Goal: Task Accomplishment & Management: Use online tool/utility

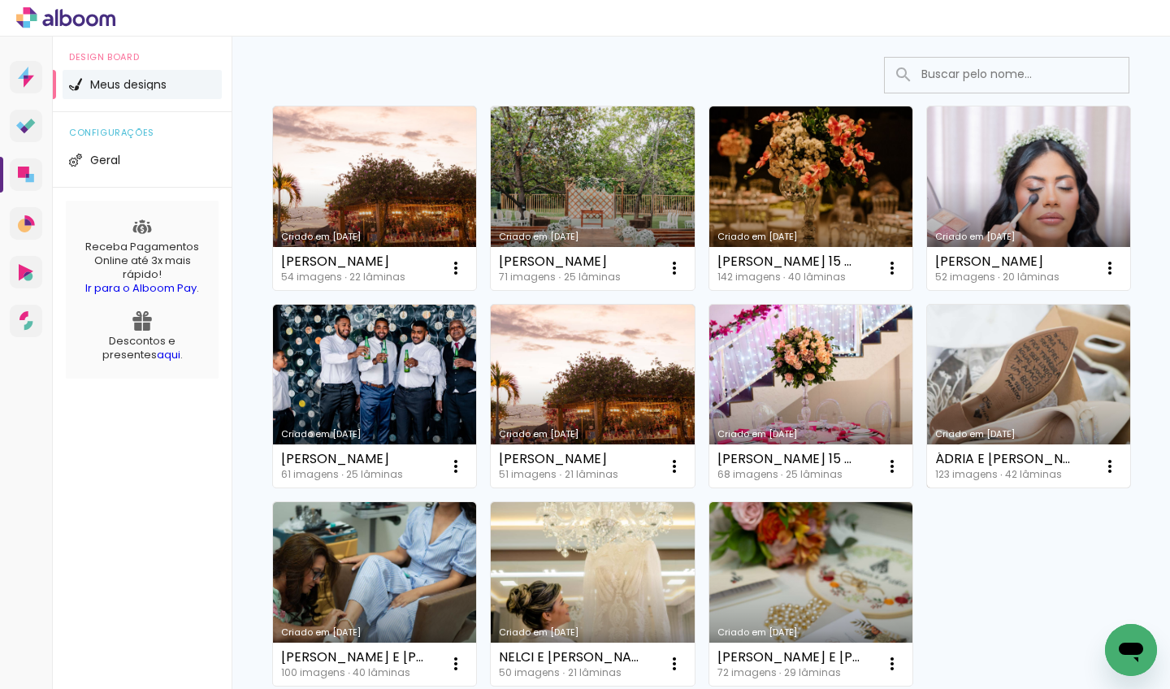
scroll to position [174, 0]
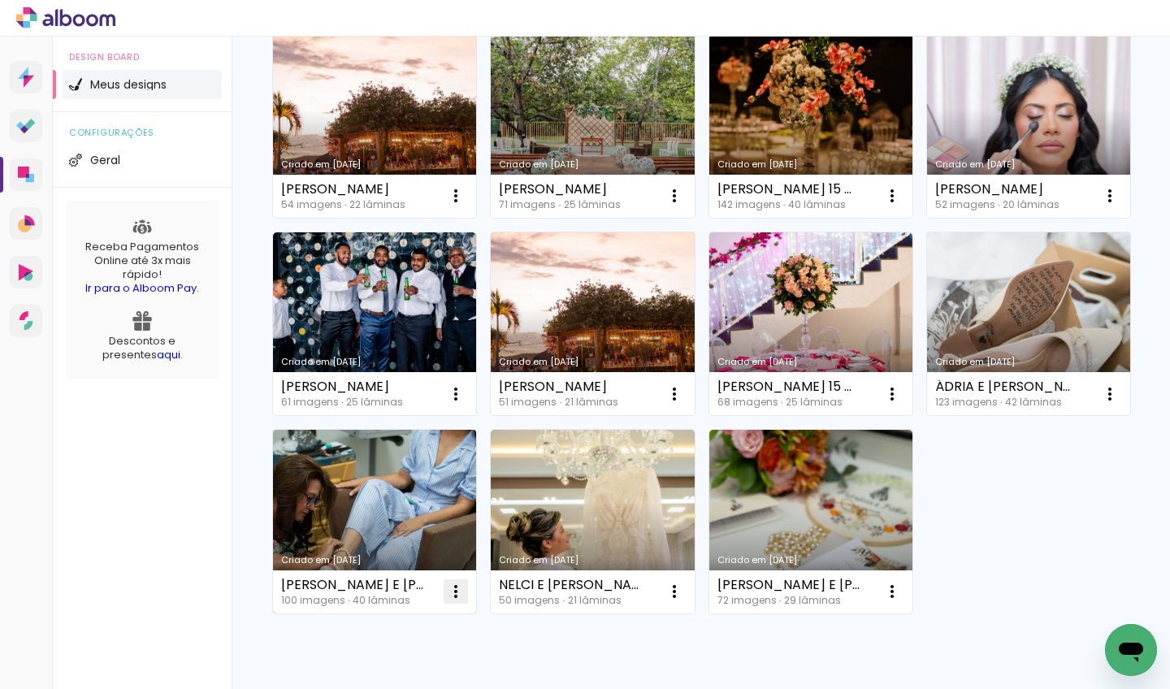
click at [466, 206] on iron-icon at bounding box center [455, 195] width 19 height 19
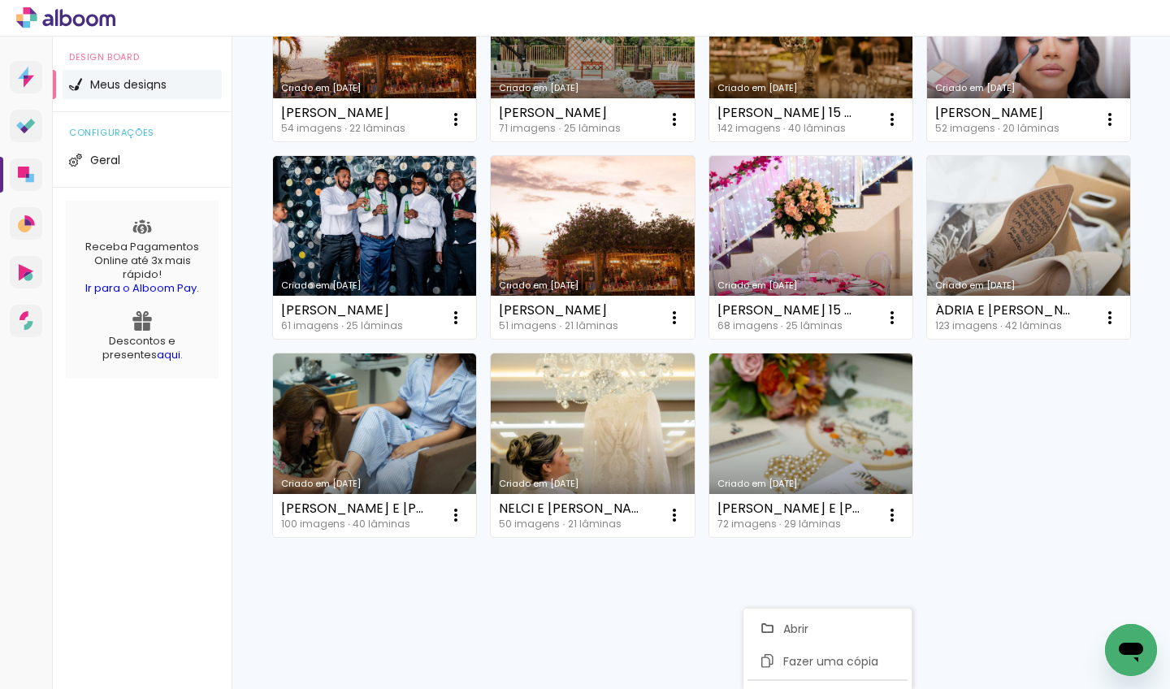
scroll to position [344, 0]
click at [980, 544] on div "Criado em 29/07/25 RAQUEL 54 imagens ∙ 22 lâminas Abrir Fazer uma cópia Excluir…" at bounding box center [701, 247] width 872 height 594
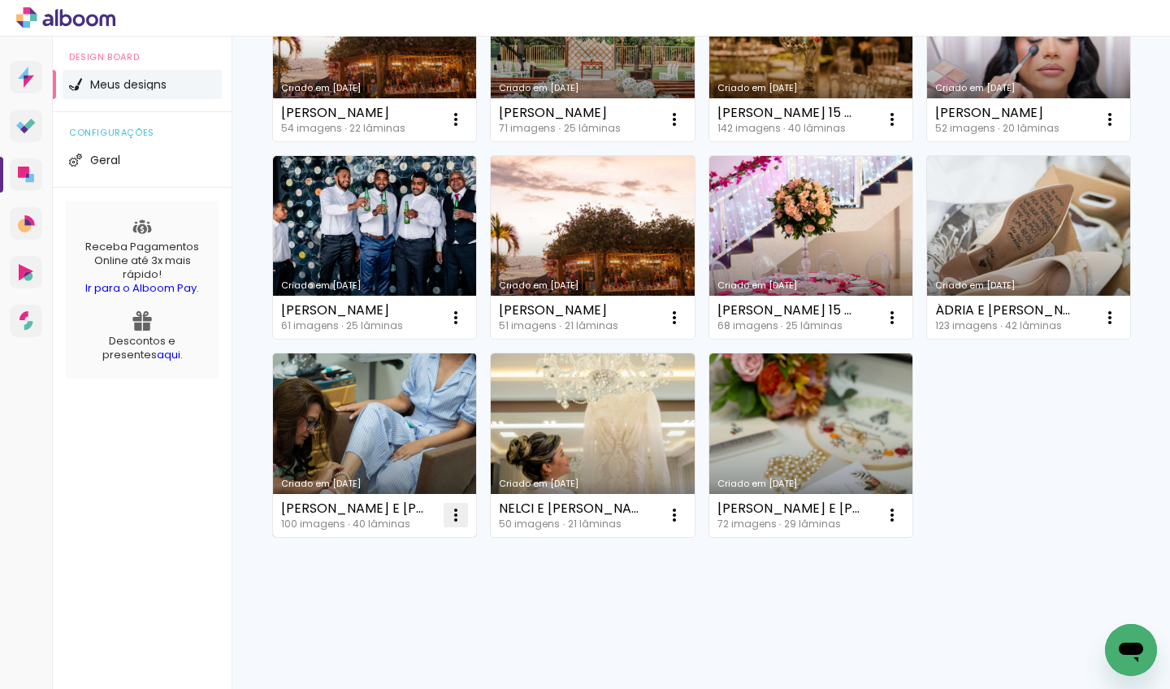
click at [466, 129] on iron-icon at bounding box center [455, 119] width 19 height 19
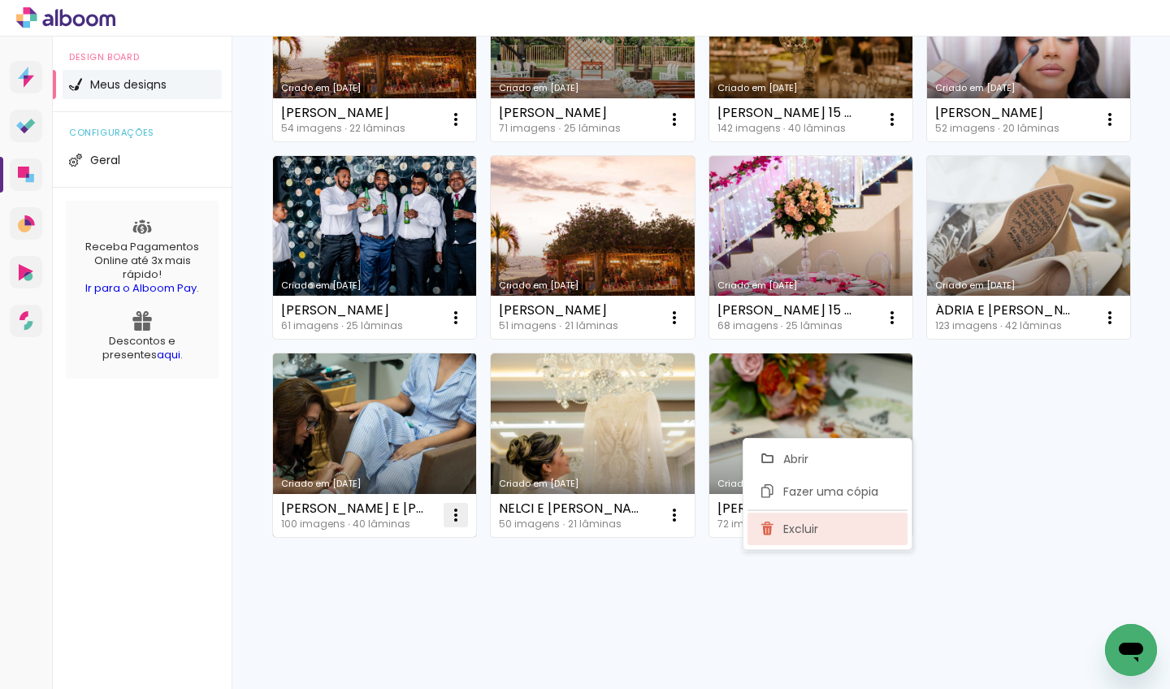
click at [772, 530] on iron-icon at bounding box center [767, 528] width 15 height 19
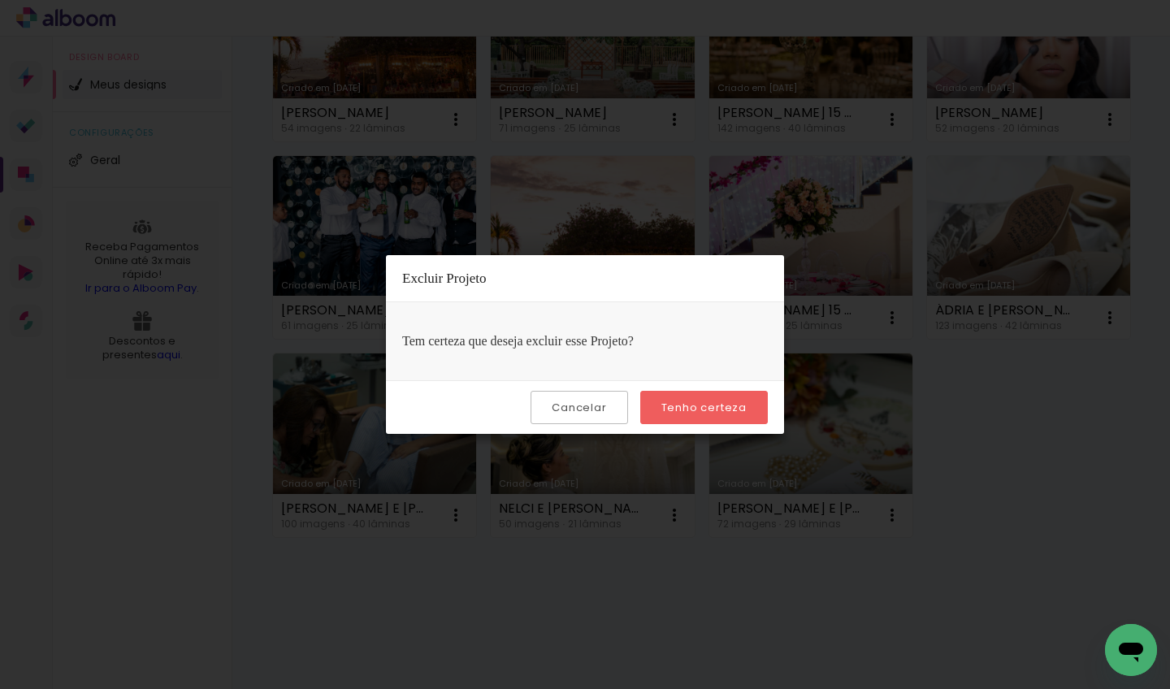
click at [0, 0] on slot "Tenho certeza" at bounding box center [0, 0] width 0 height 0
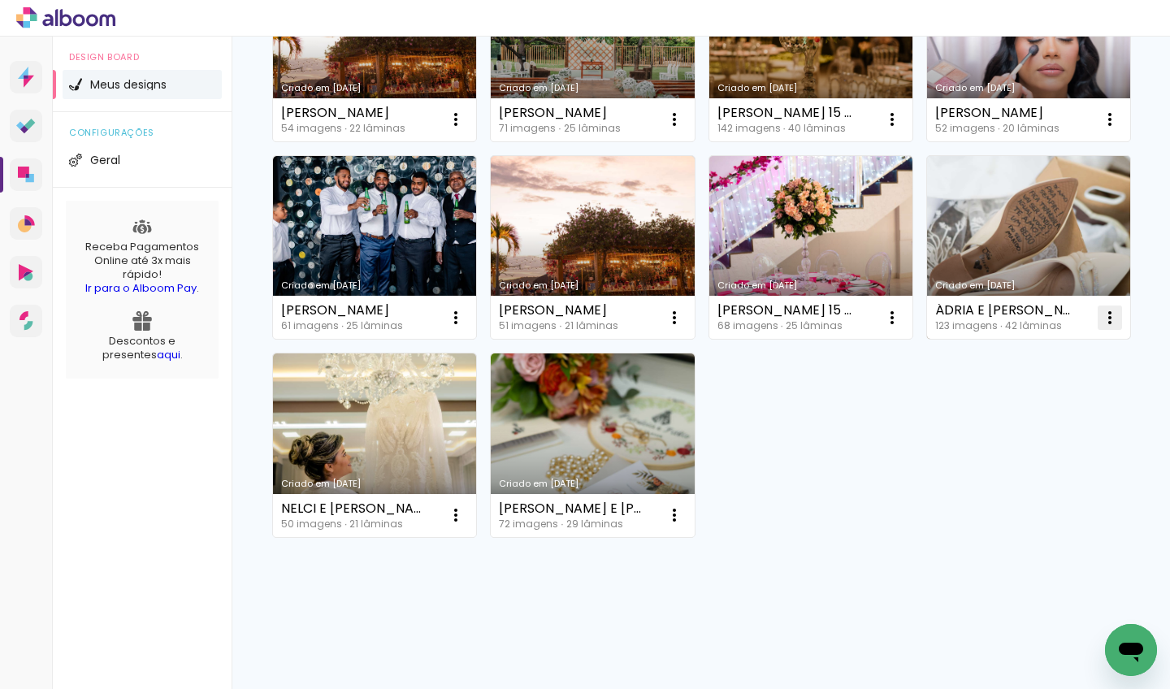
click at [466, 129] on iron-icon at bounding box center [455, 119] width 19 height 19
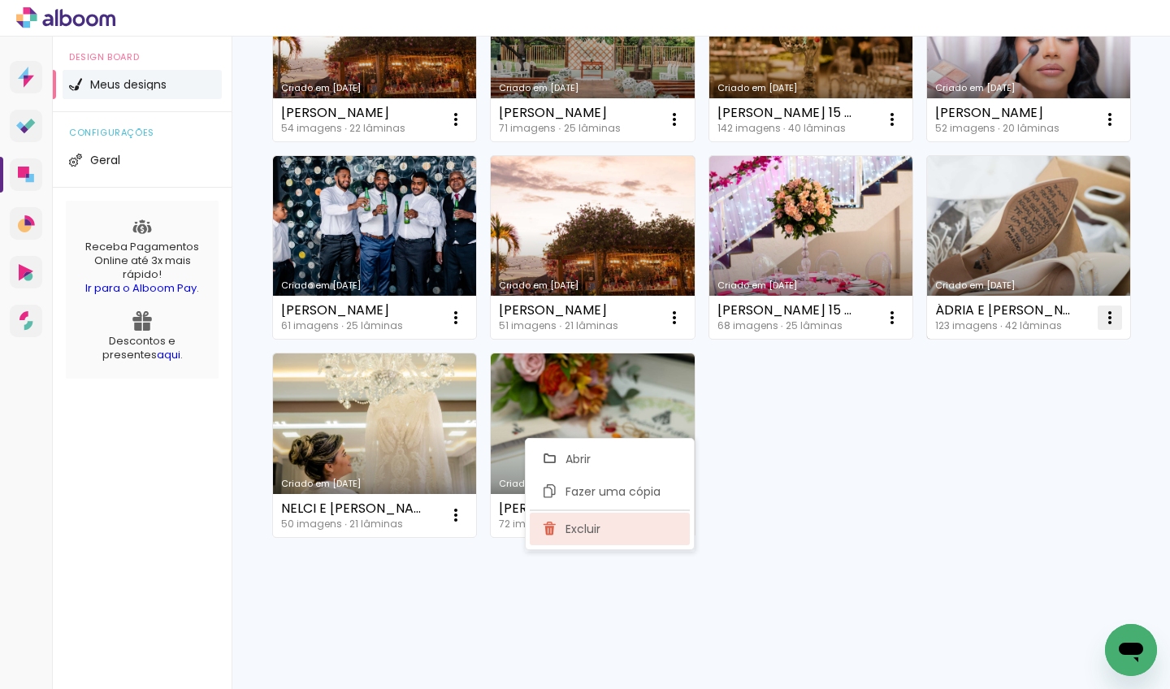
click at [580, 531] on span "Excluir" at bounding box center [582, 528] width 35 height 11
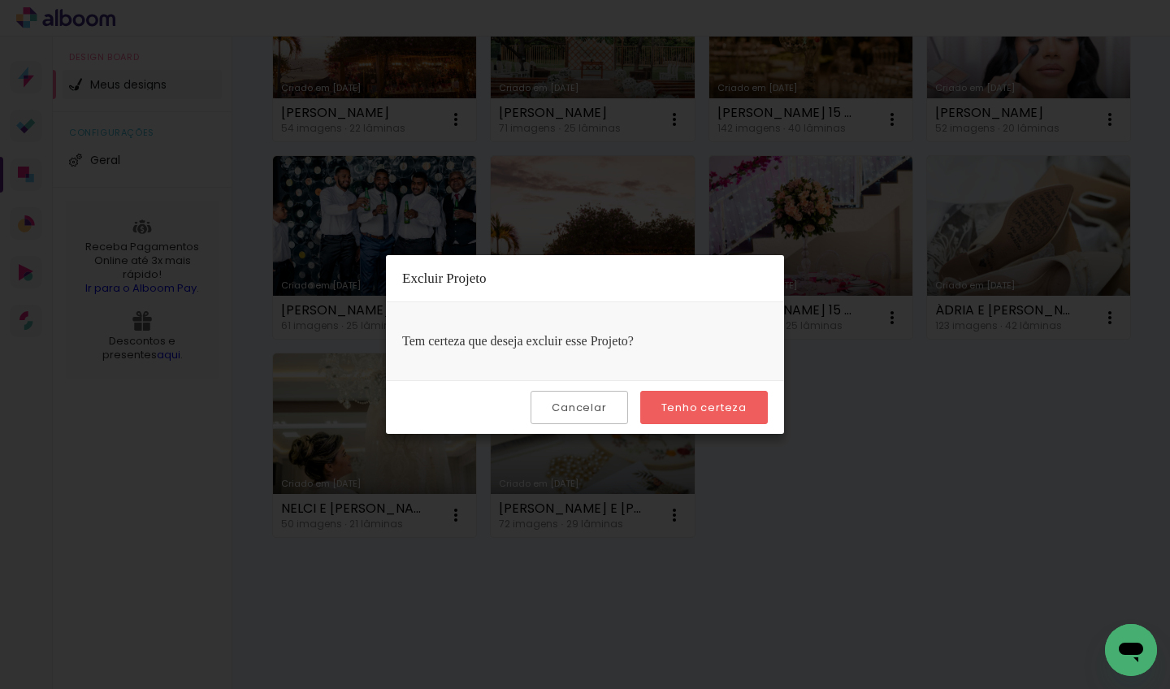
click at [693, 414] on paper-button "Tenho certeza" at bounding box center [704, 407] width 128 height 33
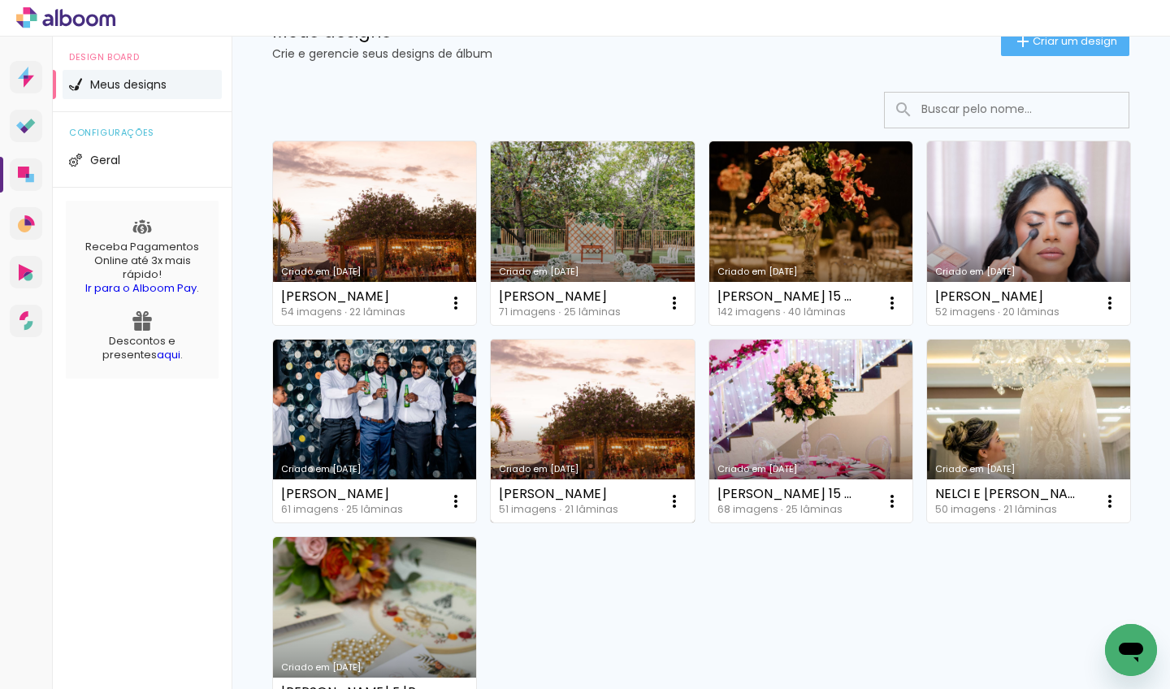
scroll to position [0, 0]
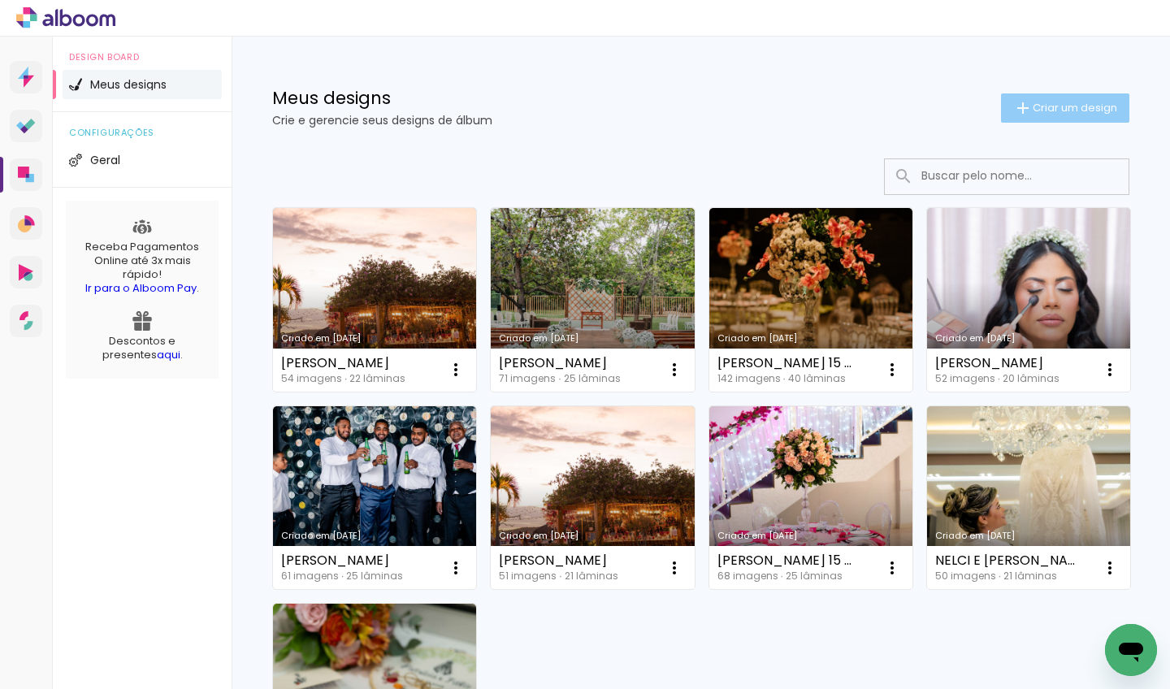
click at [1059, 107] on span "Criar um design" at bounding box center [1075, 107] width 84 height 11
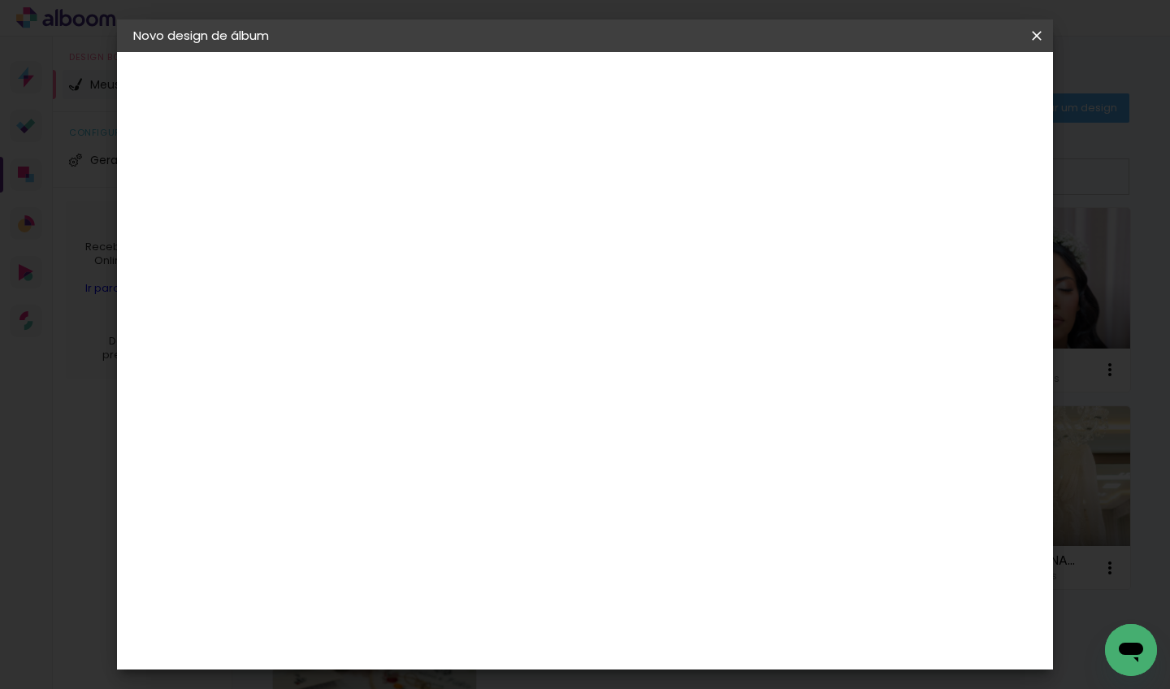
click at [399, 221] on input at bounding box center [399, 218] width 0 height 25
type input "[PERSON_NAME] E [PERSON_NAME]"
type paper-input "[PERSON_NAME] E [PERSON_NAME]"
click at [0, 0] on slot "Avançar" at bounding box center [0, 0] width 0 height 0
click at [429, 315] on input at bounding box center [440, 309] width 164 height 20
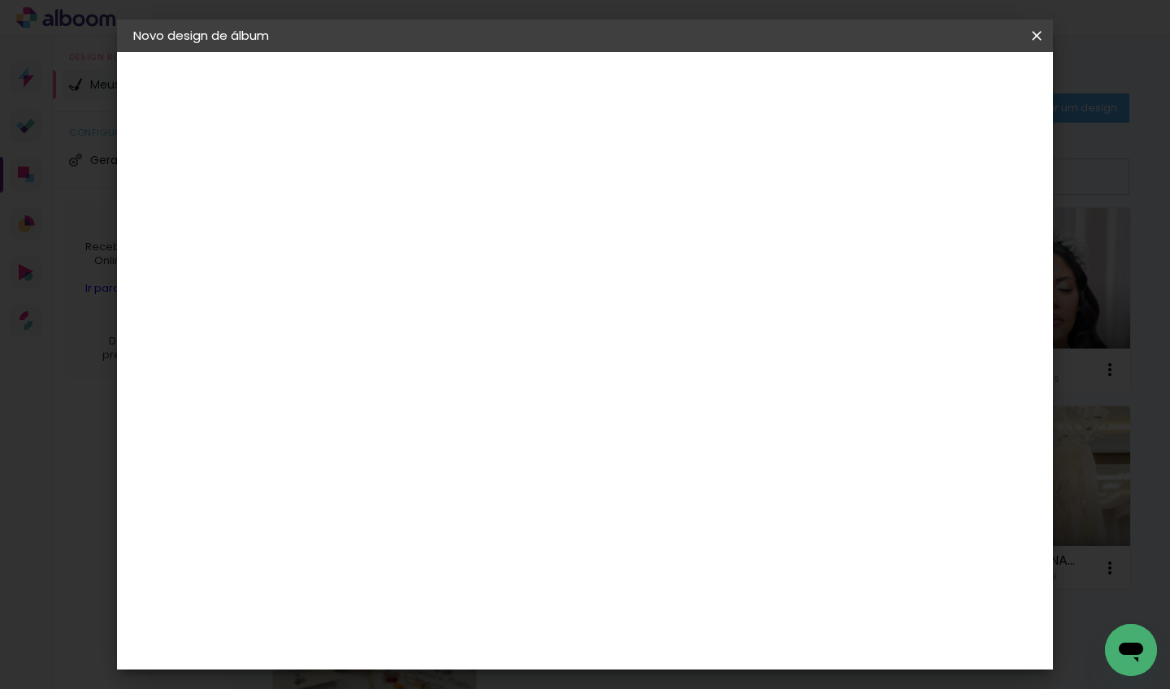
type input "LUMI"
type paper-input "LUMI"
click at [442, 373] on div "Lumière Imagem" at bounding box center [415, 370] width 54 height 26
click at [0, 0] on slot "Avançar" at bounding box center [0, 0] width 0 height 0
click at [462, 272] on input "text" at bounding box center [430, 283] width 63 height 25
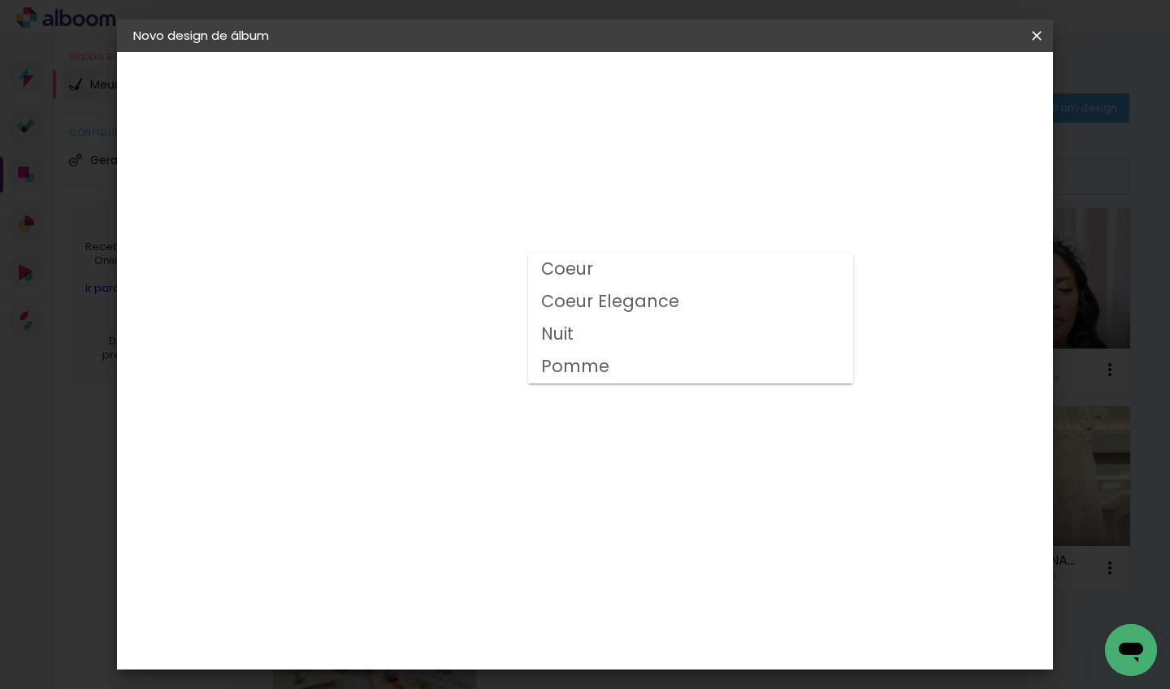
click at [586, 335] on paper-item "Nuit" at bounding box center [690, 334] width 325 height 32
type input "Nuit"
click at [509, 175] on span "20 × 30" at bounding box center [471, 191] width 76 height 33
click at [0, 0] on slot "Avançar" at bounding box center [0, 0] width 0 height 0
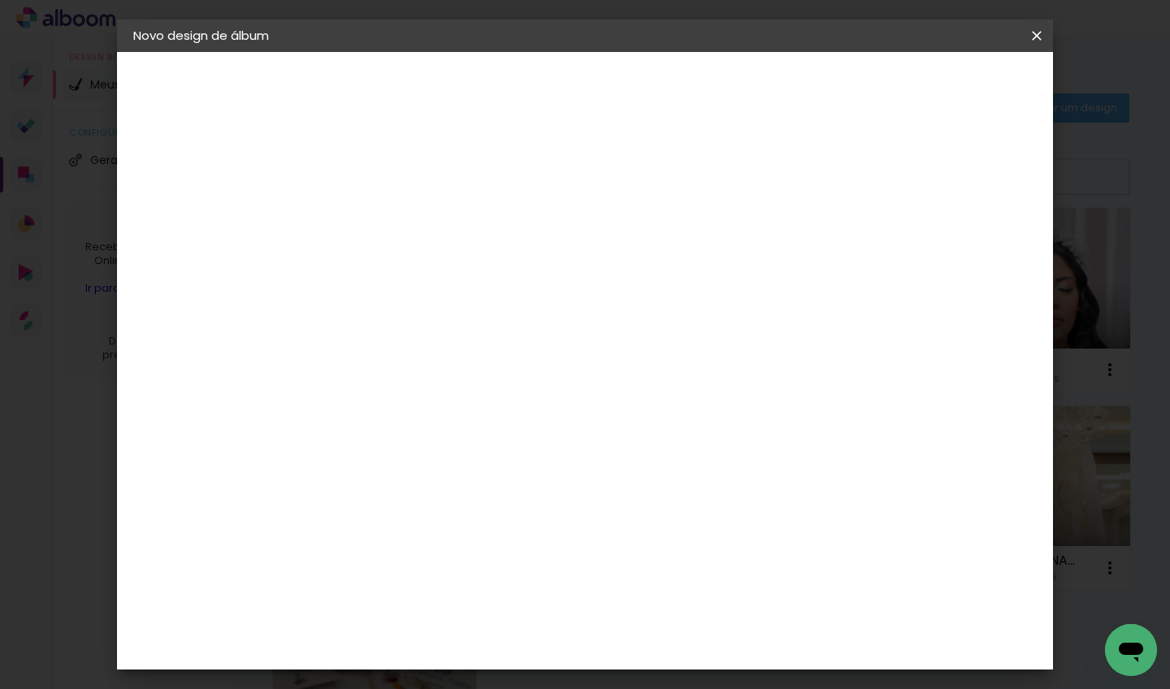
click at [935, 80] on span "Iniciar design" at bounding box center [898, 85] width 74 height 11
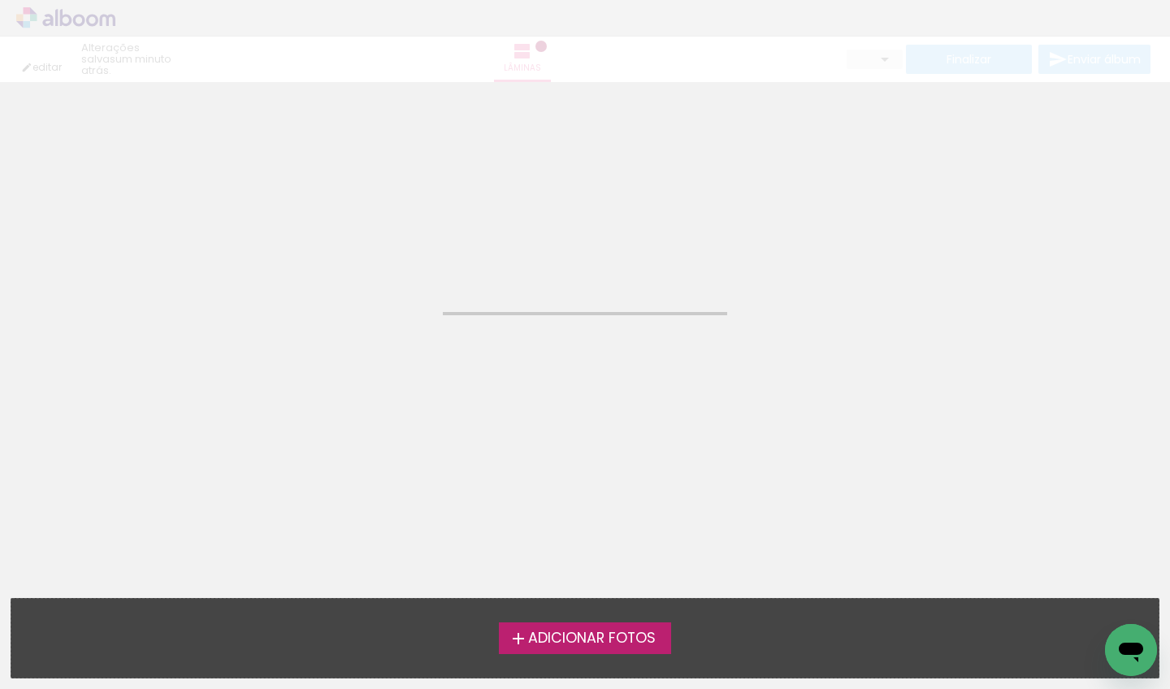
click at [556, 620] on div "Adicionar Fotos Solte suas fotos aqui..." at bounding box center [584, 638] width 1147 height 79
click at [560, 631] on span "Adicionar Fotos" at bounding box center [592, 638] width 128 height 15
click at [0, 0] on input "file" at bounding box center [0, 0] width 0 height 0
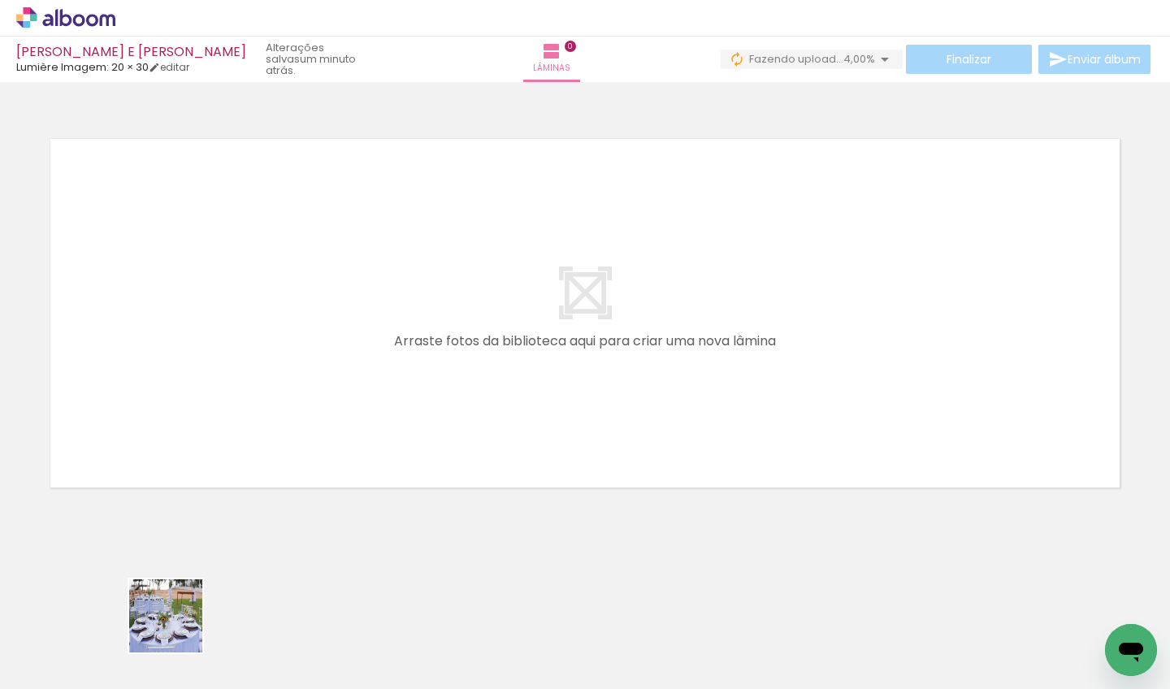
drag, startPoint x: 176, startPoint y: 635, endPoint x: 360, endPoint y: 347, distance: 341.9
click at [360, 347] on quentale-workspace at bounding box center [585, 344] width 1170 height 689
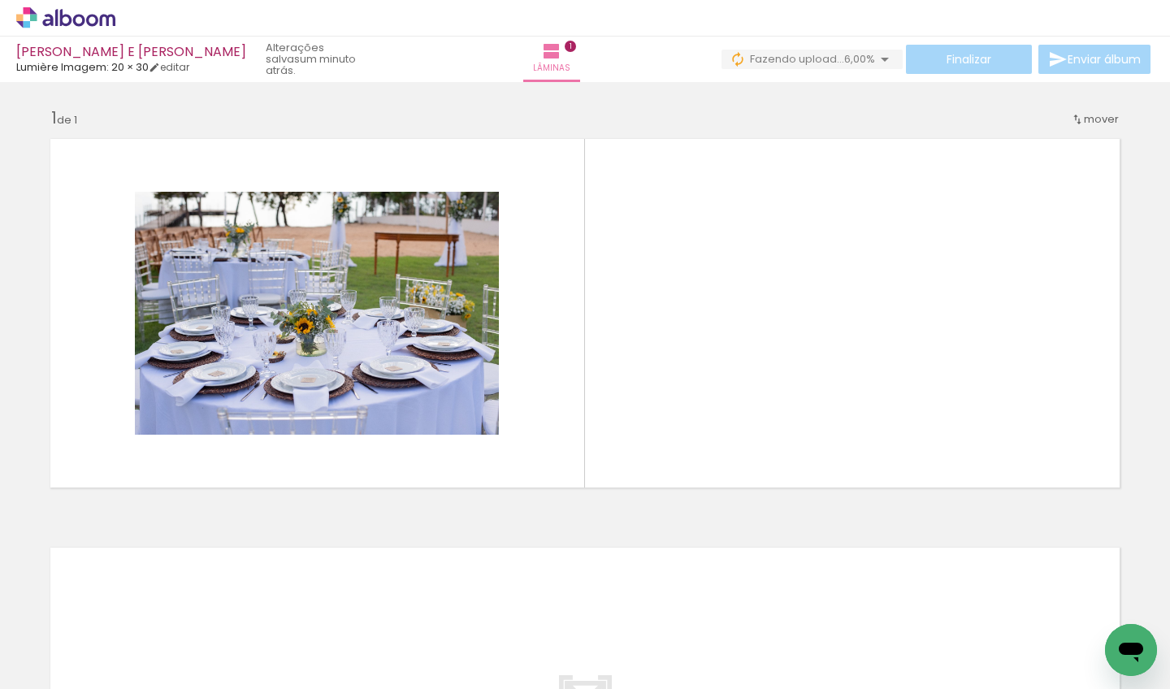
drag, startPoint x: 244, startPoint y: 639, endPoint x: 656, endPoint y: 366, distance: 494.8
click at [656, 366] on quentale-workspace at bounding box center [585, 344] width 1170 height 689
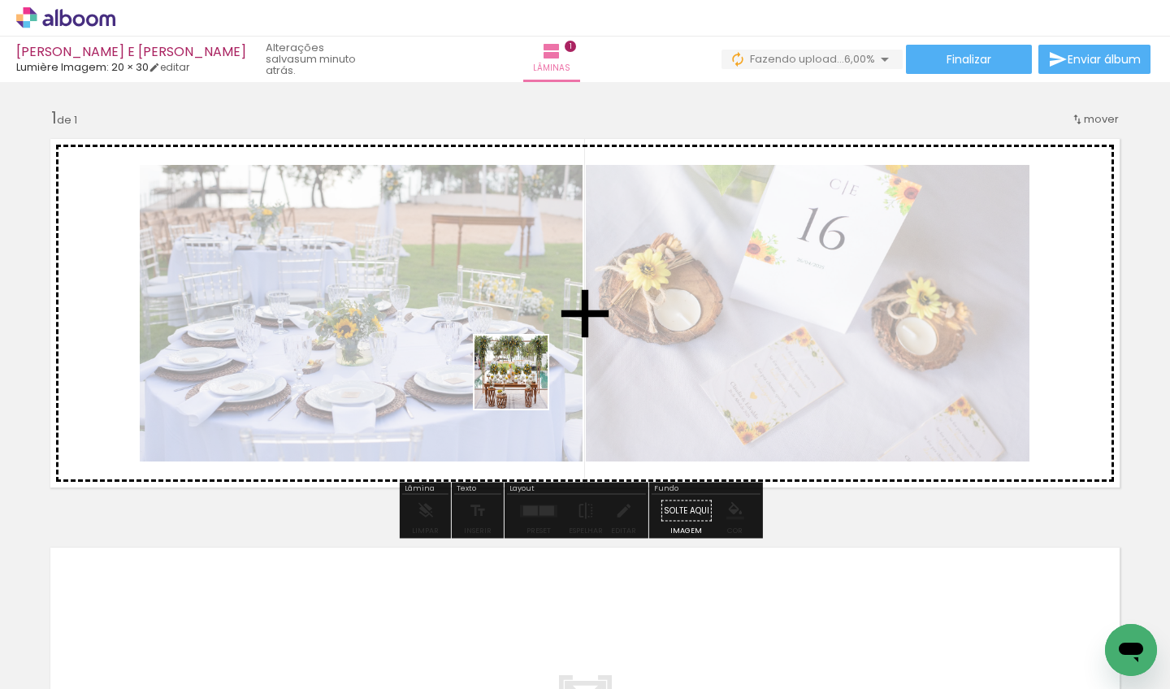
drag, startPoint x: 361, startPoint y: 635, endPoint x: 663, endPoint y: 308, distance: 445.0
click at [663, 308] on quentale-workspace at bounding box center [585, 344] width 1170 height 689
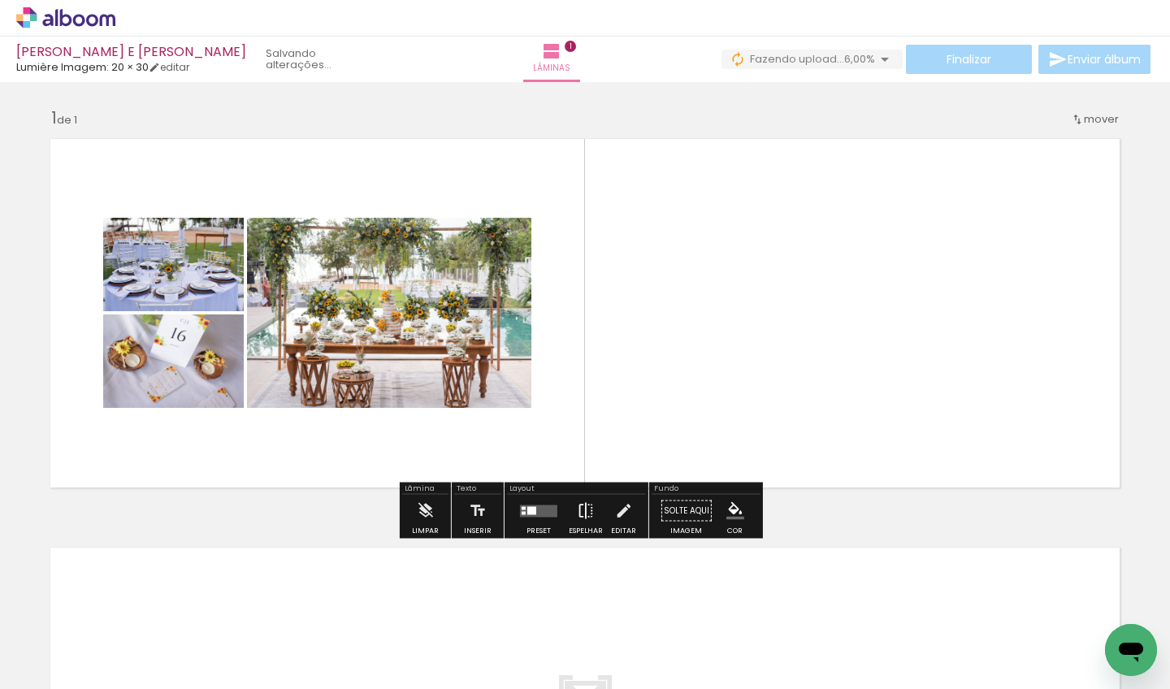
click at [577, 514] on iron-icon at bounding box center [586, 511] width 18 height 32
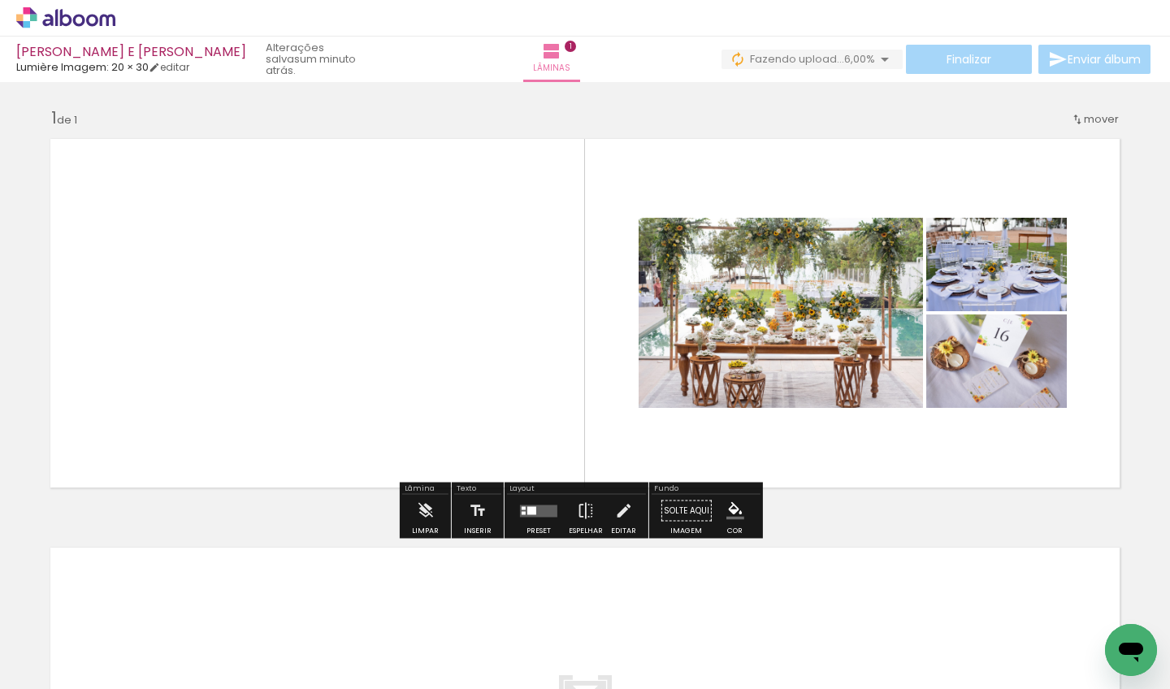
click at [538, 514] on quentale-layouter at bounding box center [538, 511] width 37 height 12
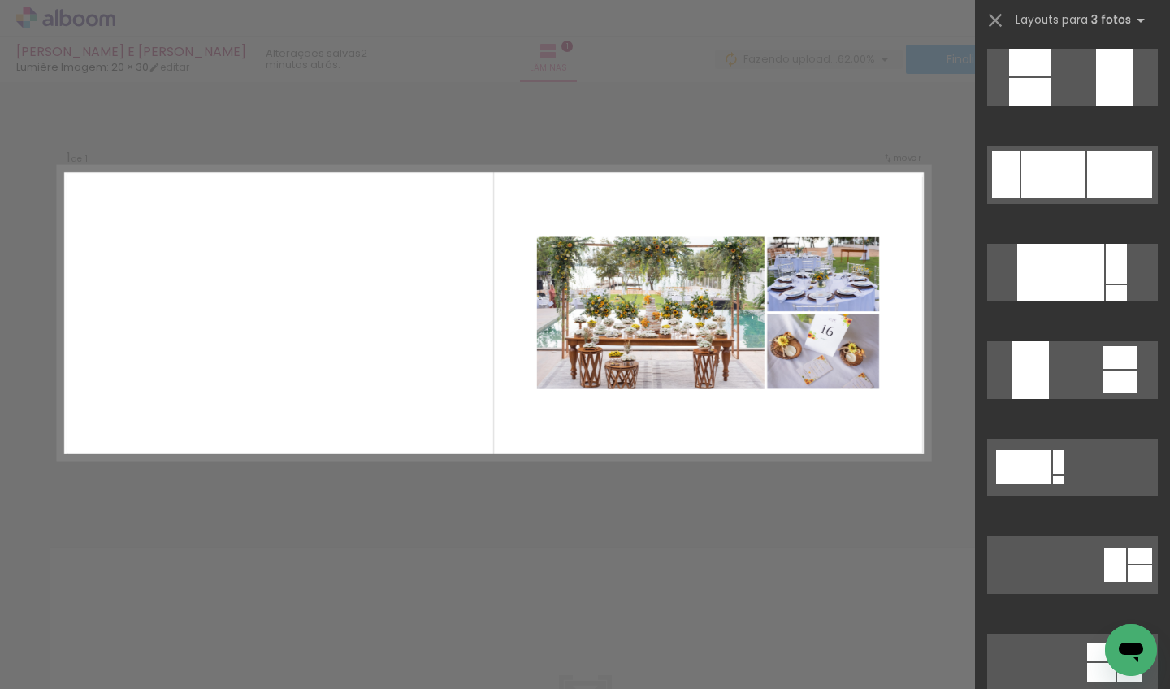
scroll to position [4960, 0]
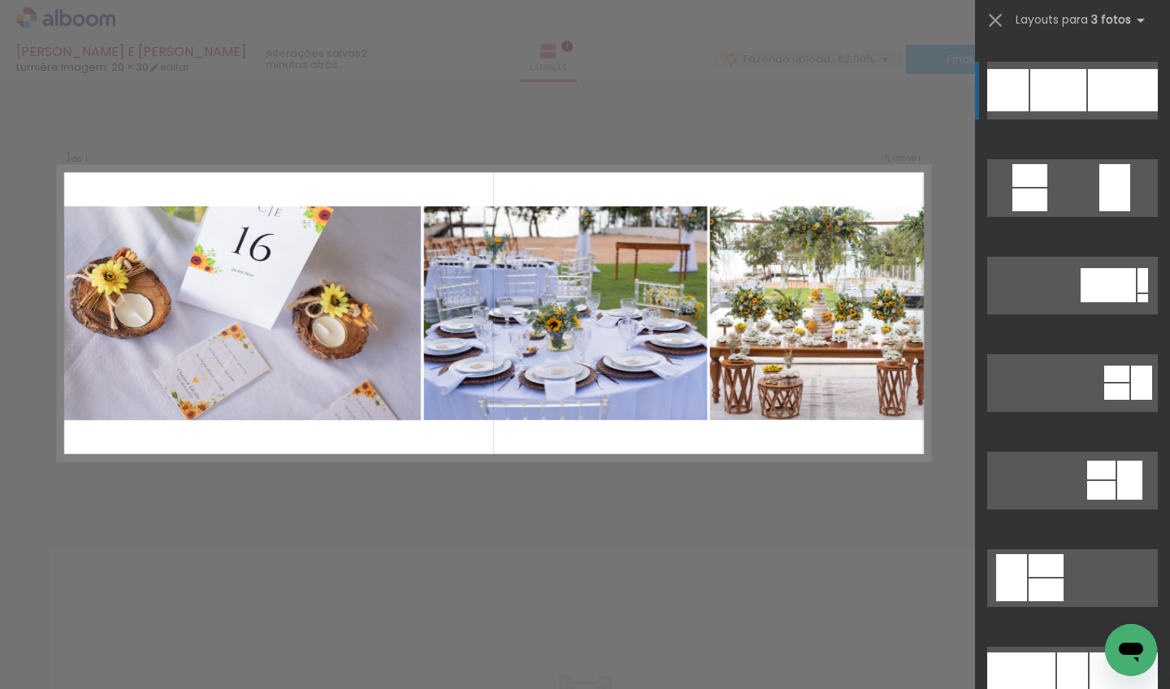
click at [1057, 652] on div at bounding box center [1072, 674] width 31 height 45
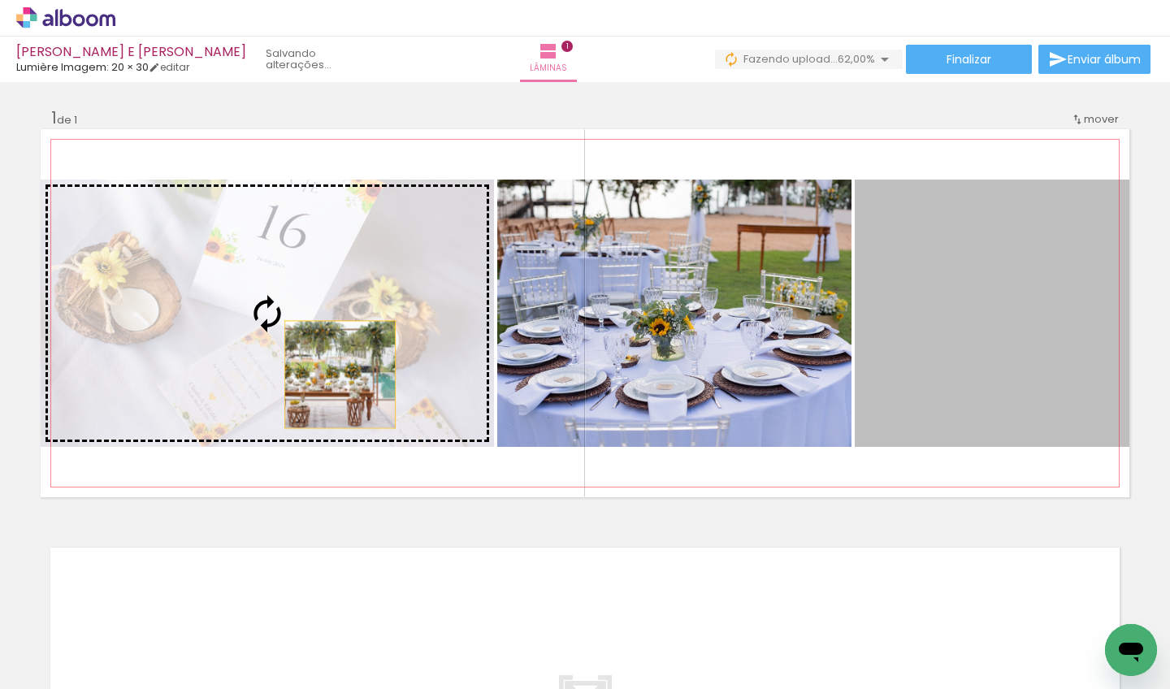
drag, startPoint x: 975, startPoint y: 362, endPoint x: 334, endPoint y: 375, distance: 641.1
click at [0, 0] on slot at bounding box center [0, 0] width 0 height 0
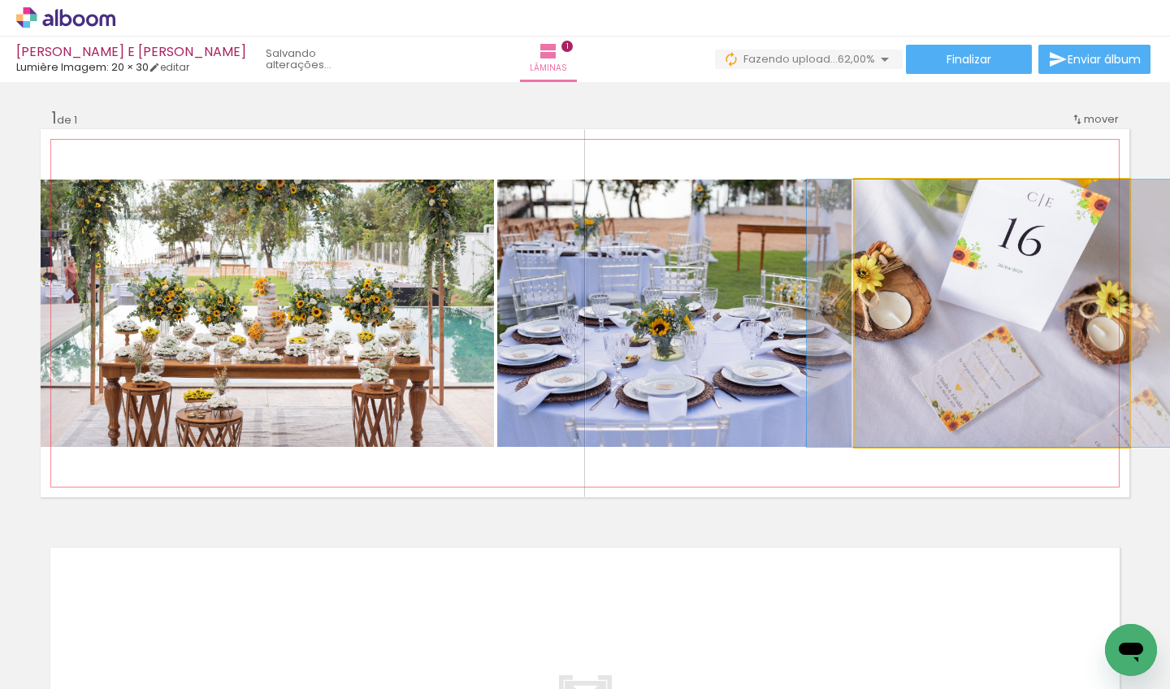
drag, startPoint x: 947, startPoint y: 378, endPoint x: 963, endPoint y: 414, distance: 39.7
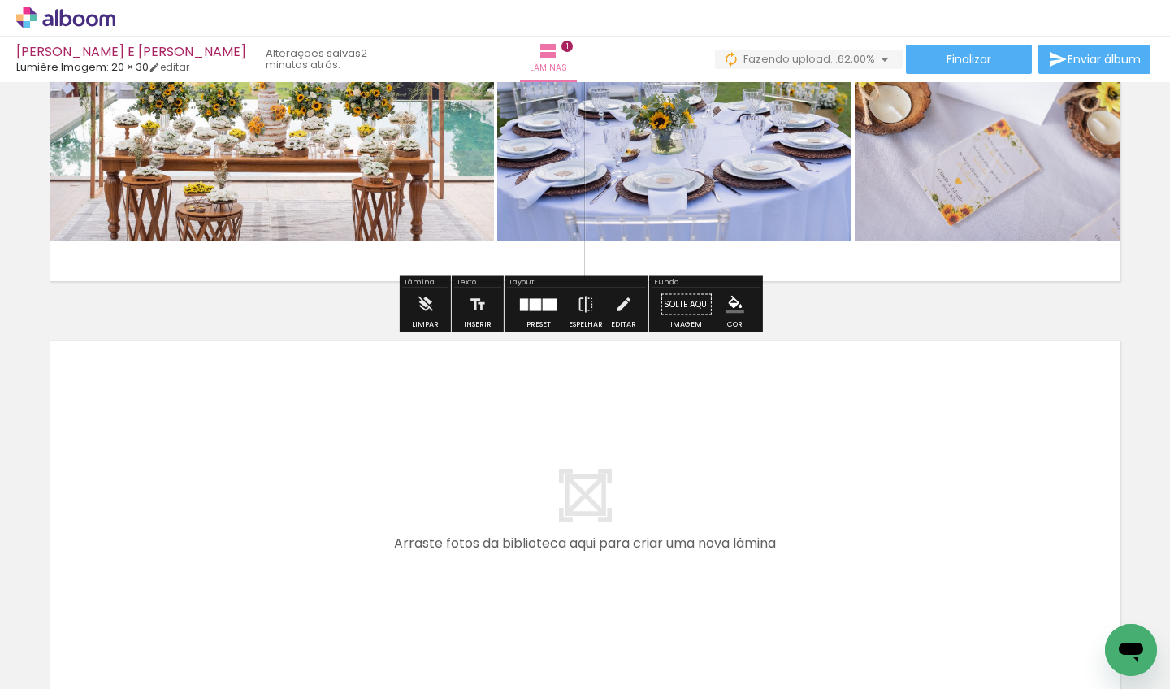
scroll to position [336, 0]
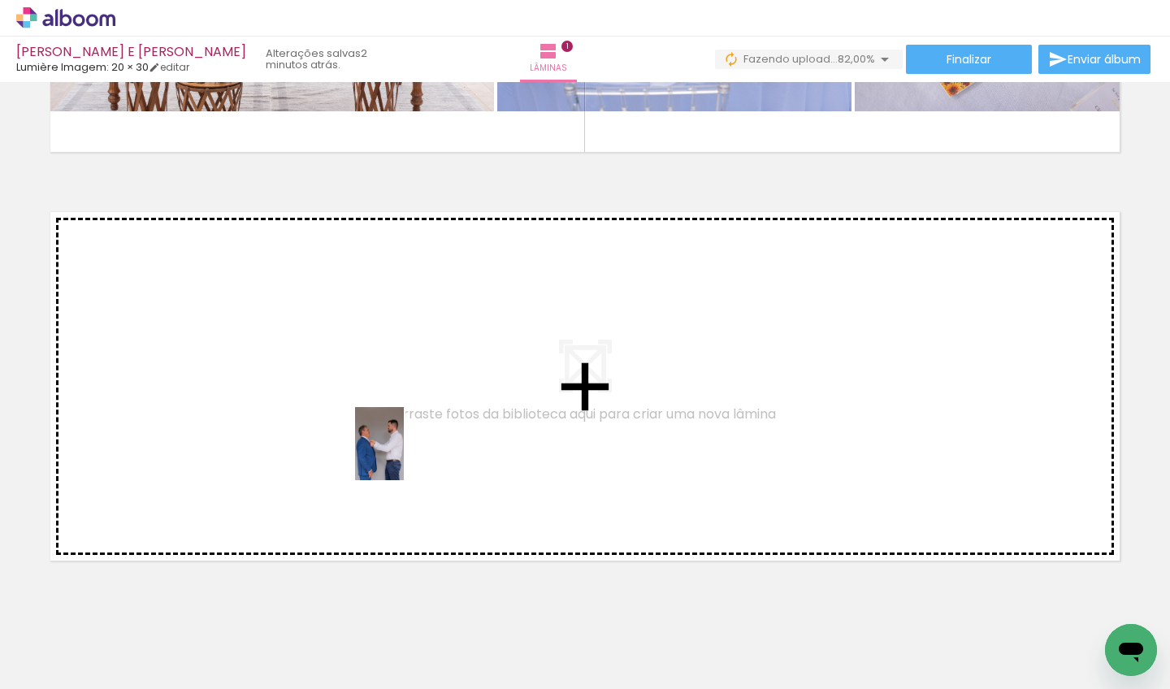
drag, startPoint x: 445, startPoint y: 635, endPoint x: 404, endPoint y: 456, distance: 183.5
click at [404, 456] on quentale-workspace at bounding box center [585, 344] width 1170 height 689
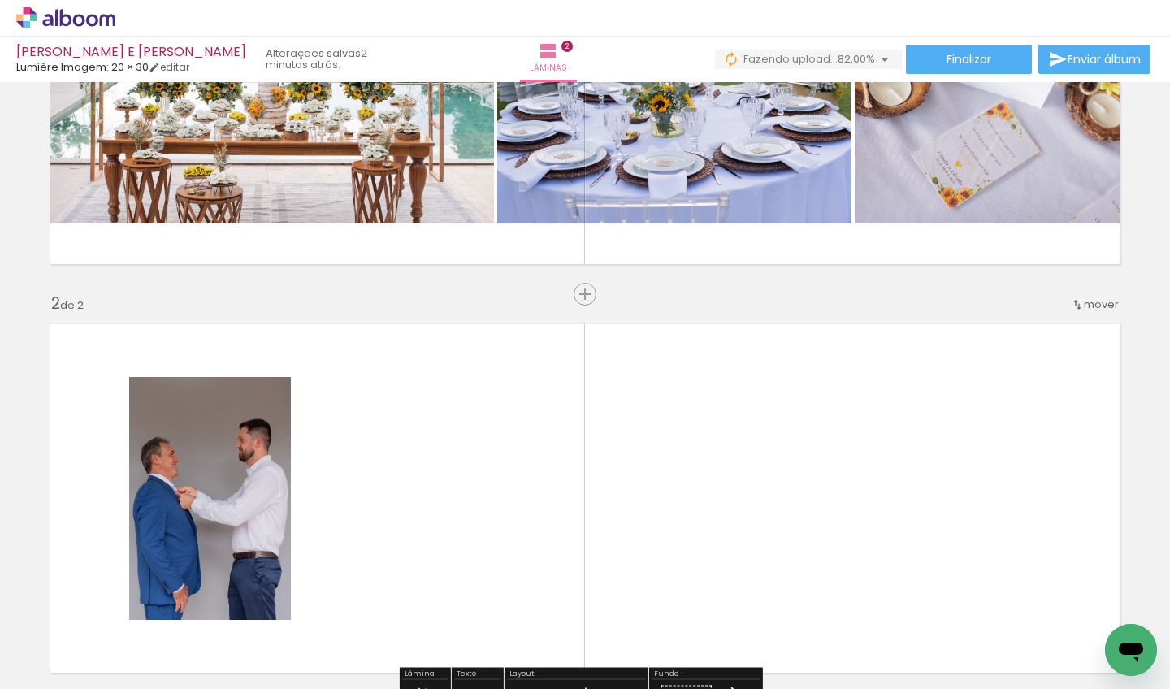
scroll to position [0, 0]
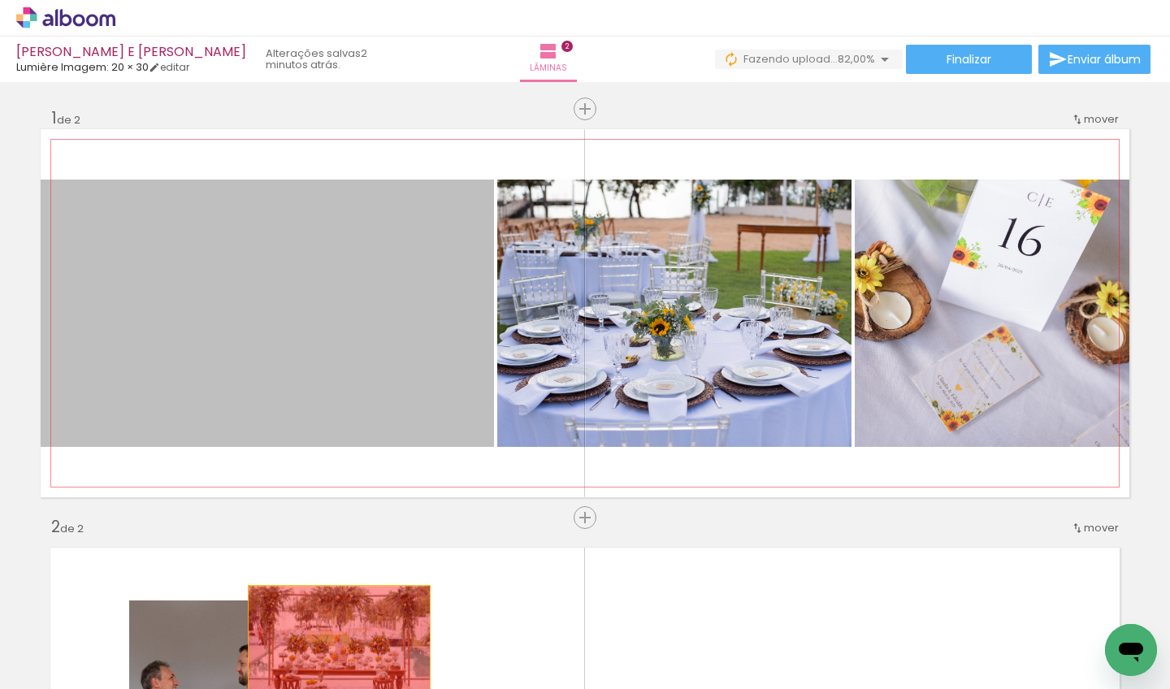
drag, startPoint x: 375, startPoint y: 327, endPoint x: 333, endPoint y: 641, distance: 316.4
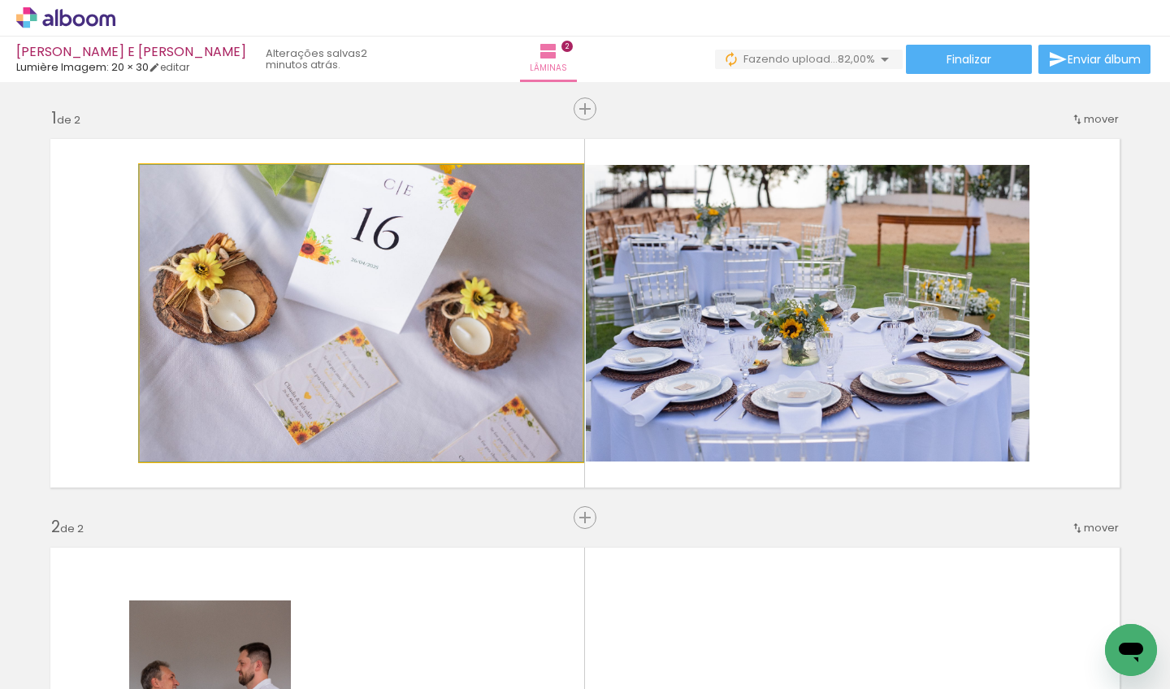
click at [569, 362] on quentale-photo at bounding box center [361, 313] width 443 height 297
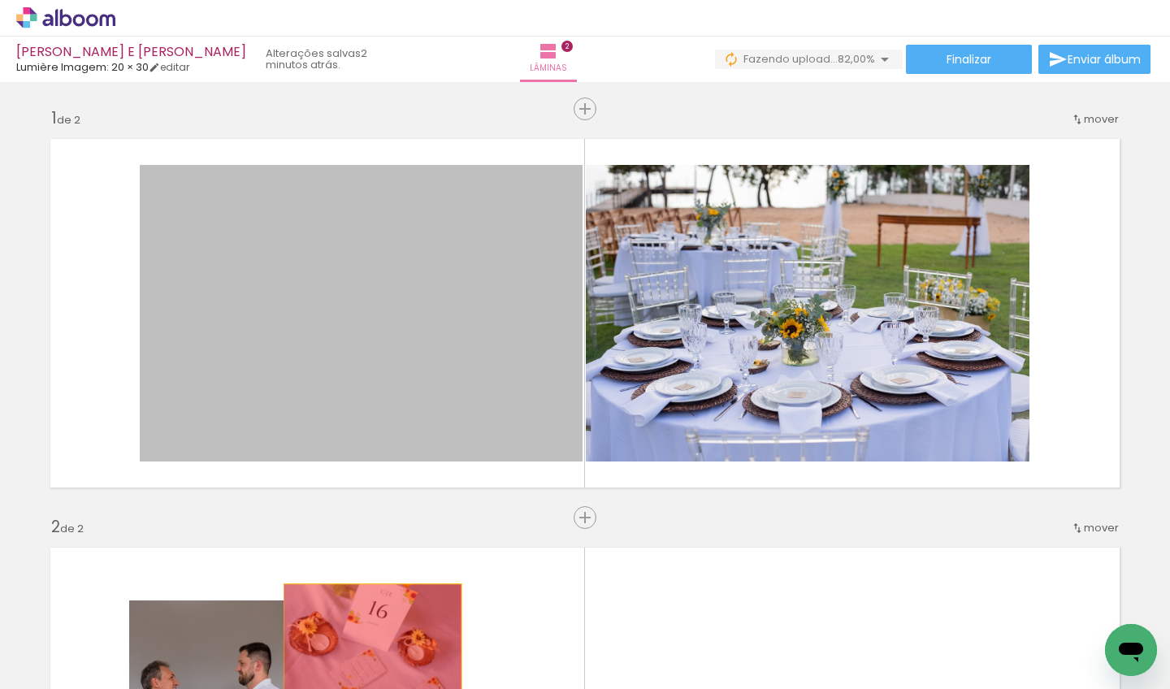
drag, startPoint x: 440, startPoint y: 340, endPoint x: 366, endPoint y: 643, distance: 311.9
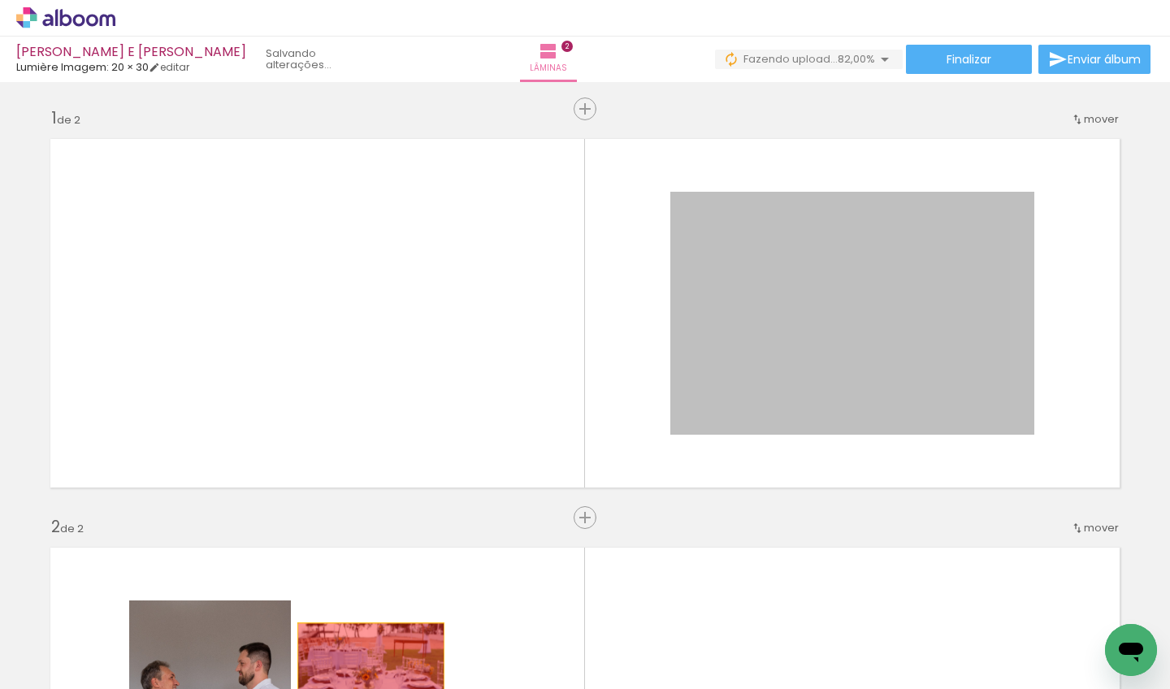
drag, startPoint x: 769, startPoint y: 336, endPoint x: 365, endPoint y: 672, distance: 525.5
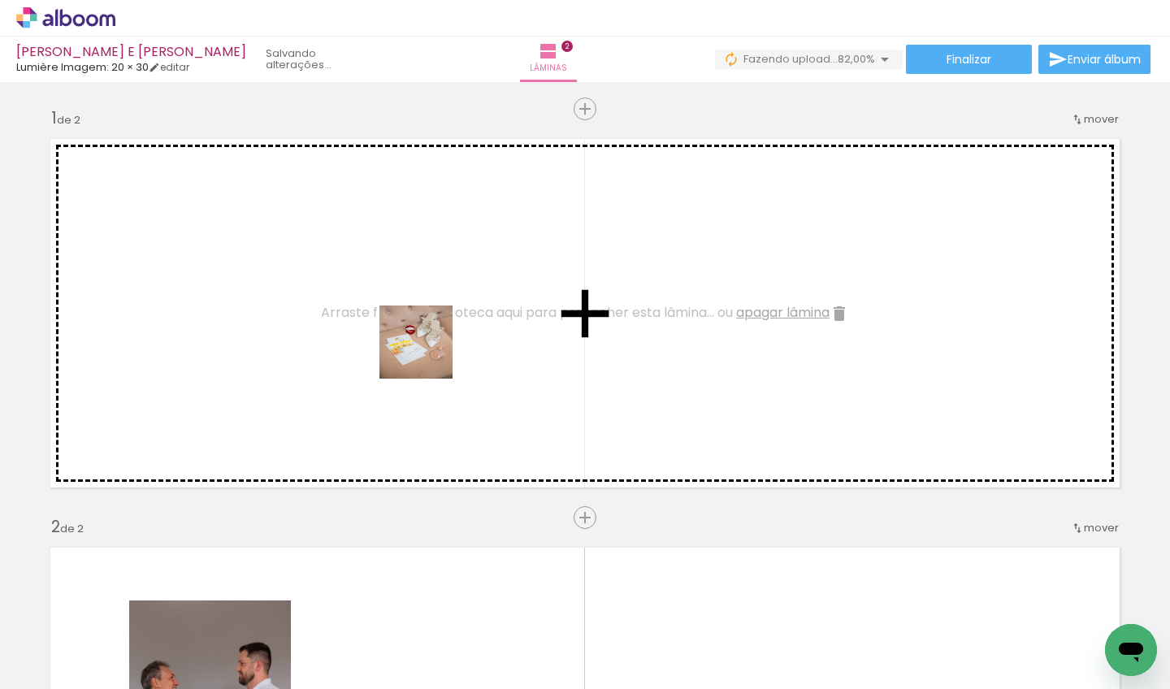
drag, startPoint x: 1066, startPoint y: 635, endPoint x: 420, endPoint y: 355, distance: 703.8
click at [420, 355] on quentale-workspace at bounding box center [585, 344] width 1170 height 689
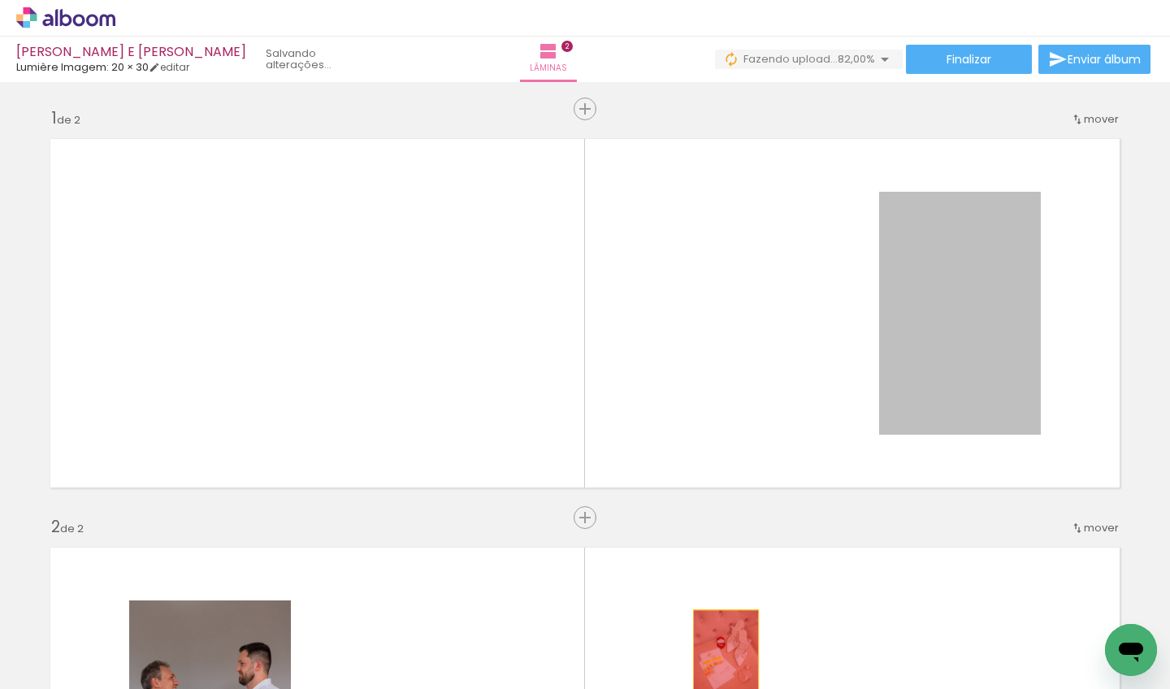
drag, startPoint x: 908, startPoint y: 349, endPoint x: 720, endPoint y: 659, distance: 362.0
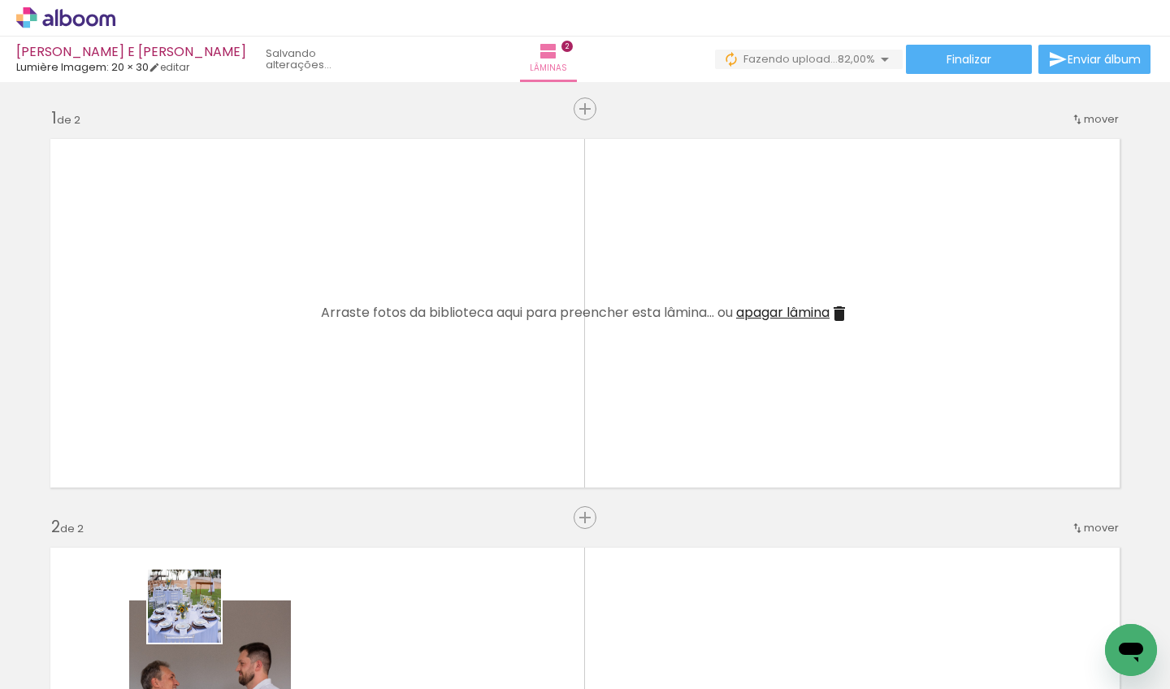
drag, startPoint x: 197, startPoint y: 618, endPoint x: 318, endPoint y: 417, distance: 235.1
click at [318, 417] on quentale-workspace at bounding box center [585, 344] width 1170 height 689
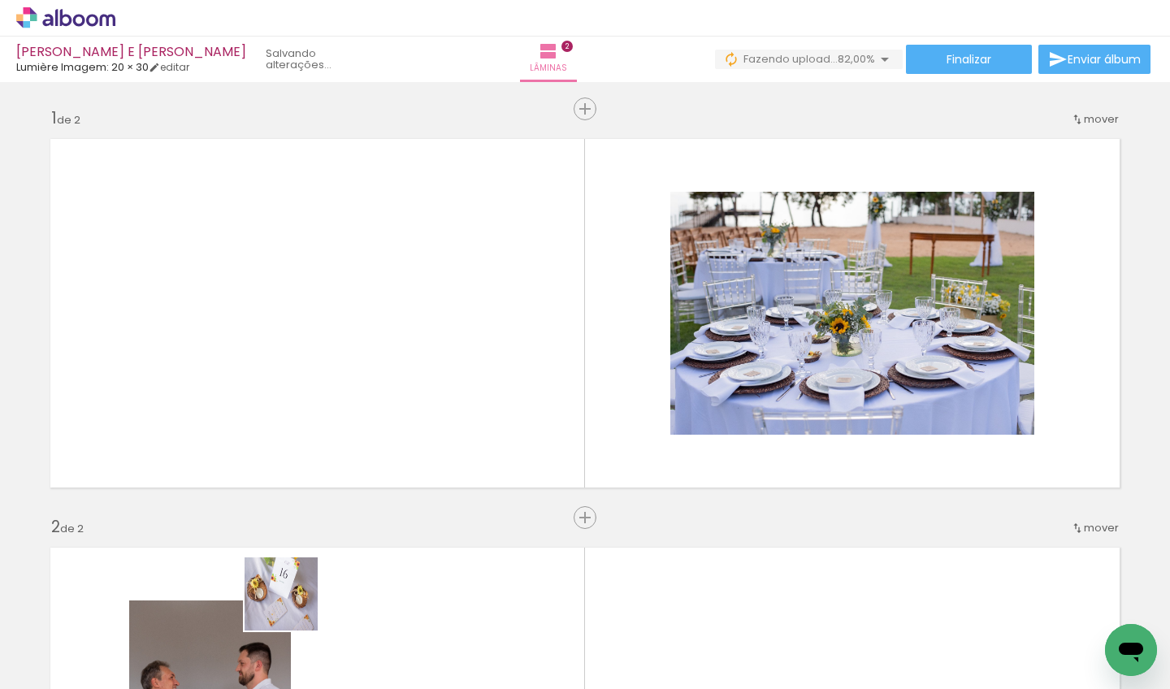
drag, startPoint x: 270, startPoint y: 643, endPoint x: 414, endPoint y: 418, distance: 268.2
click at [414, 418] on quentale-workspace at bounding box center [585, 344] width 1170 height 689
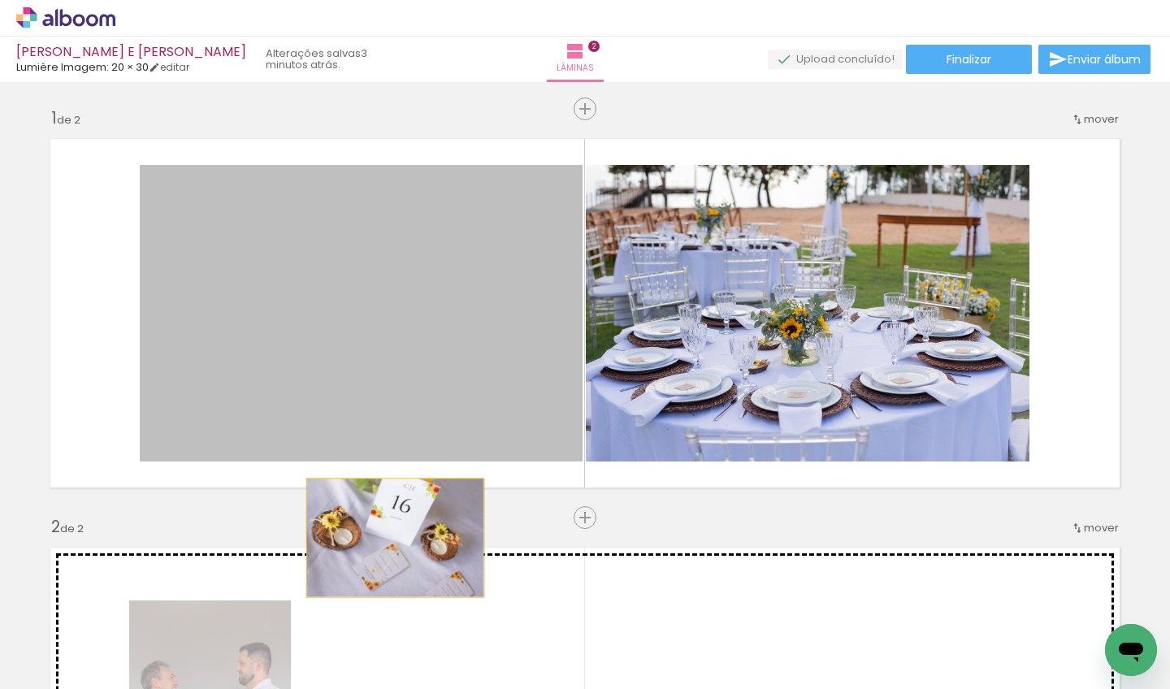
drag, startPoint x: 429, startPoint y: 338, endPoint x: 383, endPoint y: 609, distance: 275.2
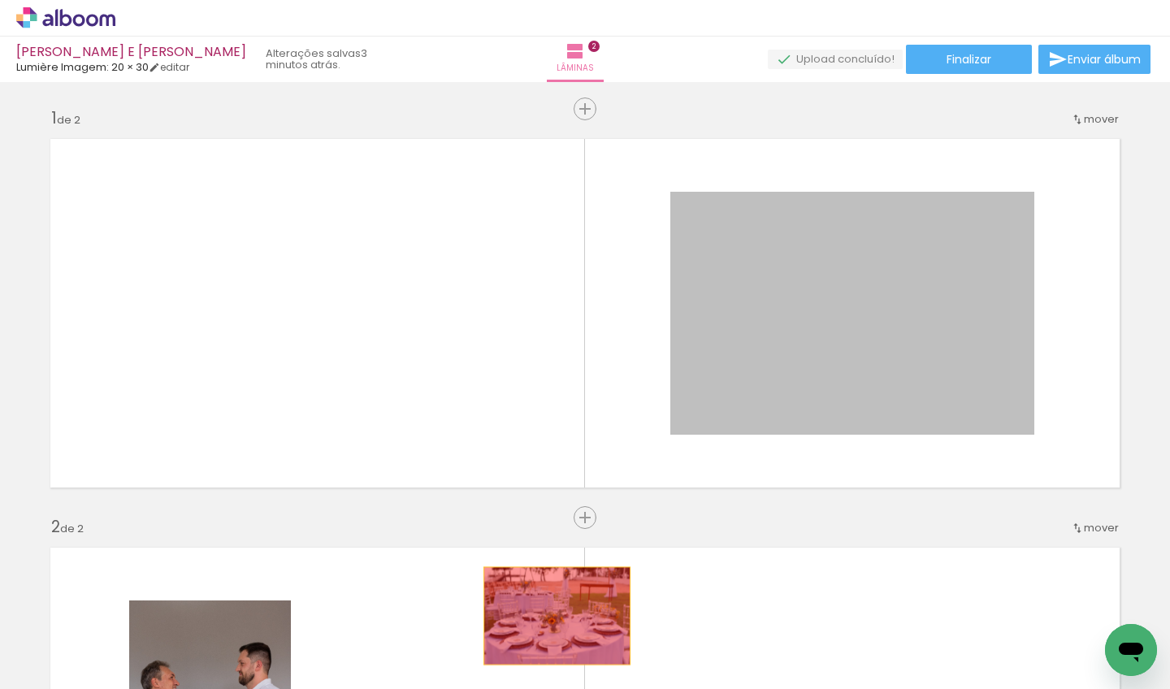
drag, startPoint x: 729, startPoint y: 383, endPoint x: 519, endPoint y: 642, distance: 332.7
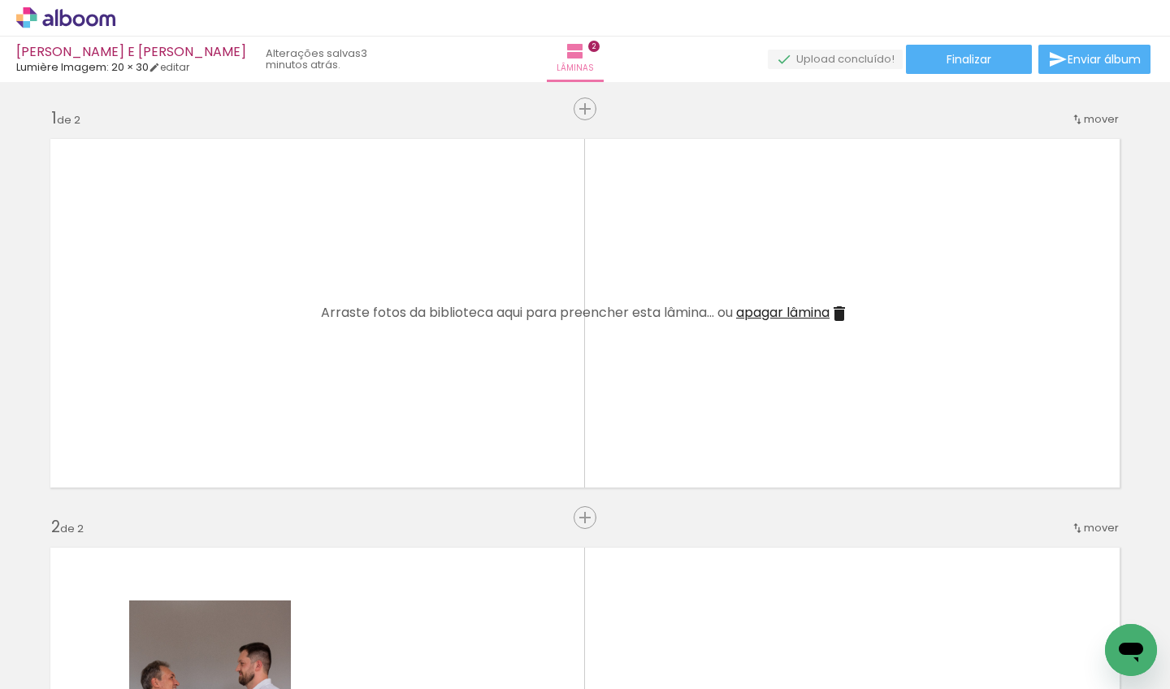
scroll to position [0, 801]
drag, startPoint x: 433, startPoint y: 683, endPoint x: 452, endPoint y: 686, distance: 18.8
click at [133, 686] on iron-horizontal-list at bounding box center [117, 638] width 32 height 102
drag, startPoint x: 189, startPoint y: 646, endPoint x: 232, endPoint y: 472, distance: 178.9
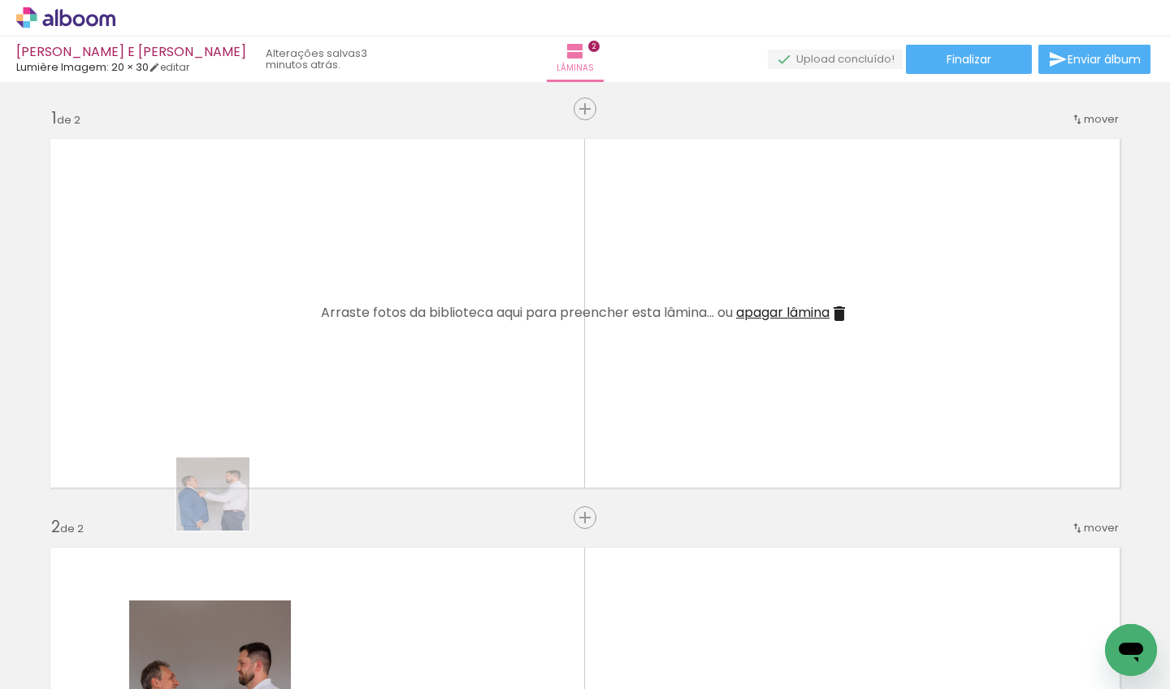
click at [232, 472] on quentale-workspace at bounding box center [585, 344] width 1170 height 689
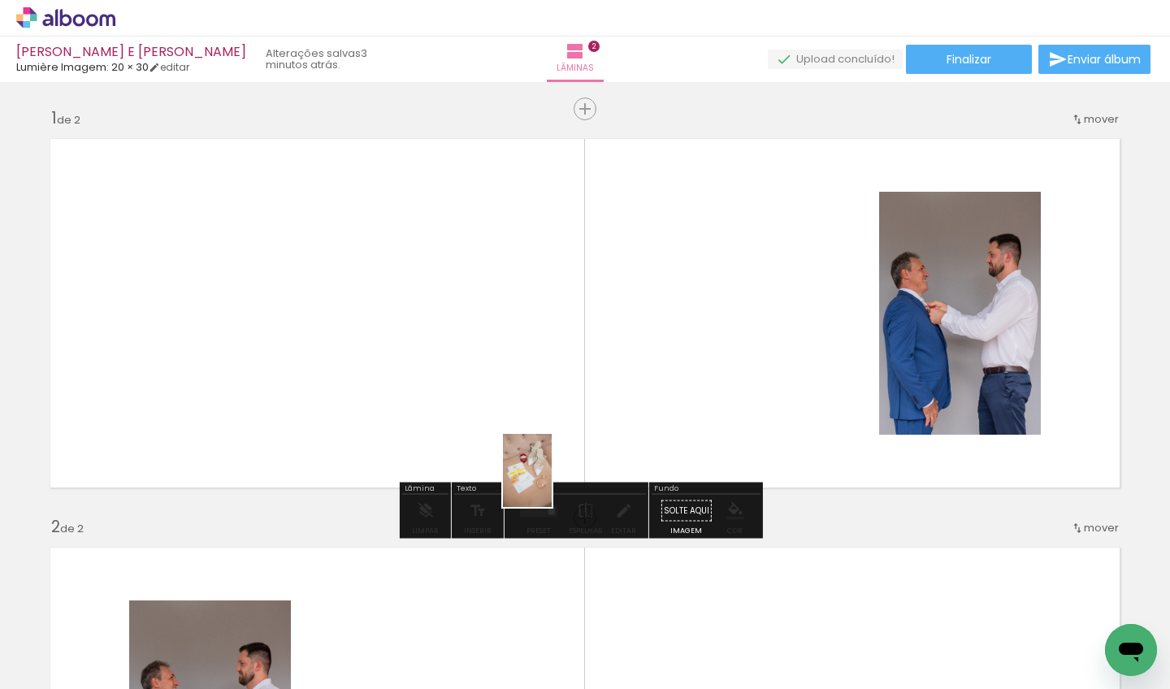
drag, startPoint x: 796, startPoint y: 642, endPoint x: 540, endPoint y: 500, distance: 292.8
click at [542, 483] on quentale-workspace at bounding box center [585, 344] width 1170 height 689
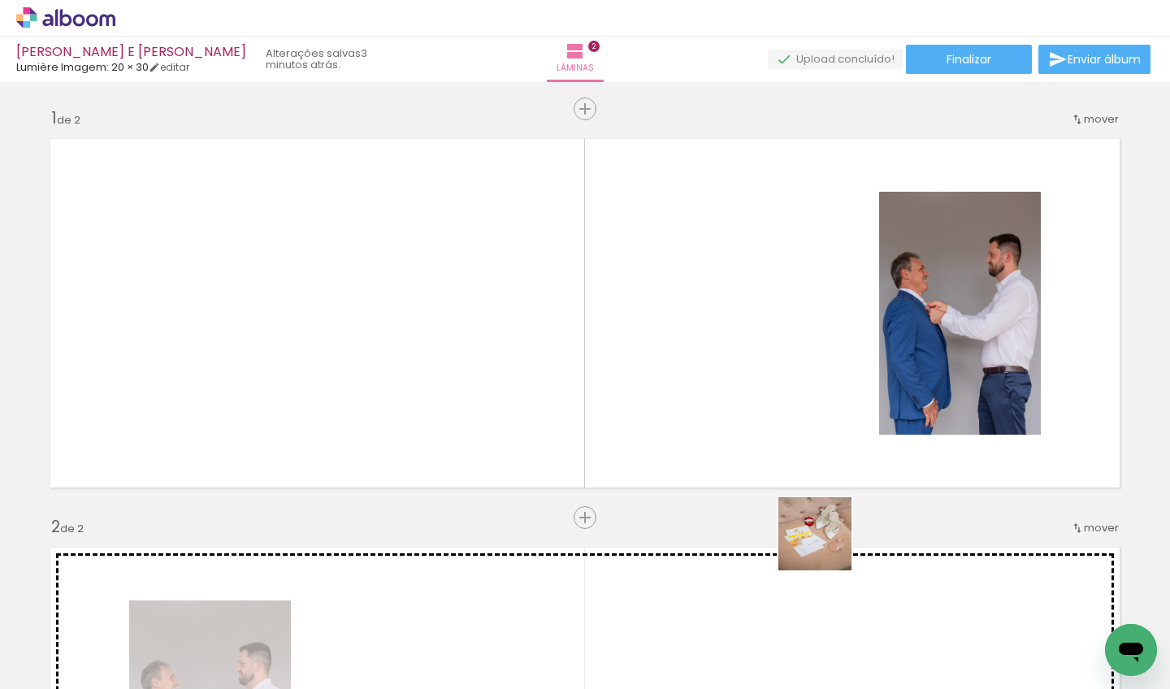
drag, startPoint x: 843, startPoint y: 626, endPoint x: 774, endPoint y: 411, distance: 225.1
click at [774, 411] on quentale-workspace at bounding box center [585, 344] width 1170 height 689
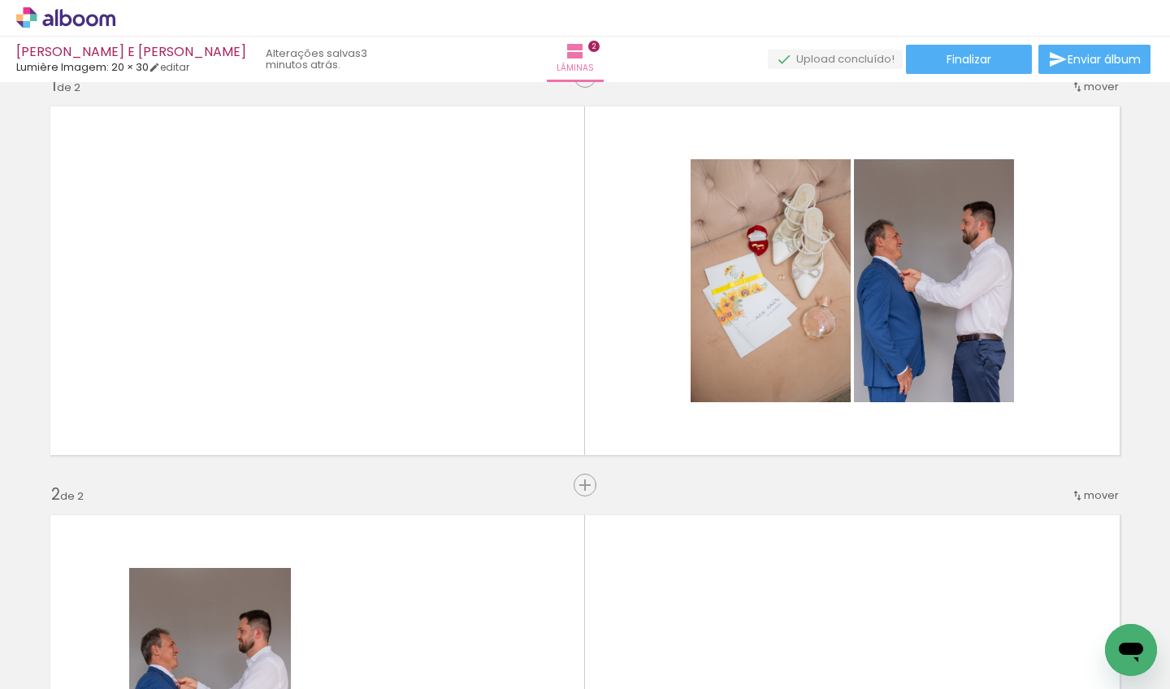
scroll to position [100, 0]
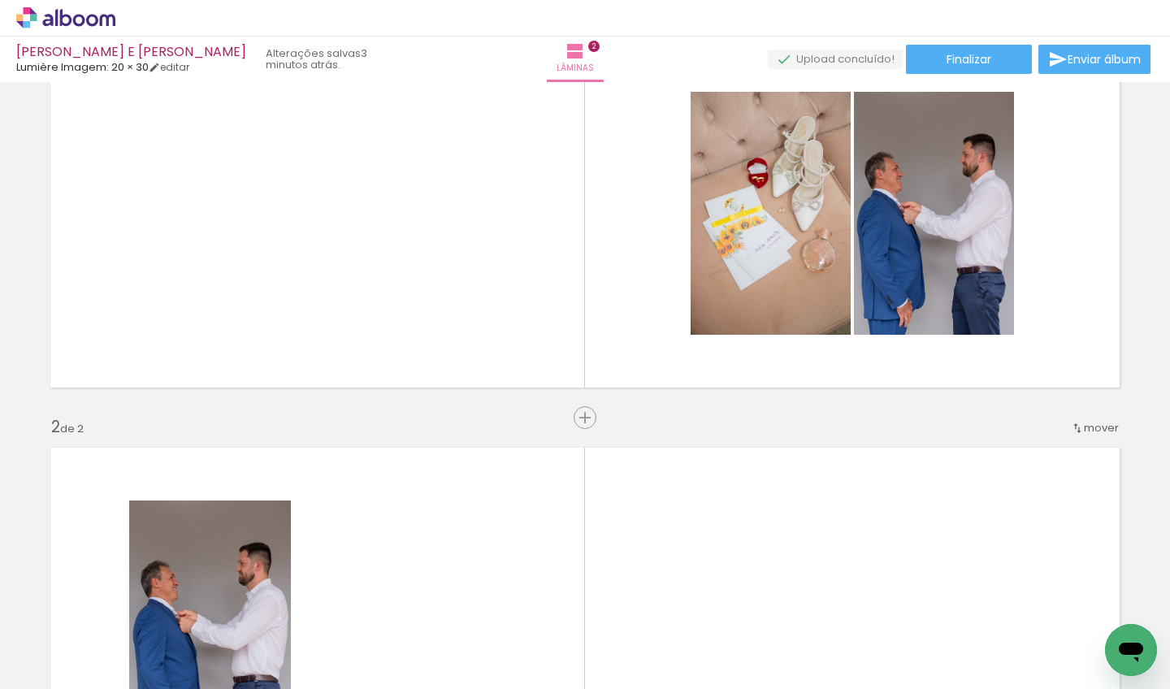
click at [216, 563] on quentale-photo at bounding box center [210, 621] width 162 height 243
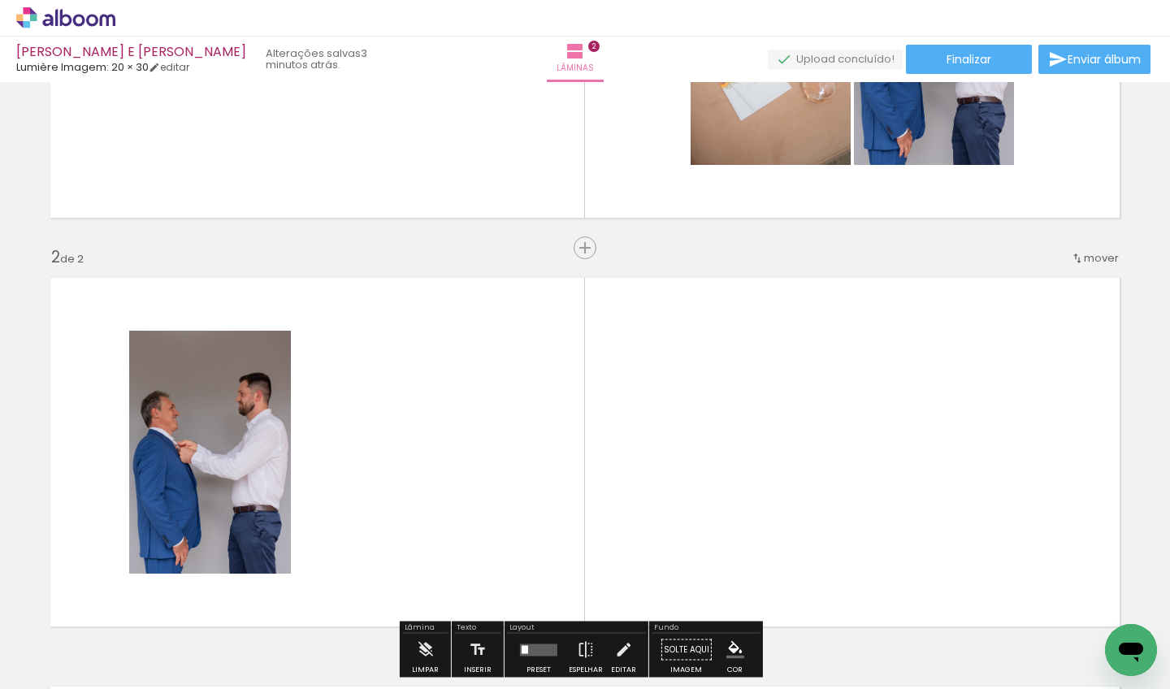
scroll to position [451, 0]
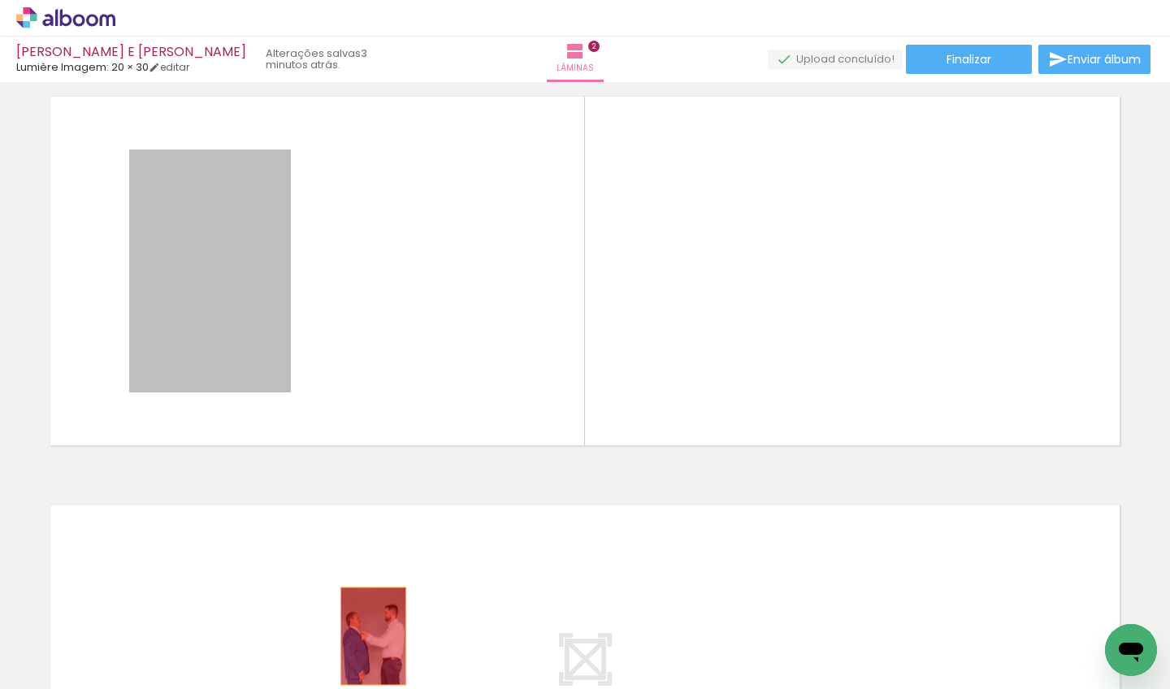
drag, startPoint x: 222, startPoint y: 355, endPoint x: 367, endPoint y: 636, distance: 316.5
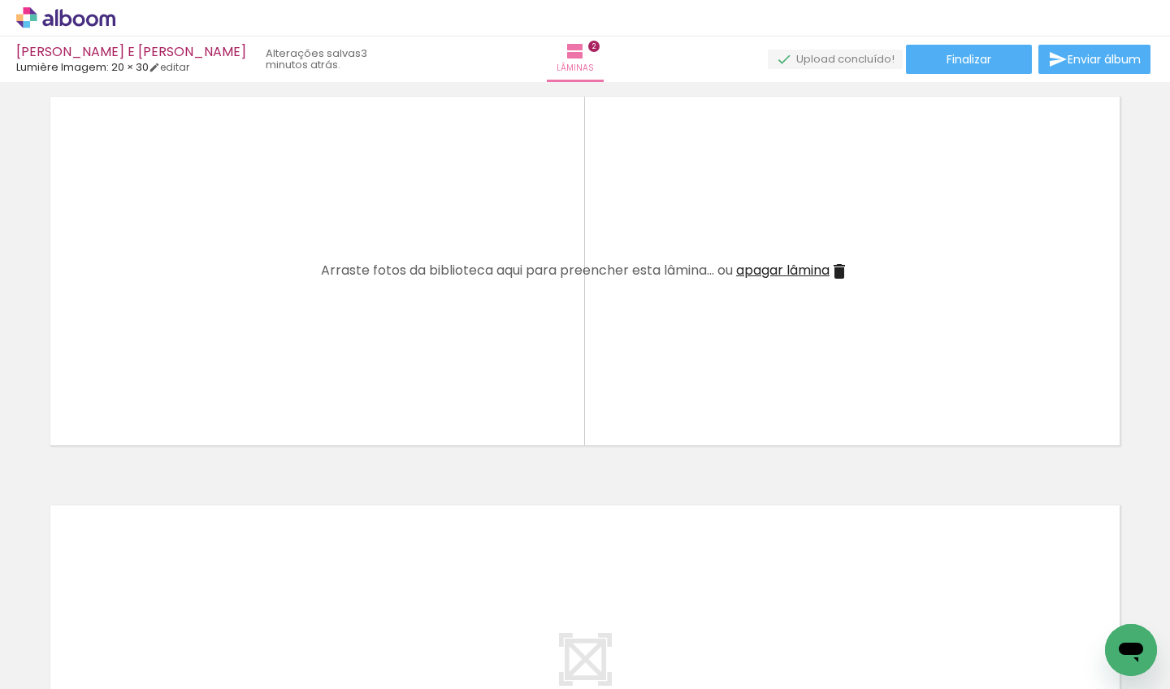
scroll to position [113, 0]
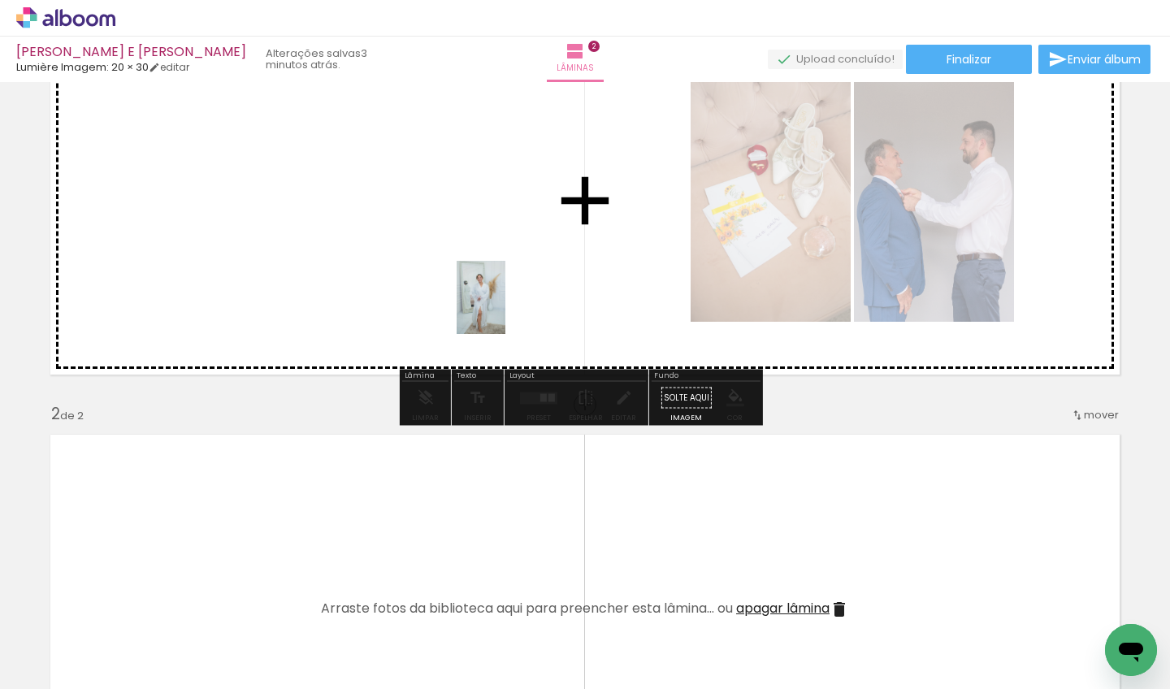
drag, startPoint x: 535, startPoint y: 652, endPoint x: 505, endPoint y: 310, distance: 344.2
click at [505, 310] on quentale-workspace at bounding box center [585, 344] width 1170 height 689
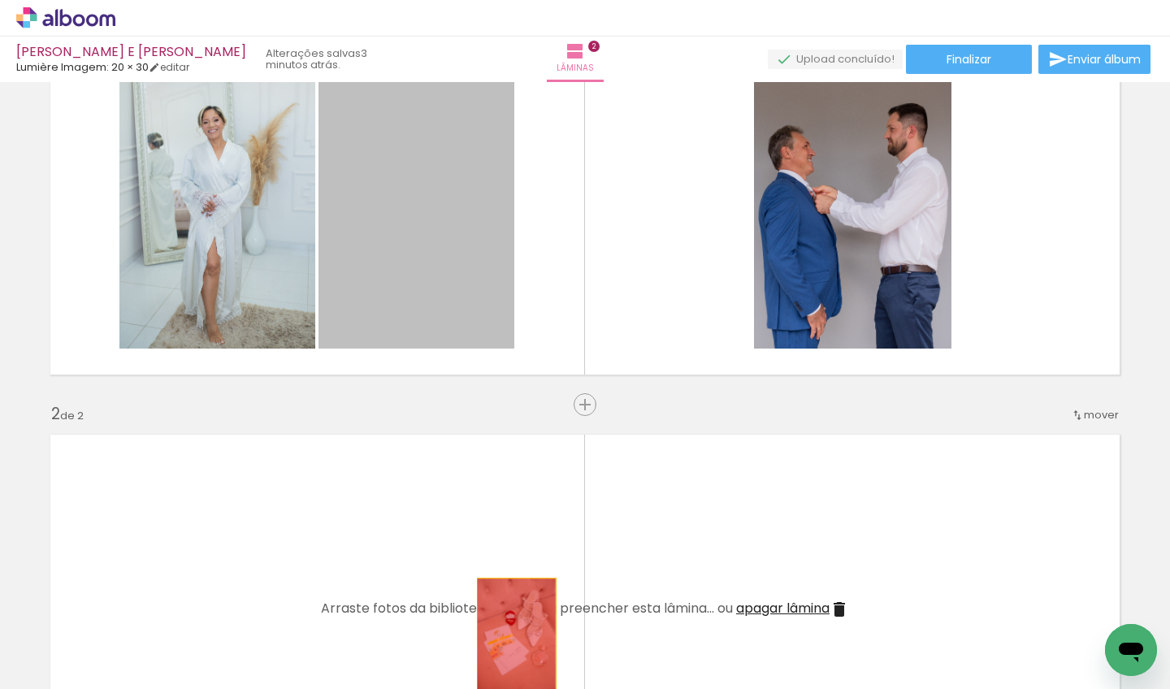
drag, startPoint x: 375, startPoint y: 210, endPoint x: 510, endPoint y: 638, distance: 448.9
click at [510, 638] on quentale-workspace at bounding box center [585, 344] width 1170 height 689
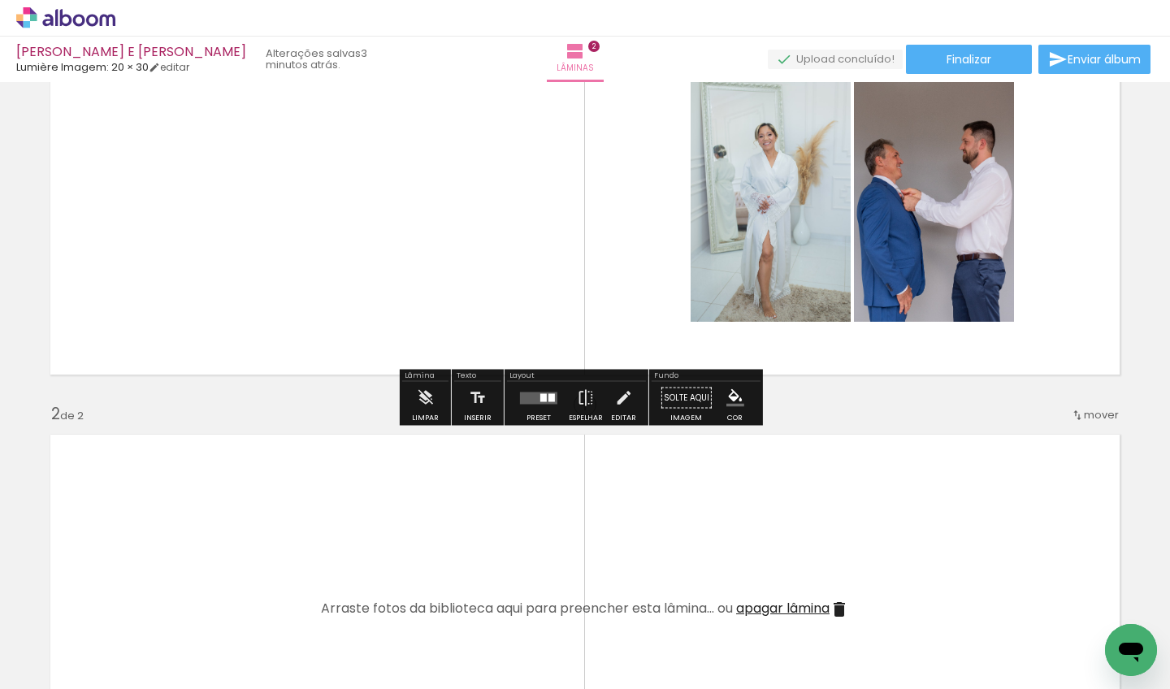
drag, startPoint x: 230, startPoint y: 209, endPoint x: 276, endPoint y: 265, distance: 72.7
click at [241, 257] on quentale-layouter at bounding box center [585, 200] width 1089 height 368
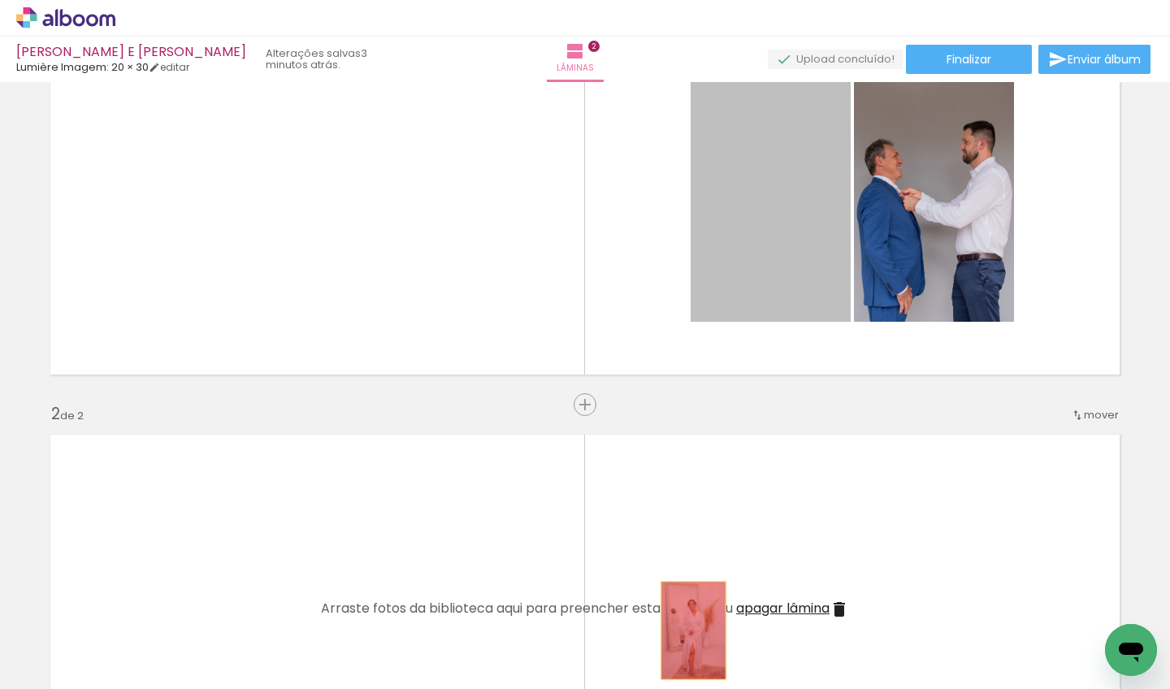
drag, startPoint x: 732, startPoint y: 246, endPoint x: 686, endPoint y: 640, distance: 396.8
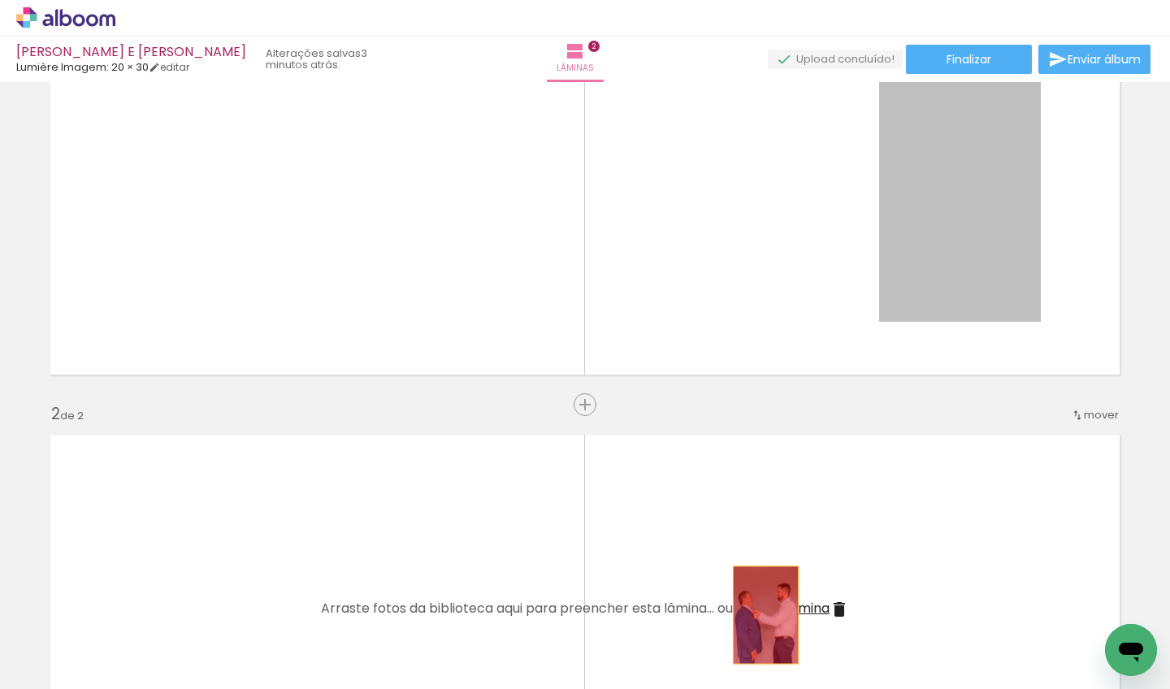
drag, startPoint x: 939, startPoint y: 193, endPoint x: 759, endPoint y: 621, distance: 463.9
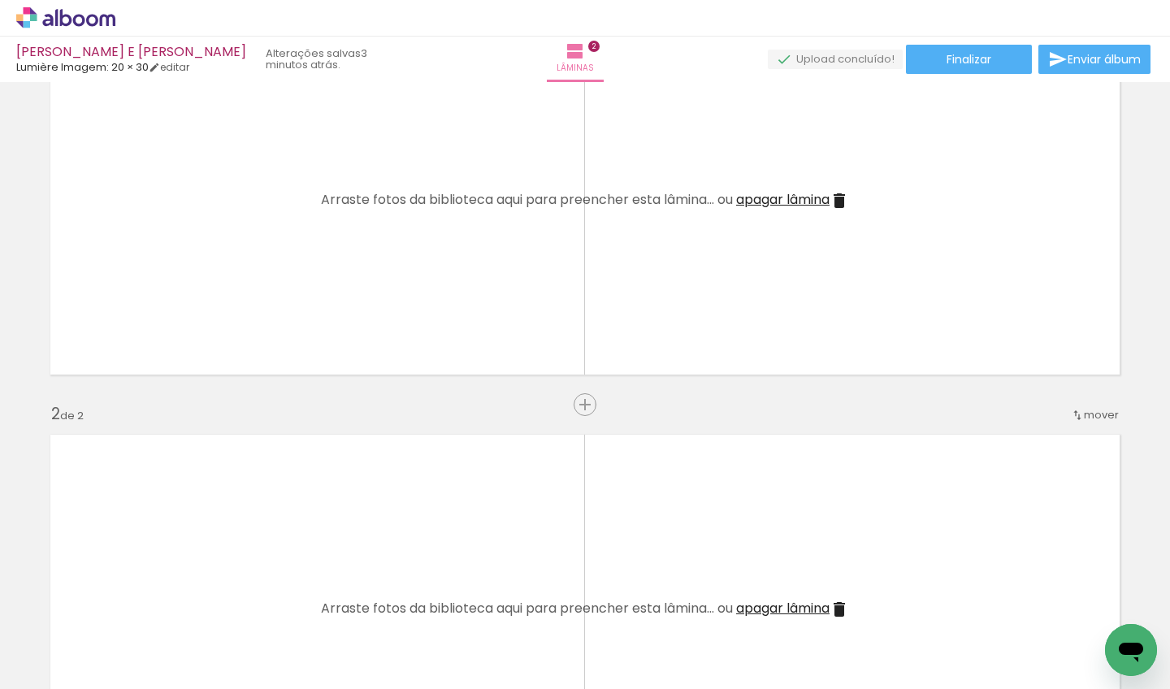
scroll to position [0, 0]
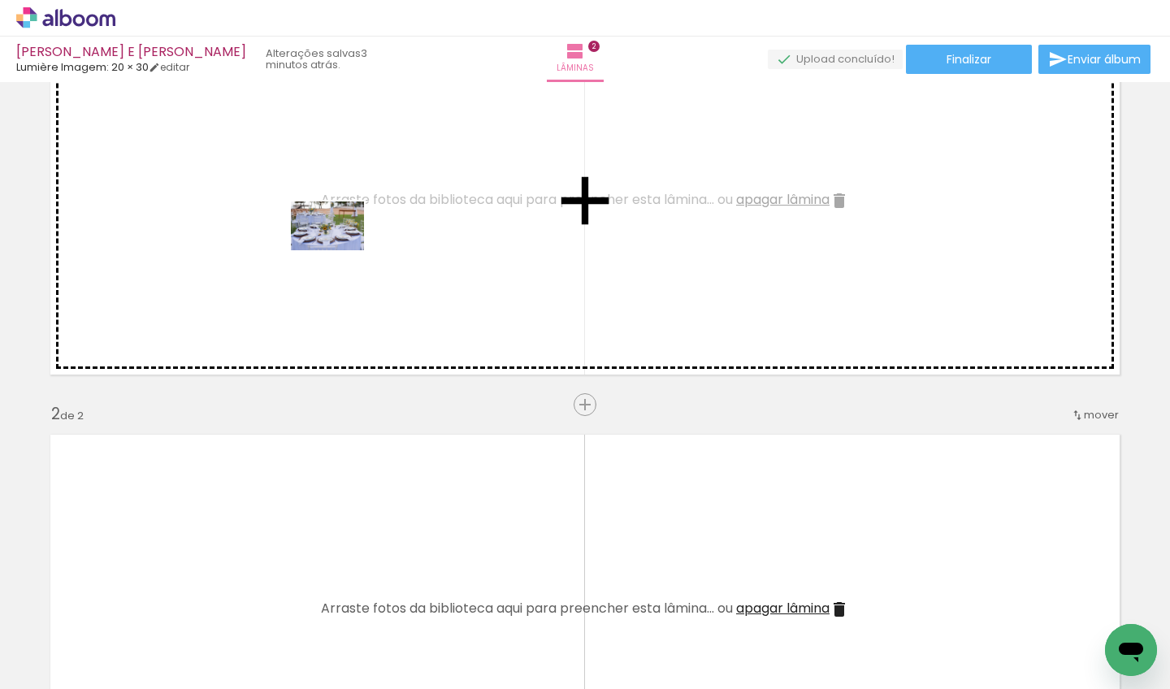
drag, startPoint x: 195, startPoint y: 604, endPoint x: 340, endPoint y: 250, distance: 382.6
click at [340, 250] on quentale-workspace at bounding box center [585, 344] width 1170 height 689
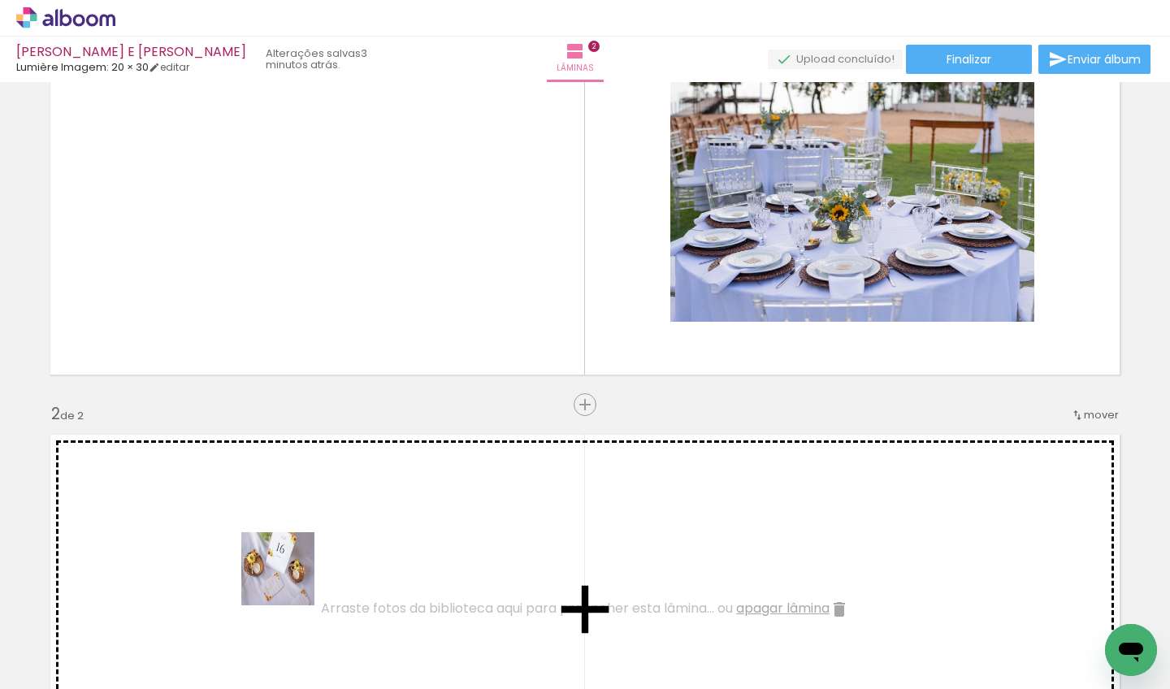
drag, startPoint x: 266, startPoint y: 622, endPoint x: 497, endPoint y: 262, distance: 427.5
click at [497, 262] on quentale-workspace at bounding box center [585, 344] width 1170 height 689
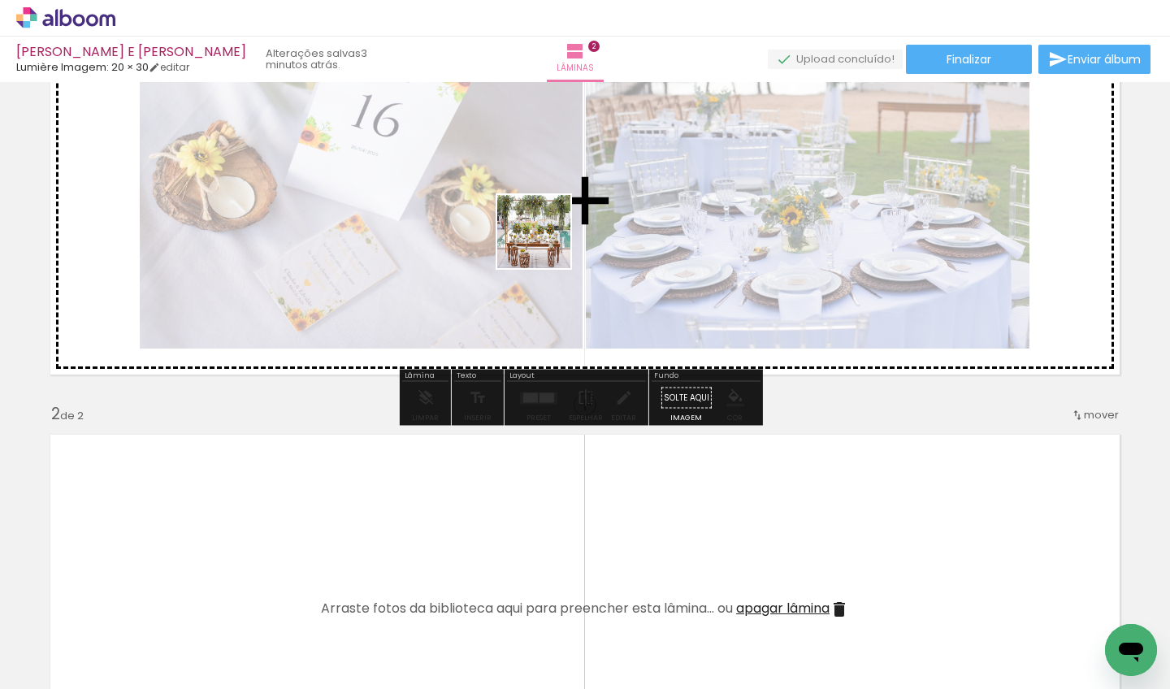
drag, startPoint x: 369, startPoint y: 632, endPoint x: 547, endPoint y: 243, distance: 427.9
click at [547, 243] on quentale-workspace at bounding box center [585, 344] width 1170 height 689
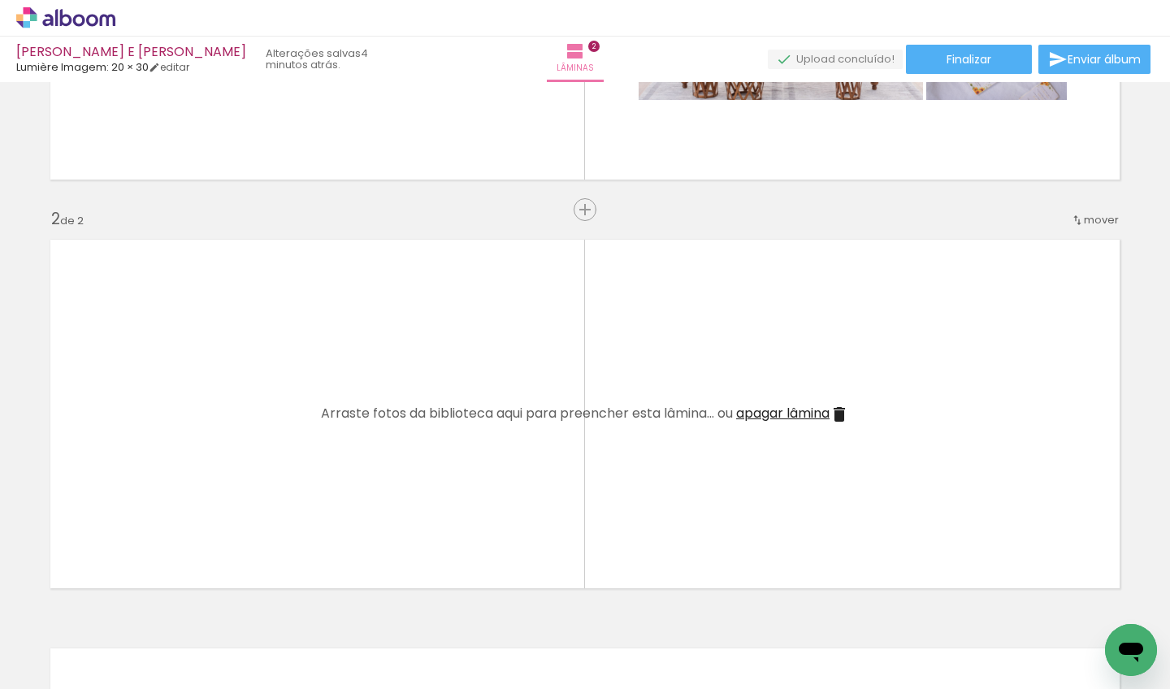
scroll to position [422, 0]
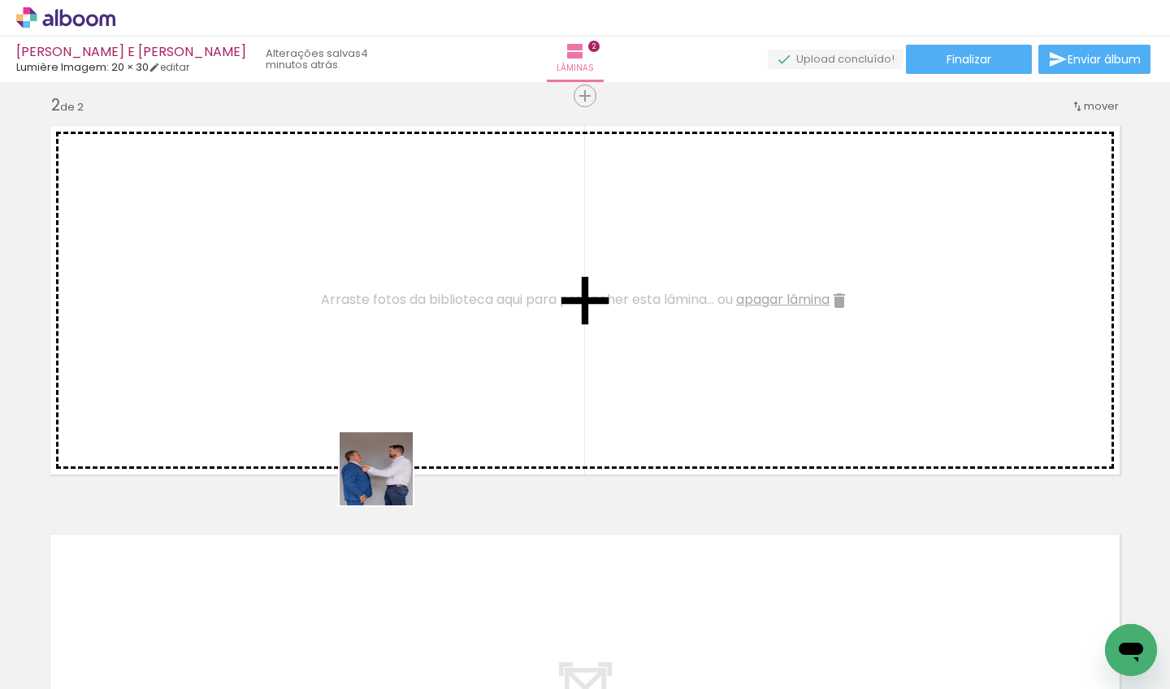
drag, startPoint x: 422, startPoint y: 609, endPoint x: 365, endPoint y: 388, distance: 228.2
click at [365, 388] on quentale-workspace at bounding box center [585, 344] width 1170 height 689
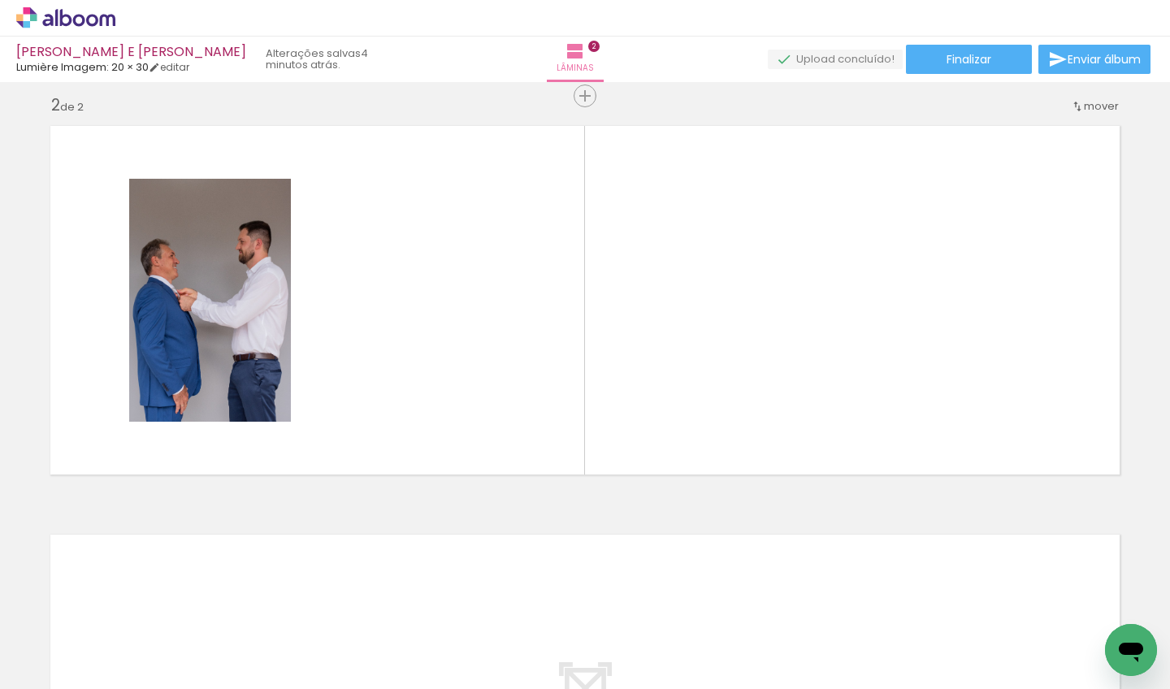
scroll to position [0, 613]
drag, startPoint x: 564, startPoint y: 629, endPoint x: 567, endPoint y: 396, distance: 233.2
click at [567, 396] on quentale-workspace at bounding box center [585, 344] width 1170 height 689
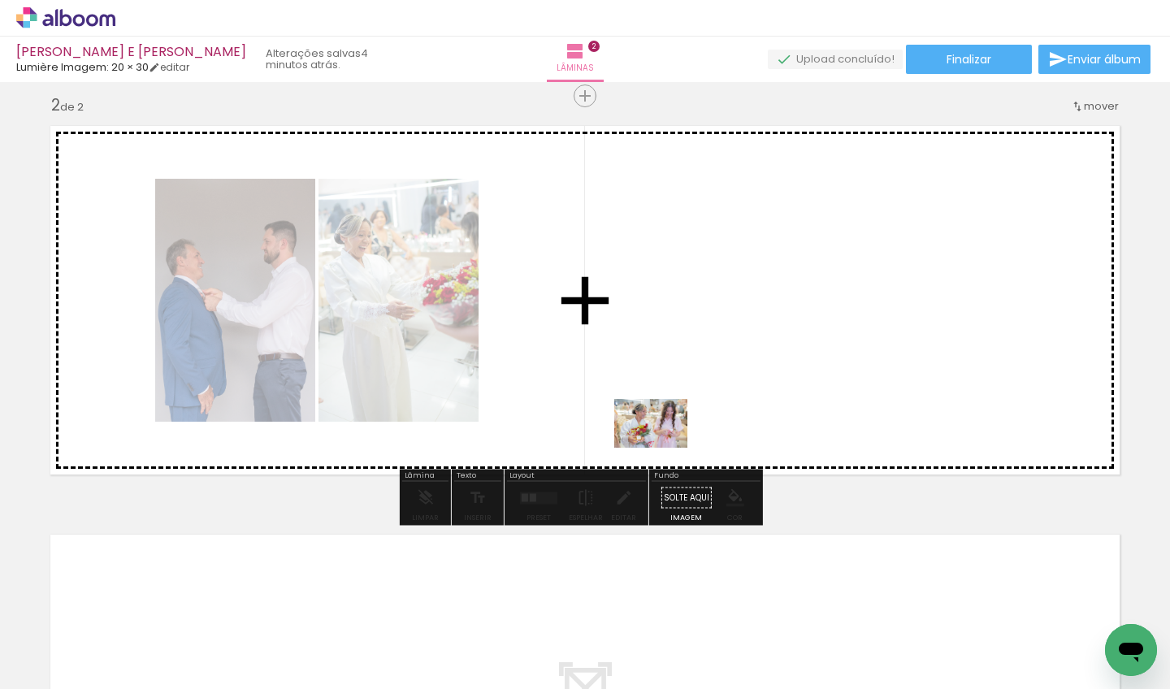
drag, startPoint x: 652, startPoint y: 648, endPoint x: 666, endPoint y: 340, distance: 307.5
click at [666, 340] on quentale-workspace at bounding box center [585, 344] width 1170 height 689
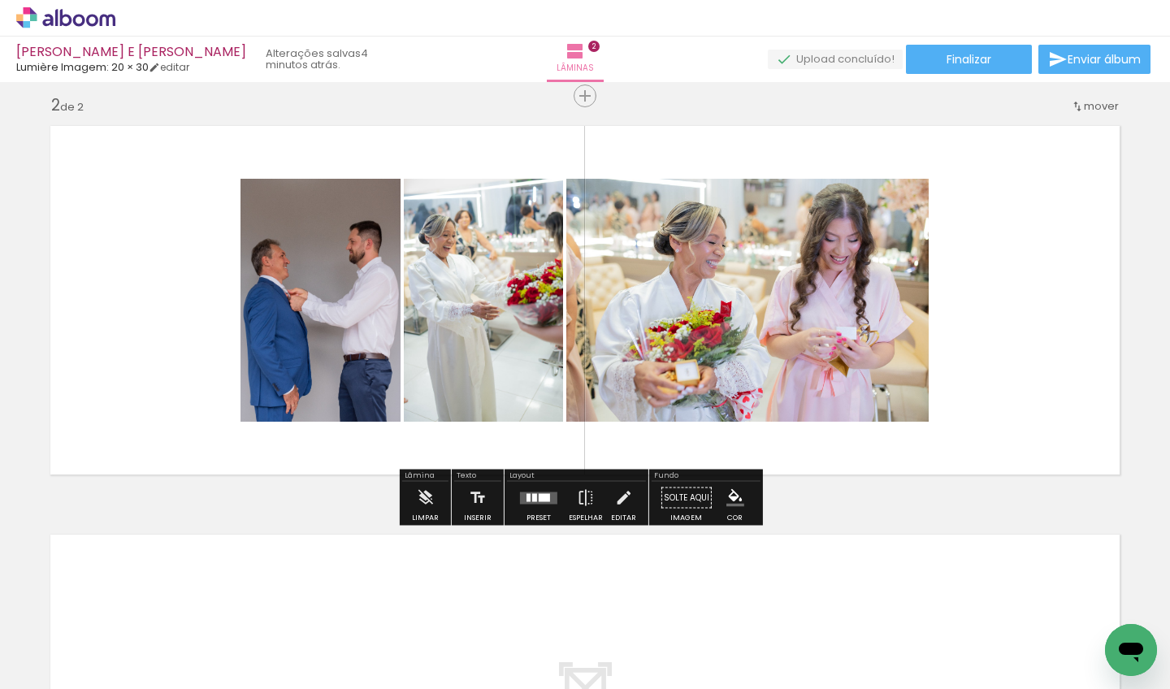
click at [539, 499] on div at bounding box center [544, 497] width 11 height 8
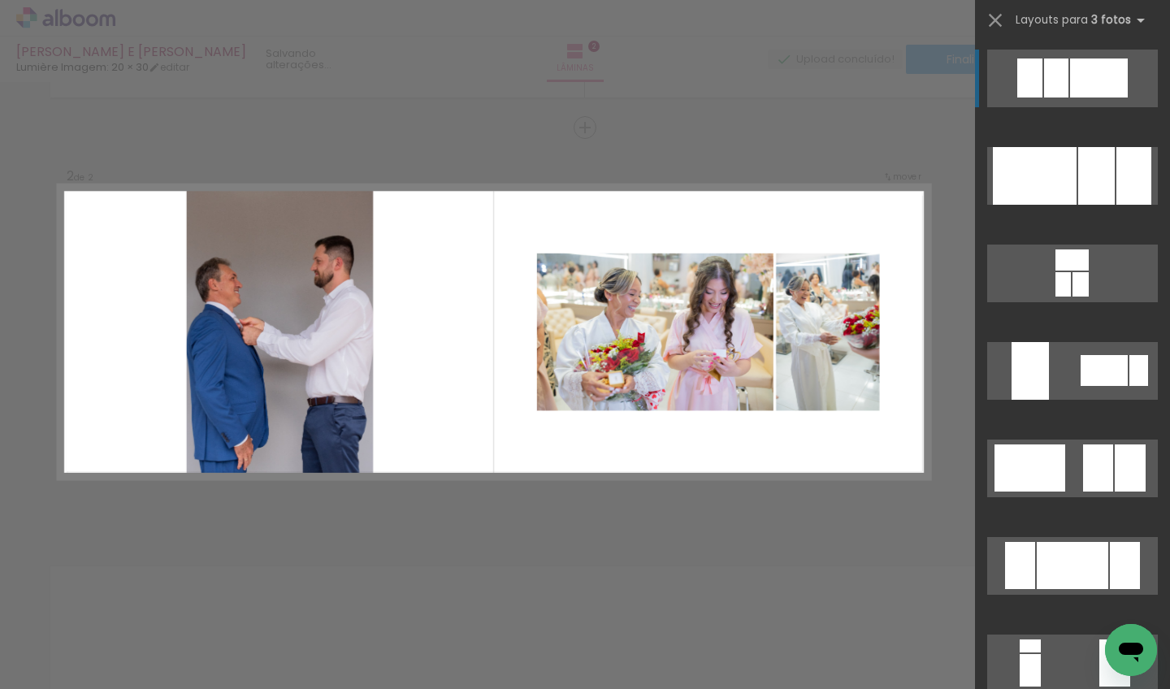
scroll to position [387, 0]
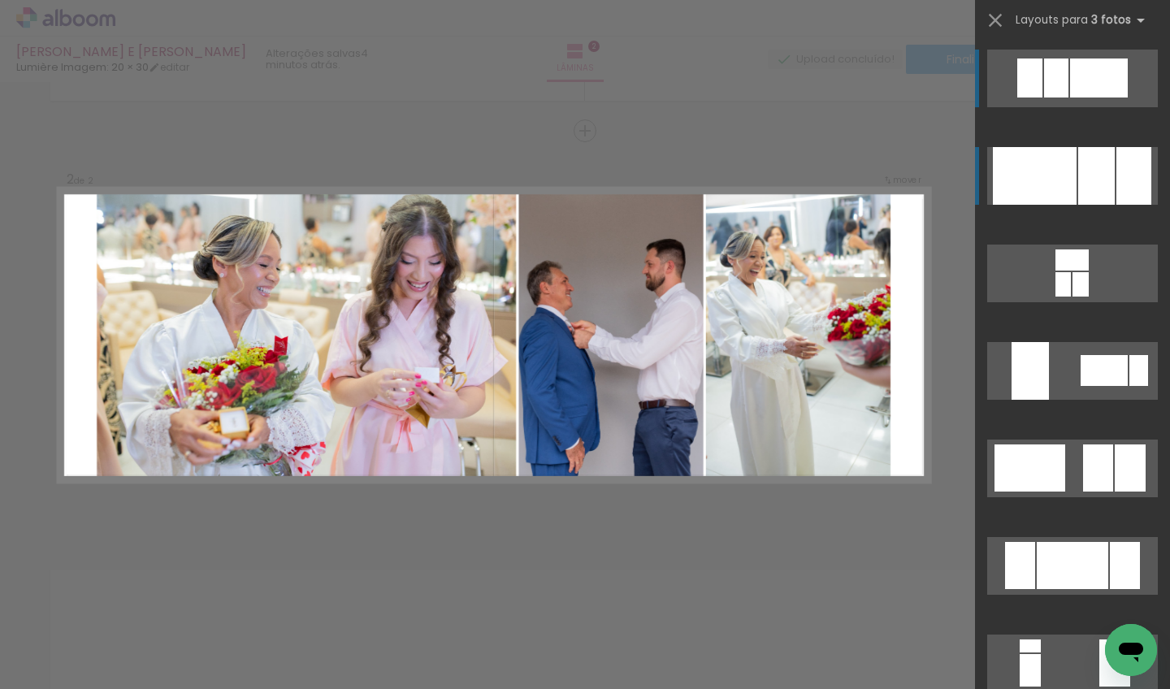
click at [1026, 158] on div at bounding box center [1035, 176] width 84 height 58
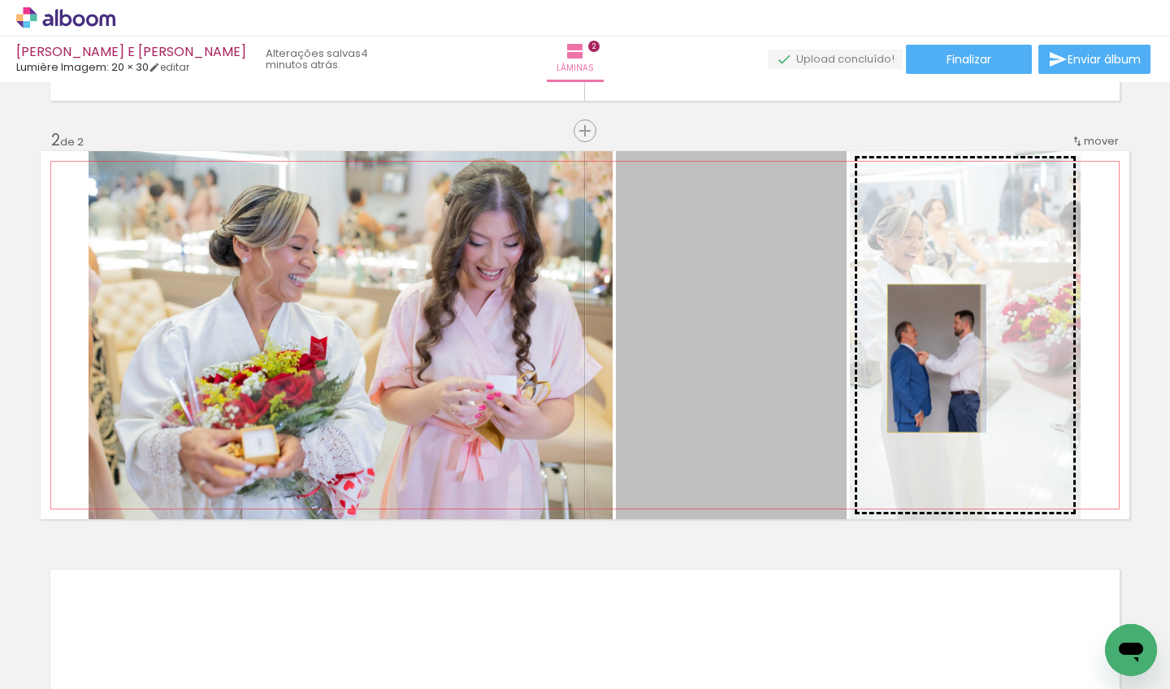
drag, startPoint x: 747, startPoint y: 361, endPoint x: 928, endPoint y: 358, distance: 180.4
click at [0, 0] on slot at bounding box center [0, 0] width 0 height 0
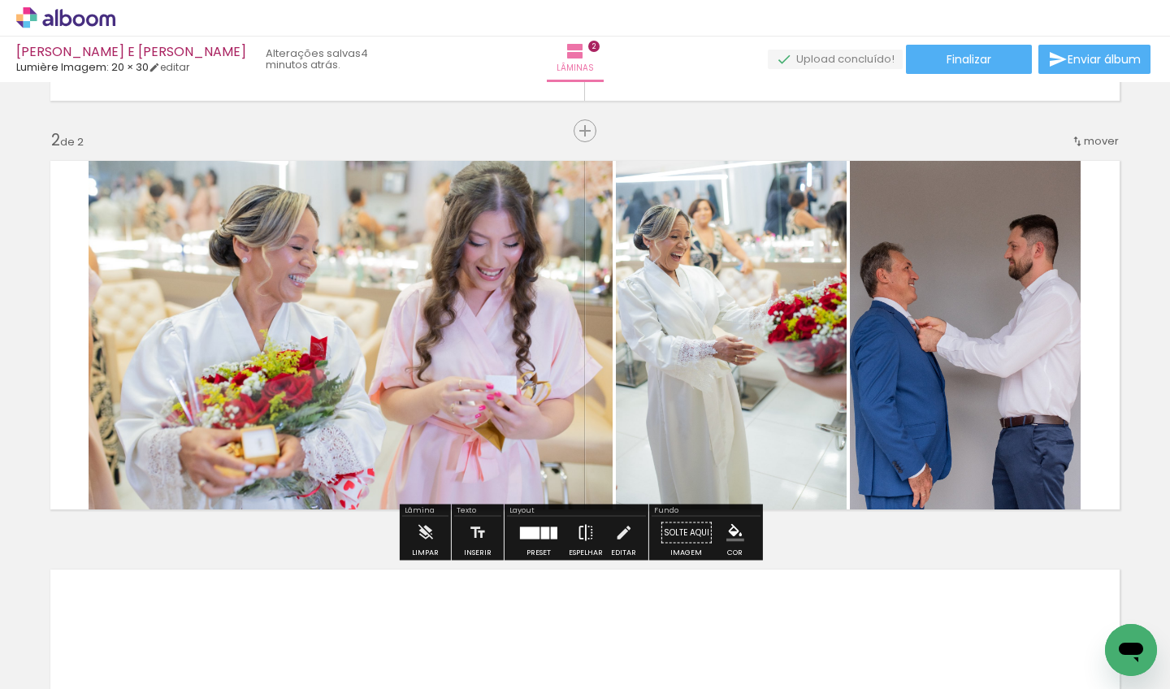
click at [582, 527] on iron-icon at bounding box center [586, 533] width 18 height 32
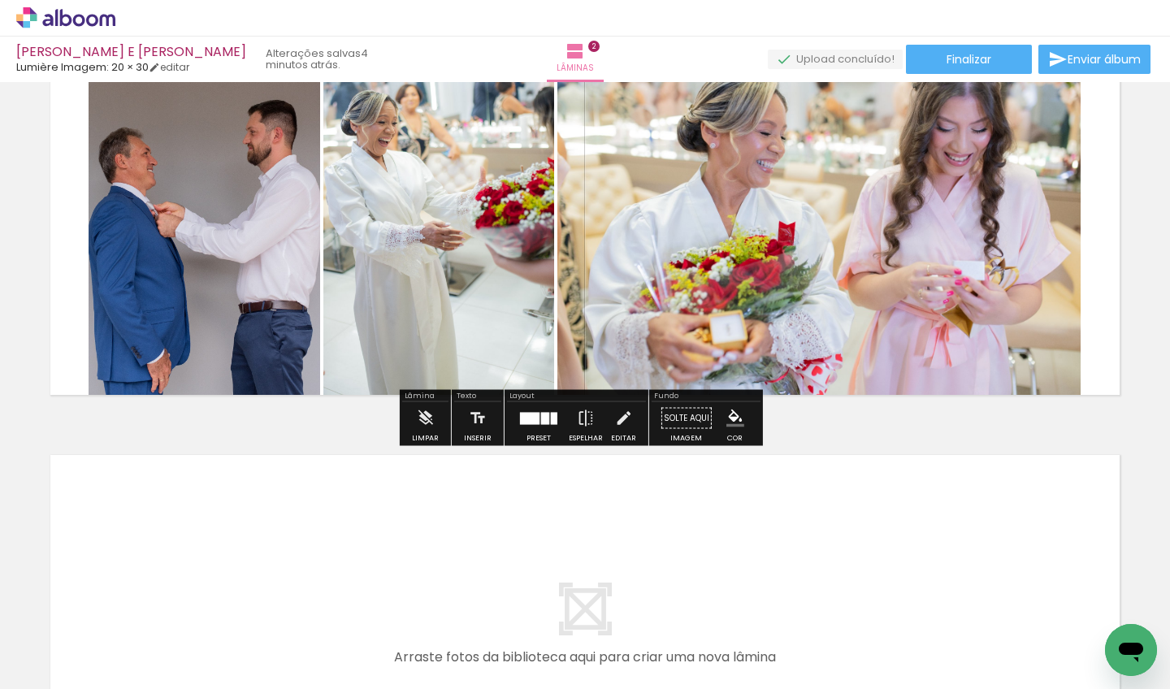
scroll to position [645, 0]
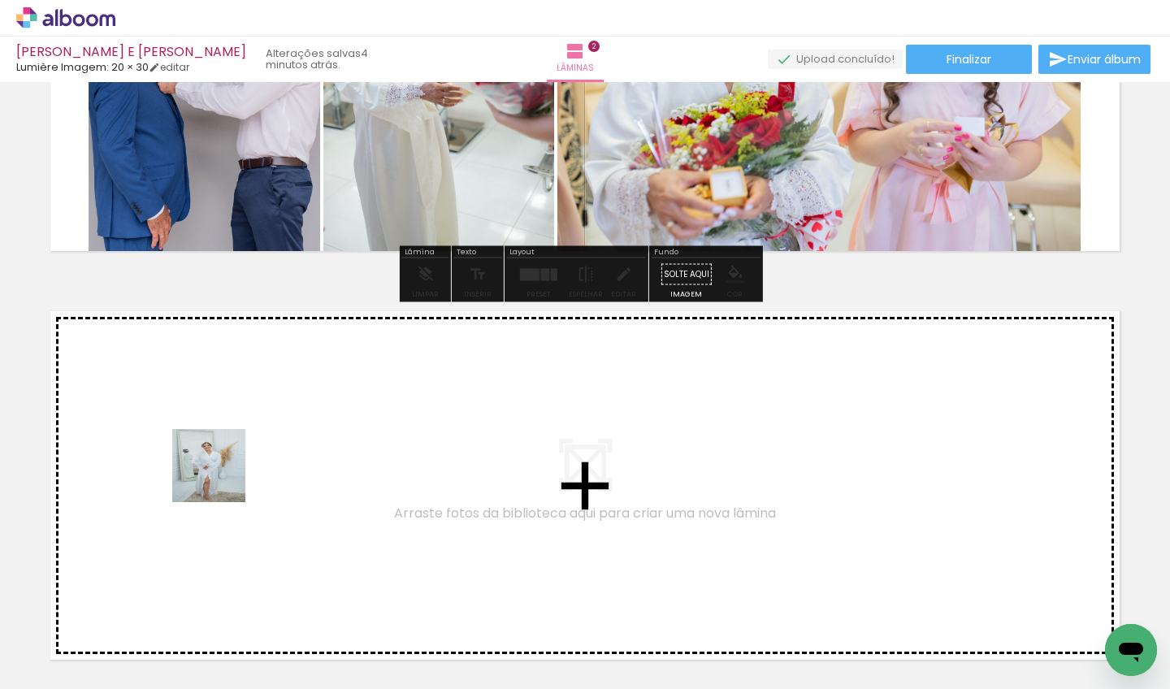
click at [221, 478] on quentale-workspace at bounding box center [585, 344] width 1170 height 689
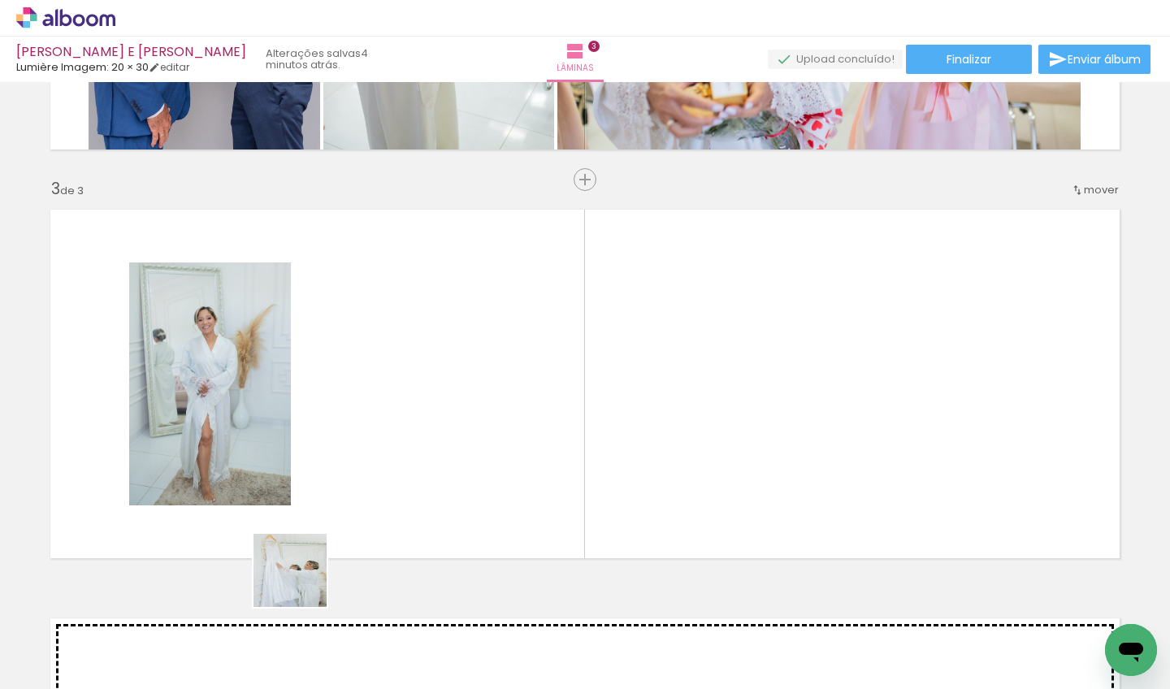
scroll to position [795, 0]
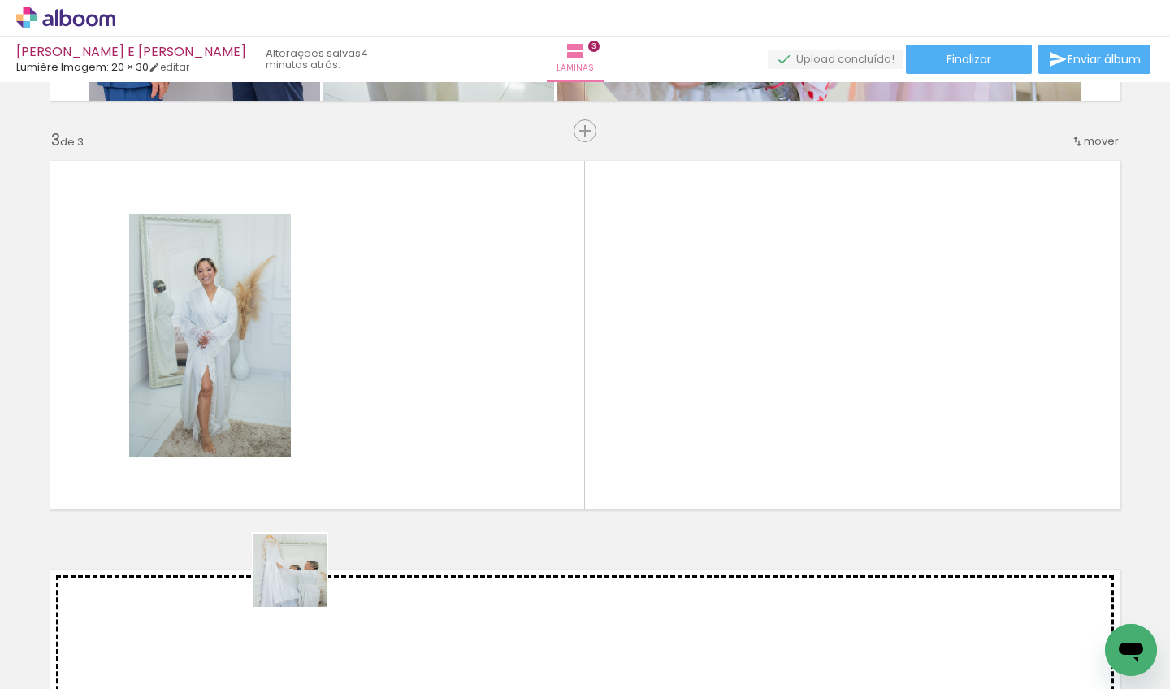
drag, startPoint x: 286, startPoint y: 613, endPoint x: 364, endPoint y: 467, distance: 165.0
click at [364, 467] on quentale-workspace at bounding box center [585, 344] width 1170 height 689
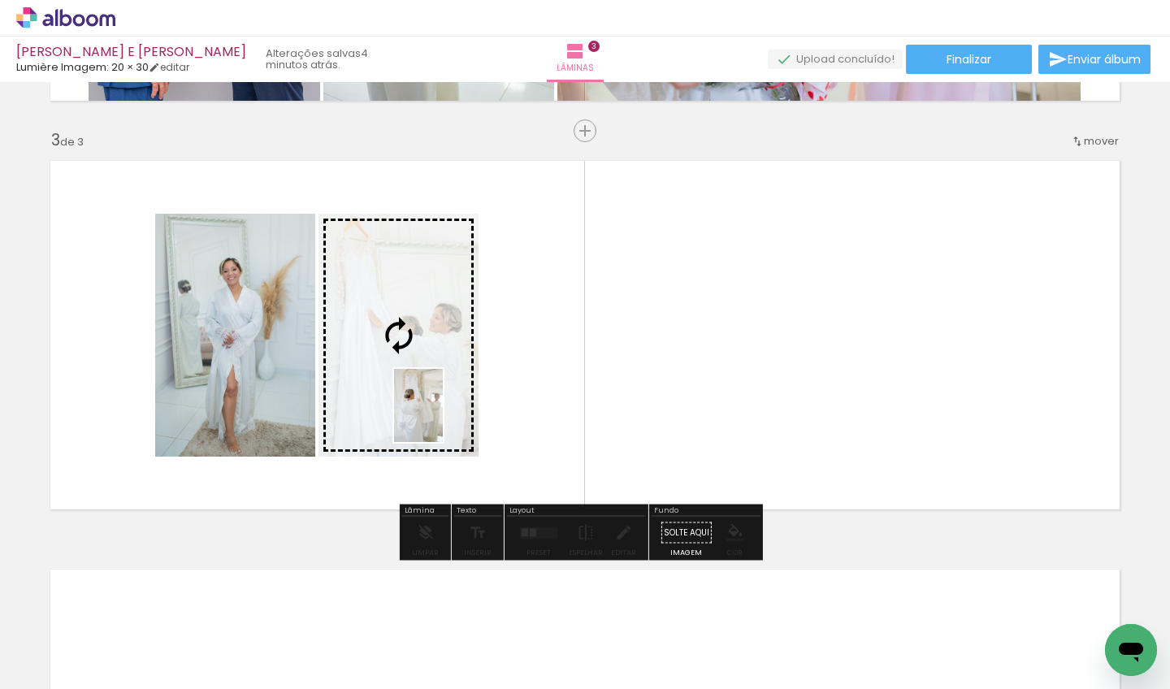
drag, startPoint x: 378, startPoint y: 645, endPoint x: 443, endPoint y: 418, distance: 236.6
click at [443, 418] on quentale-workspace at bounding box center [585, 344] width 1170 height 689
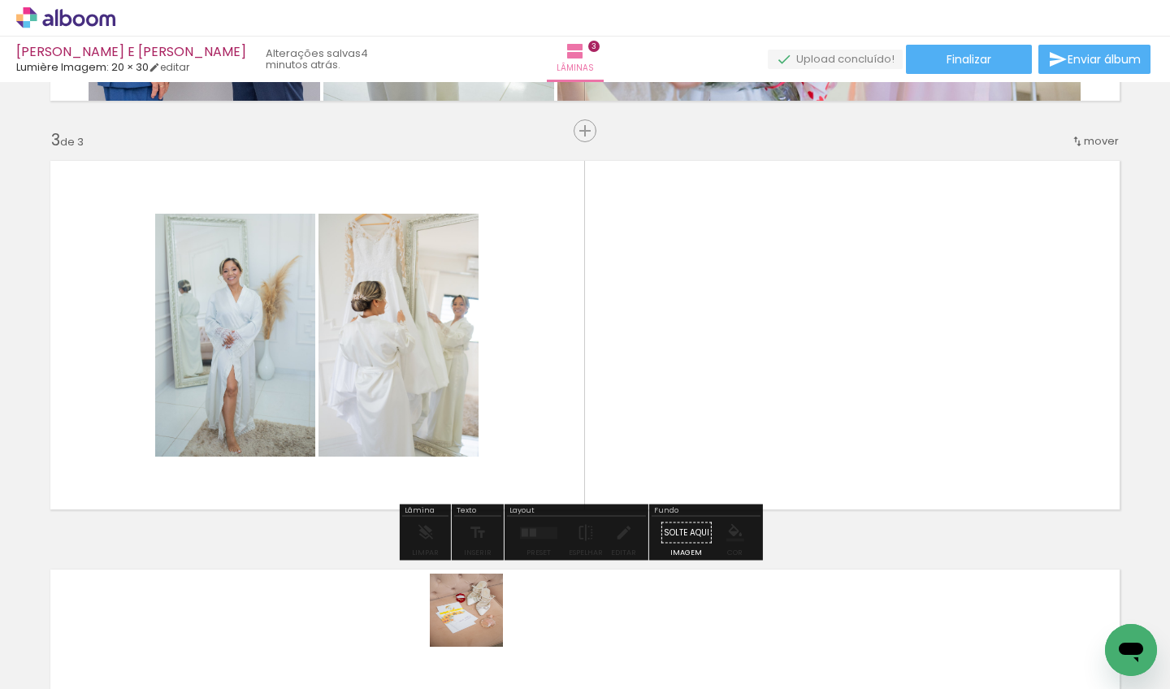
drag, startPoint x: 479, startPoint y: 622, endPoint x: 601, endPoint y: 435, distance: 223.5
click at [601, 435] on quentale-workspace at bounding box center [585, 344] width 1170 height 689
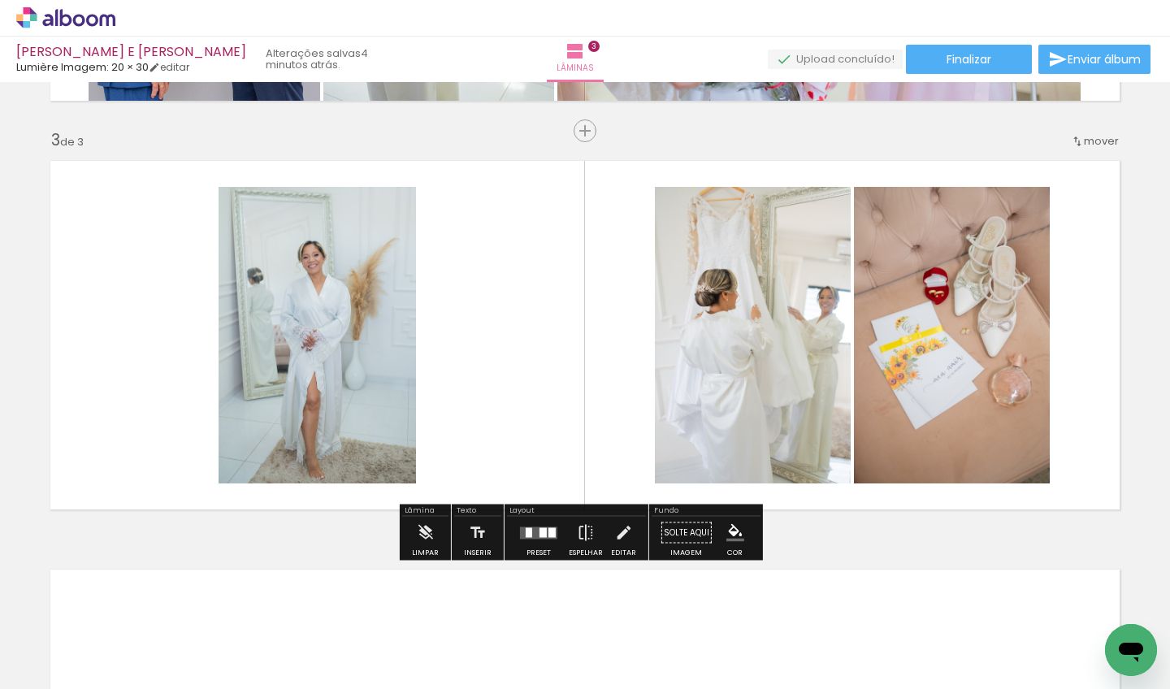
drag, startPoint x: 305, startPoint y: 621, endPoint x: 484, endPoint y: 387, distance: 294.4
click at [484, 387] on quentale-workspace at bounding box center [585, 344] width 1170 height 689
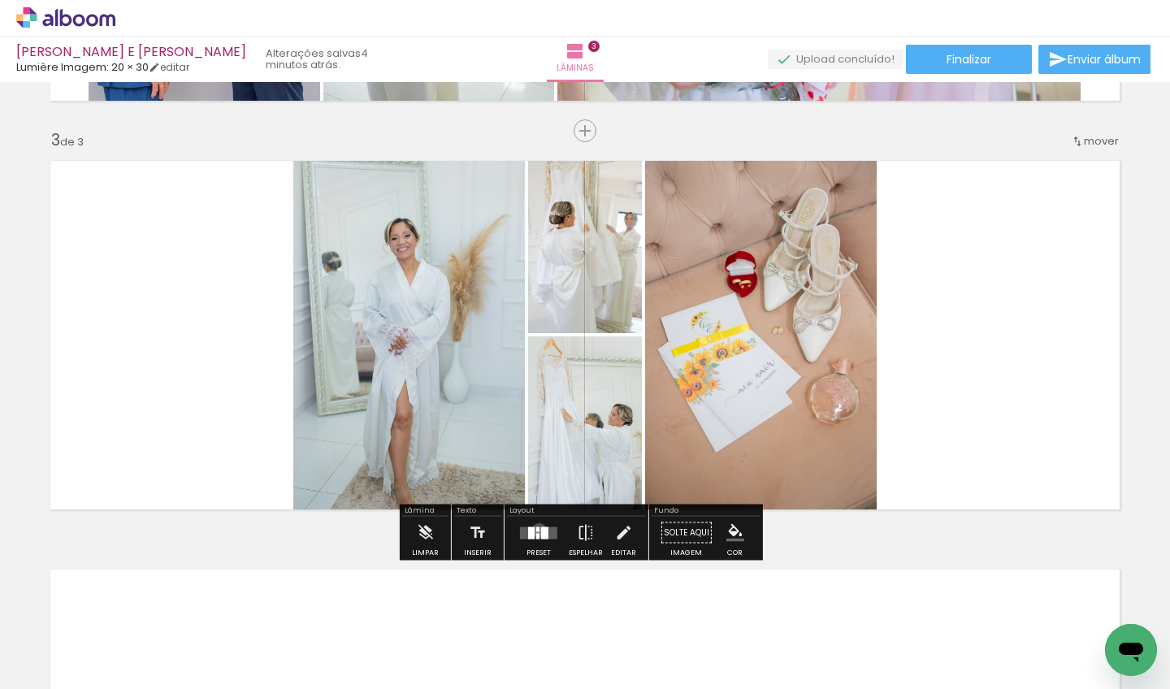
click at [536, 530] on div at bounding box center [537, 528] width 3 height 5
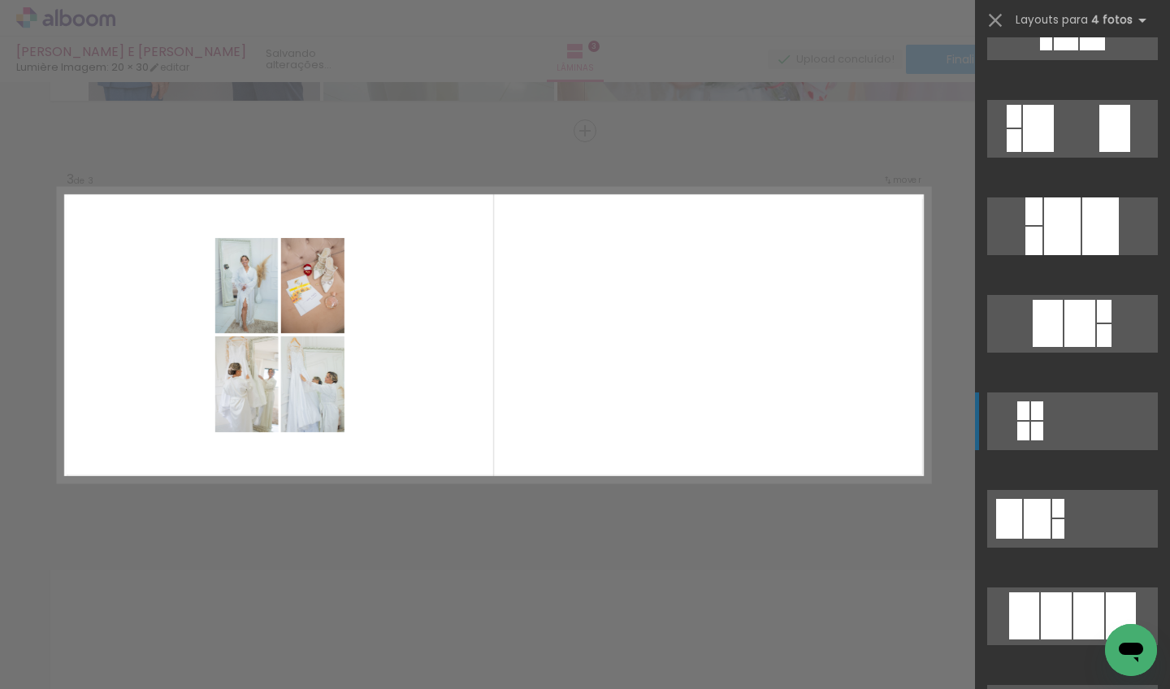
scroll to position [899, 0]
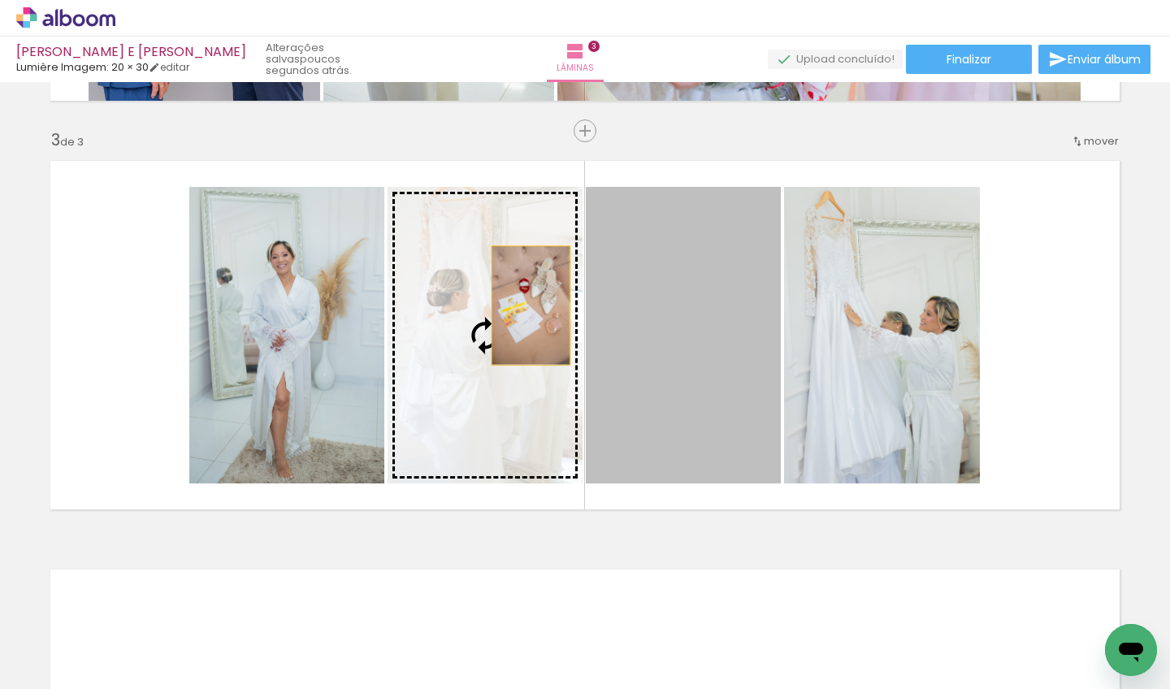
drag, startPoint x: 682, startPoint y: 309, endPoint x: 525, endPoint y: 305, distance: 156.8
click at [0, 0] on slot at bounding box center [0, 0] width 0 height 0
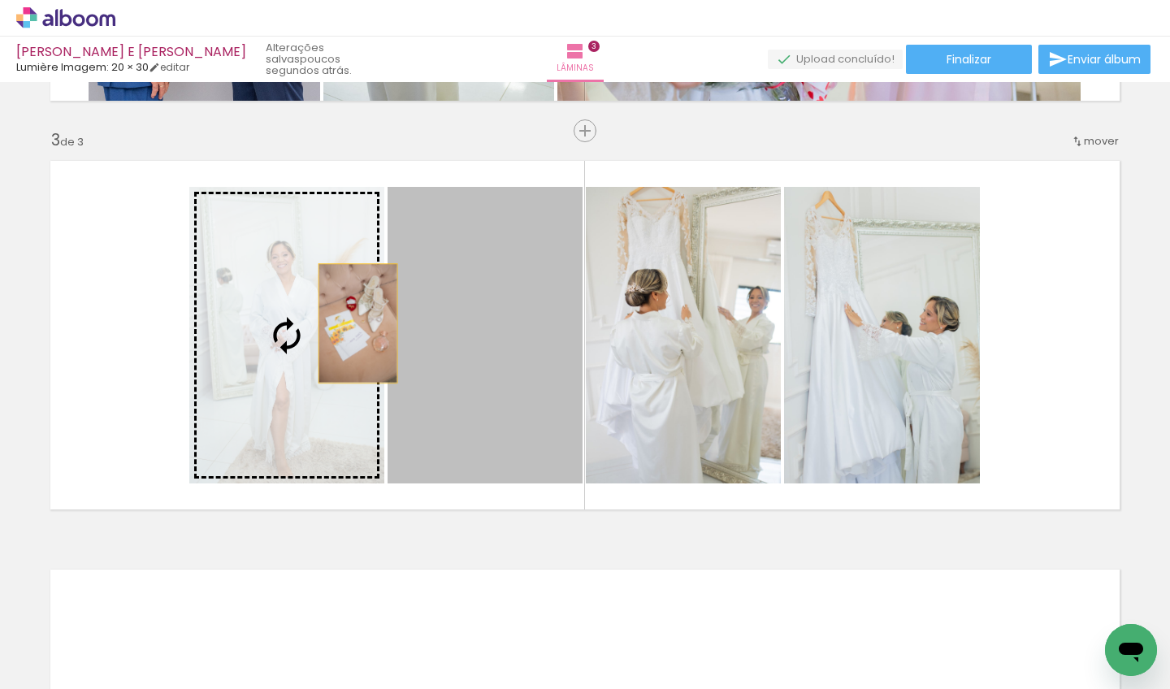
drag, startPoint x: 526, startPoint y: 328, endPoint x: 344, endPoint y: 323, distance: 182.1
click at [0, 0] on slot at bounding box center [0, 0] width 0 height 0
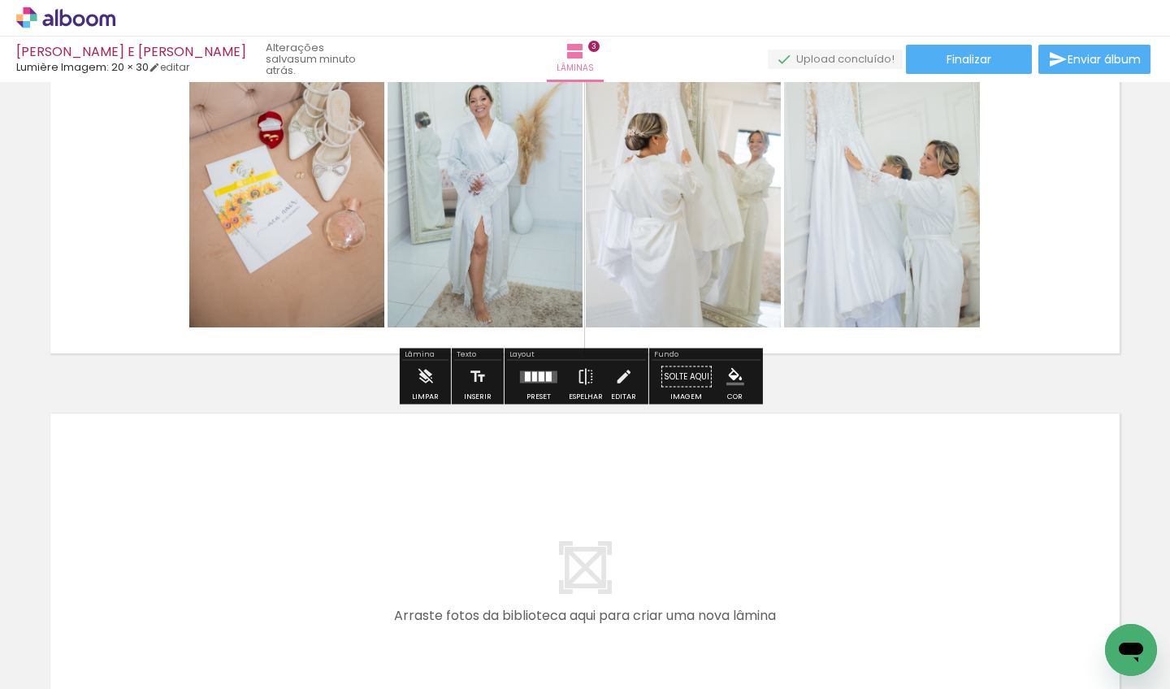
scroll to position [1193, 0]
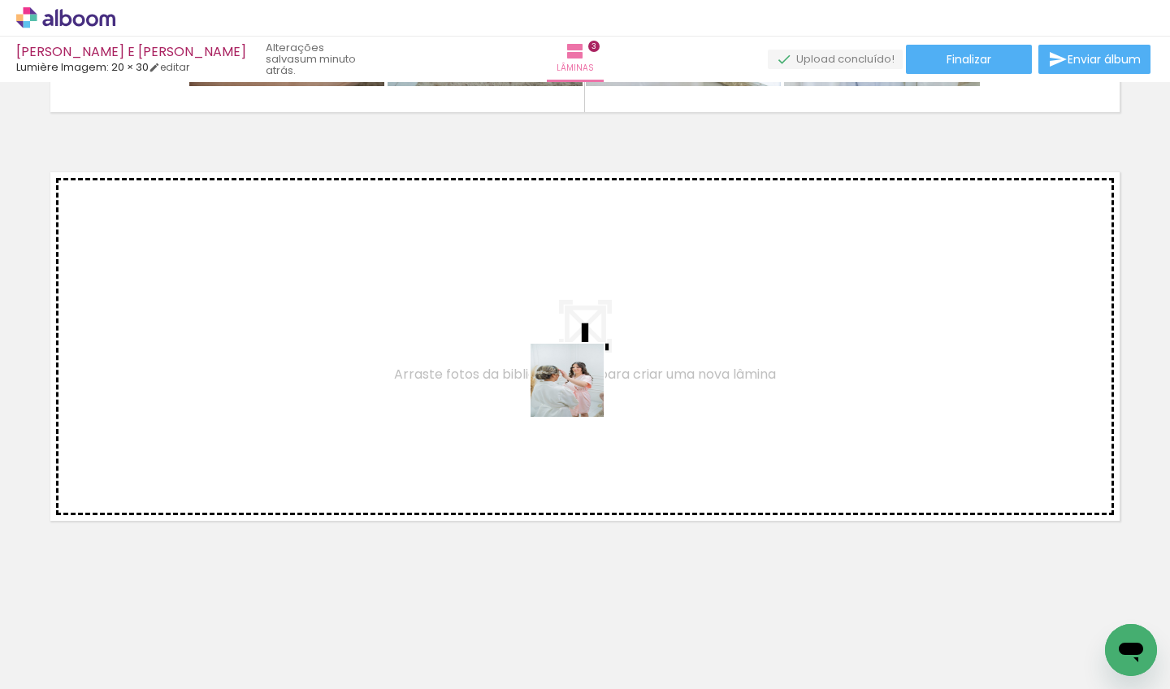
drag, startPoint x: 1009, startPoint y: 634, endPoint x: 565, endPoint y: 383, distance: 510.0
click at [565, 383] on quentale-workspace at bounding box center [585, 344] width 1170 height 689
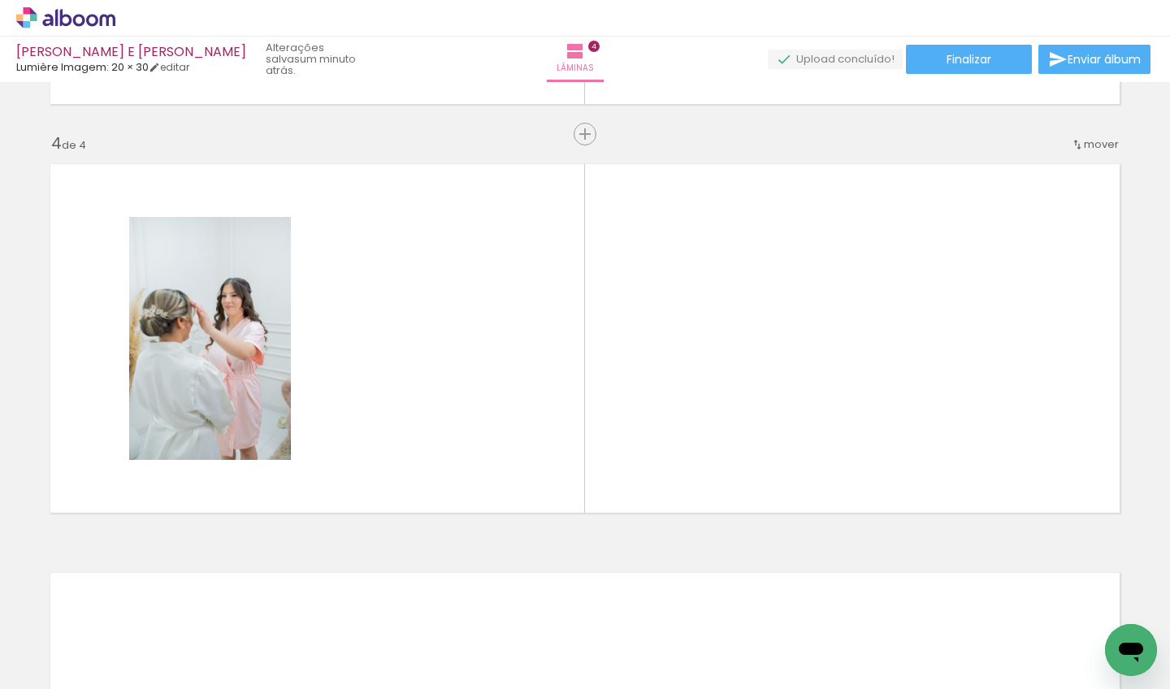
scroll to position [1204, 0]
drag, startPoint x: 760, startPoint y: 645, endPoint x: 812, endPoint y: 384, distance: 265.8
click at [812, 384] on quentale-workspace at bounding box center [585, 344] width 1170 height 689
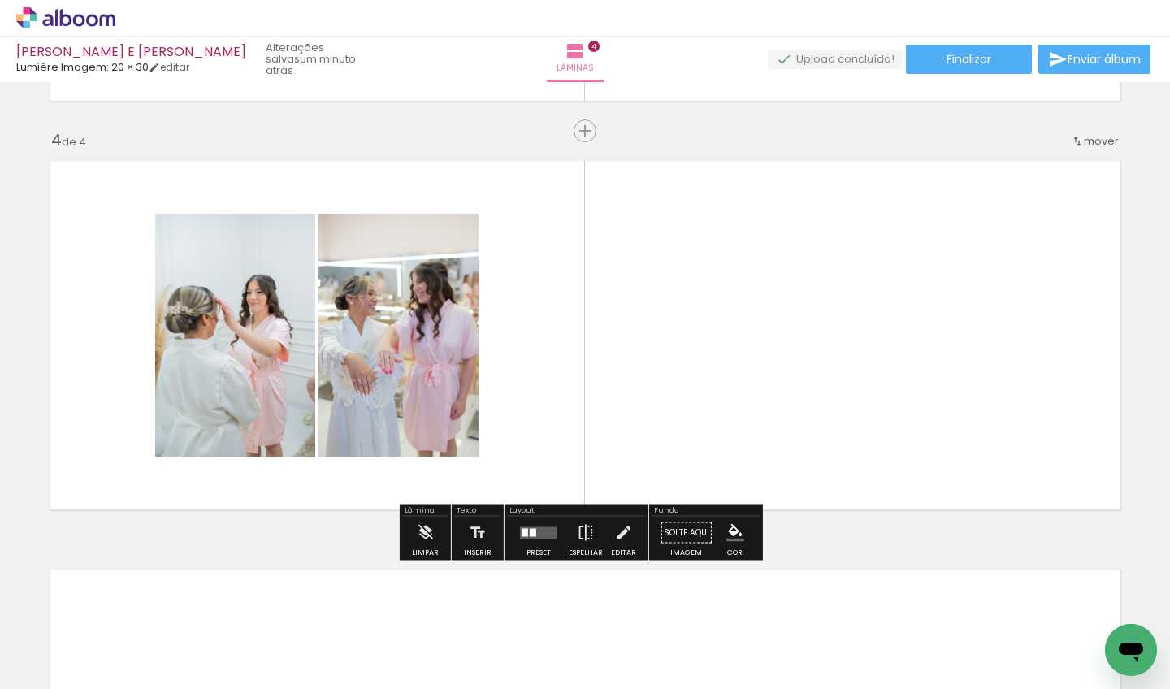
scroll to position [0, 798]
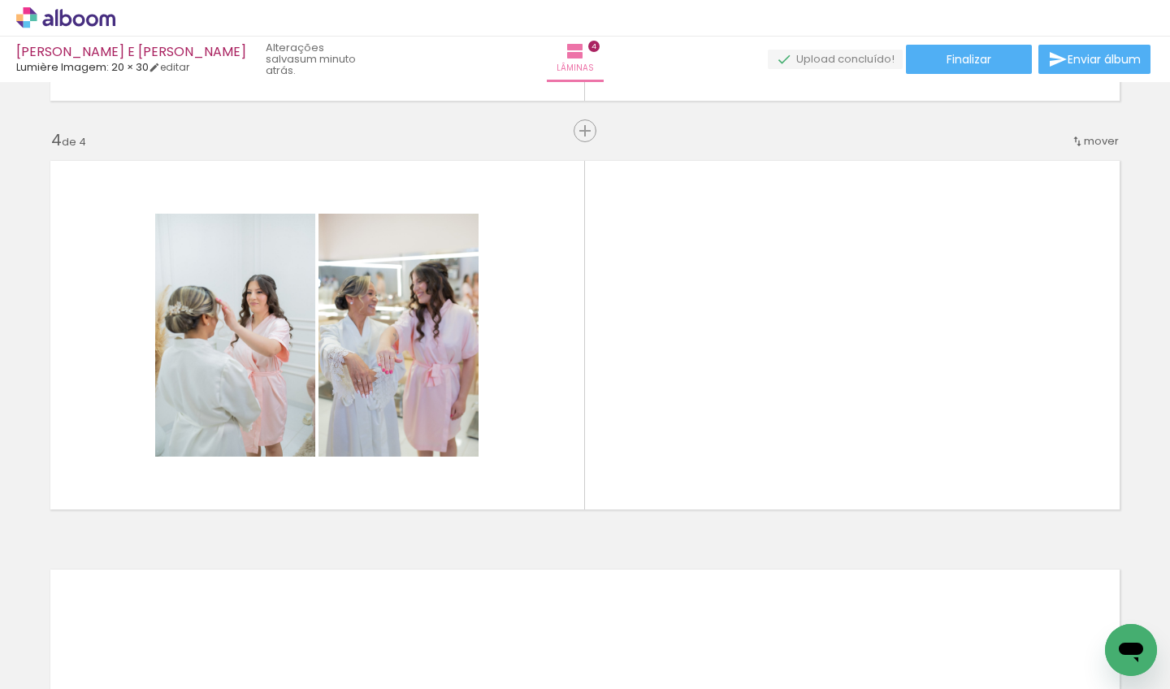
drag, startPoint x: 471, startPoint y: 682, endPoint x: 545, endPoint y: 678, distance: 74.0
click at [133, 678] on iron-horizontal-list at bounding box center [117, 638] width 32 height 102
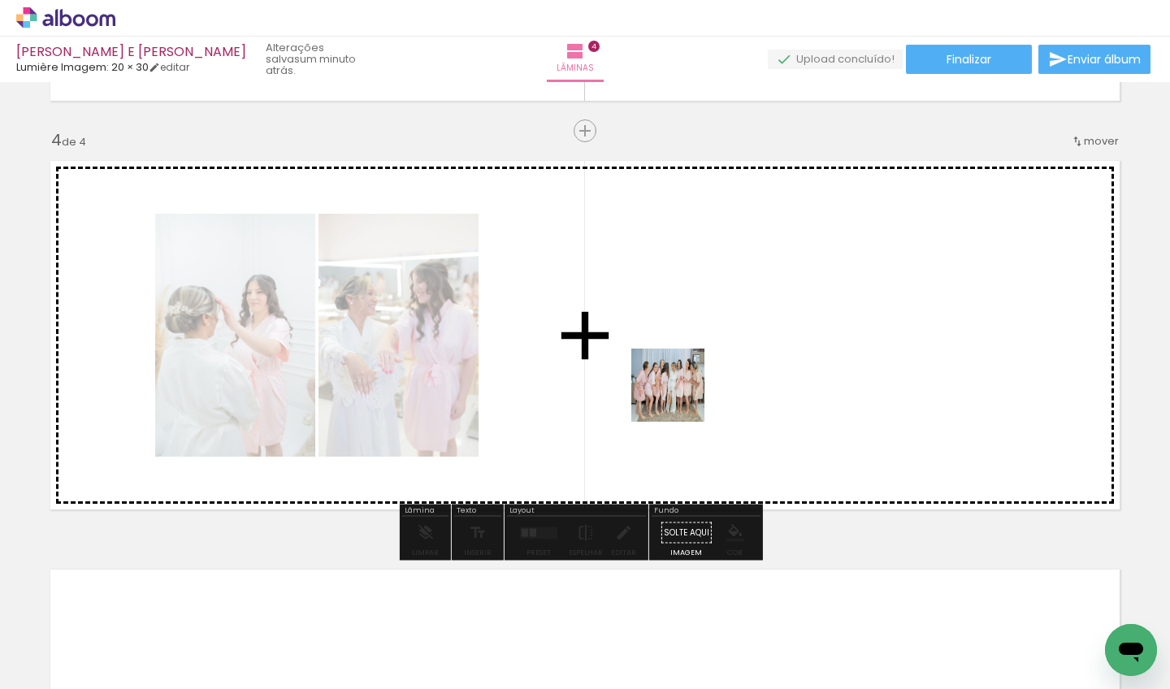
drag, startPoint x: 643, startPoint y: 635, endPoint x: 680, endPoint y: 397, distance: 241.0
click at [680, 397] on quentale-workspace at bounding box center [585, 344] width 1170 height 689
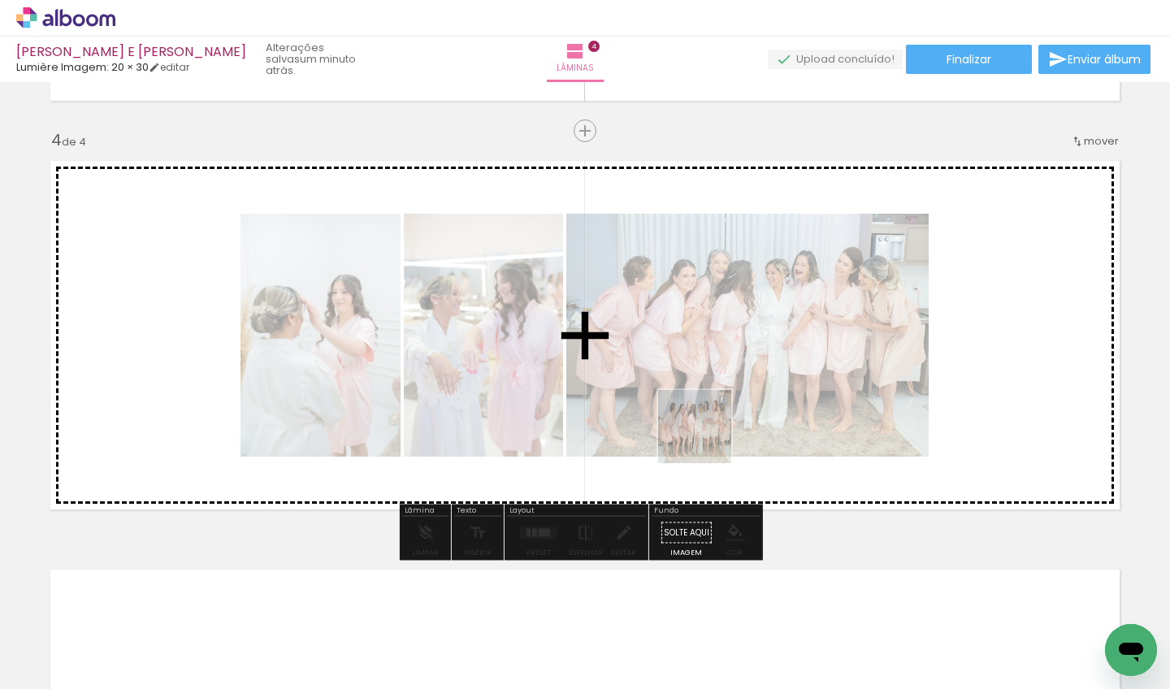
drag, startPoint x: 649, startPoint y: 651, endPoint x: 708, endPoint y: 439, distance: 220.0
click at [708, 439] on quentale-workspace at bounding box center [585, 344] width 1170 height 689
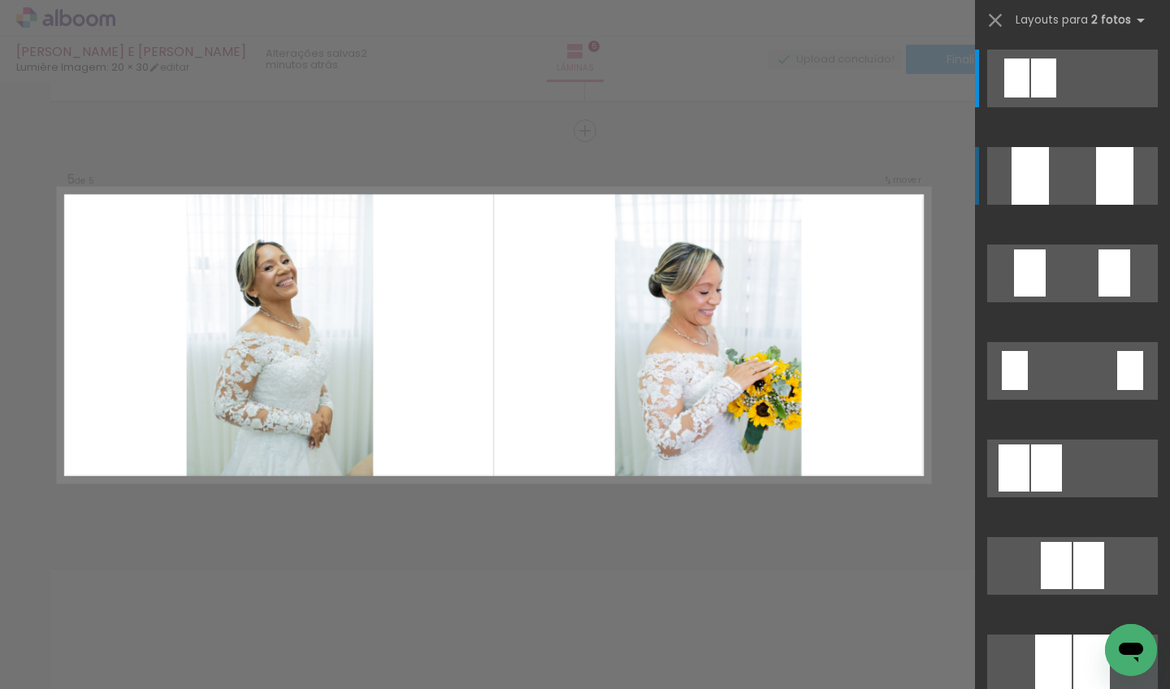
click at [1033, 198] on div at bounding box center [1030, 176] width 37 height 58
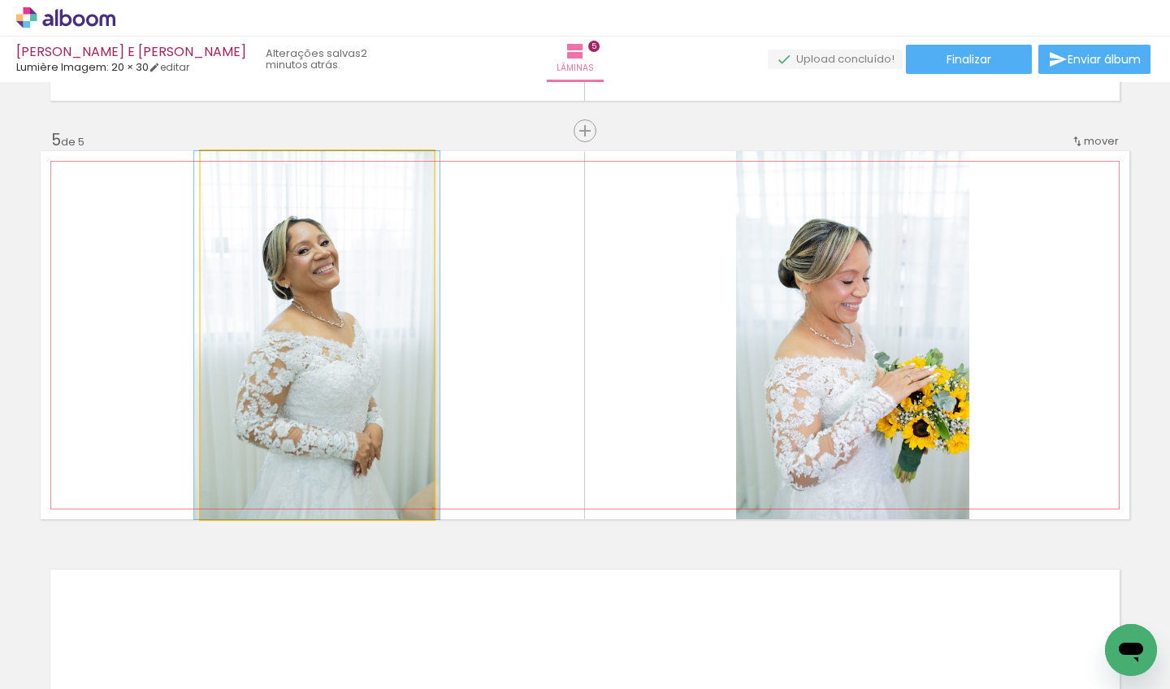
click at [295, 300] on quentale-photo at bounding box center [317, 335] width 233 height 368
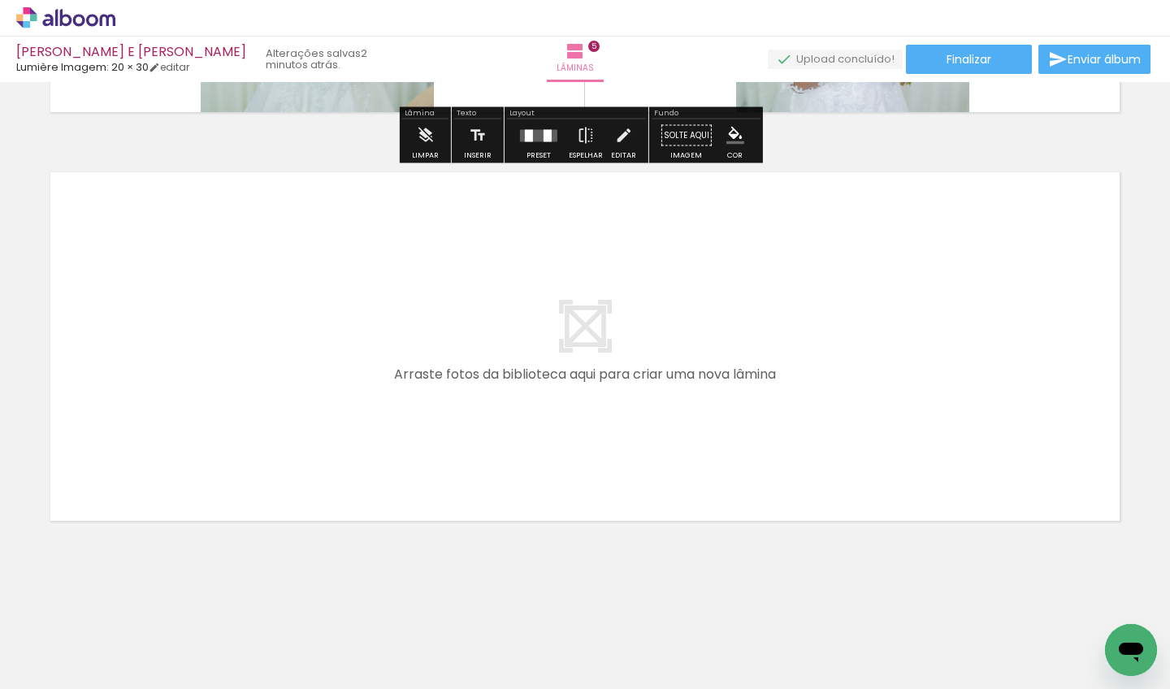
scroll to position [0, 892]
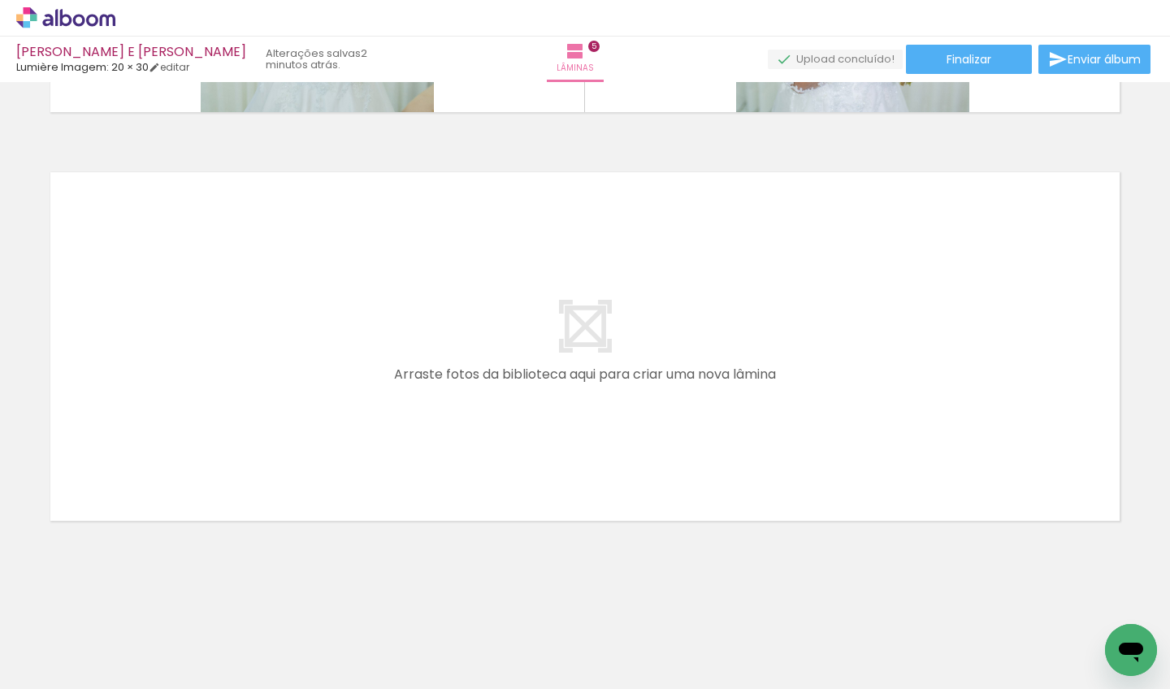
drag, startPoint x: 513, startPoint y: 686, endPoint x: 337, endPoint y: 688, distance: 175.5
click at [133, 688] on iron-horizontal-list at bounding box center [117, 638] width 32 height 102
drag, startPoint x: 501, startPoint y: 653, endPoint x: 507, endPoint y: 464, distance: 189.4
click at [507, 464] on quentale-workspace at bounding box center [585, 344] width 1170 height 689
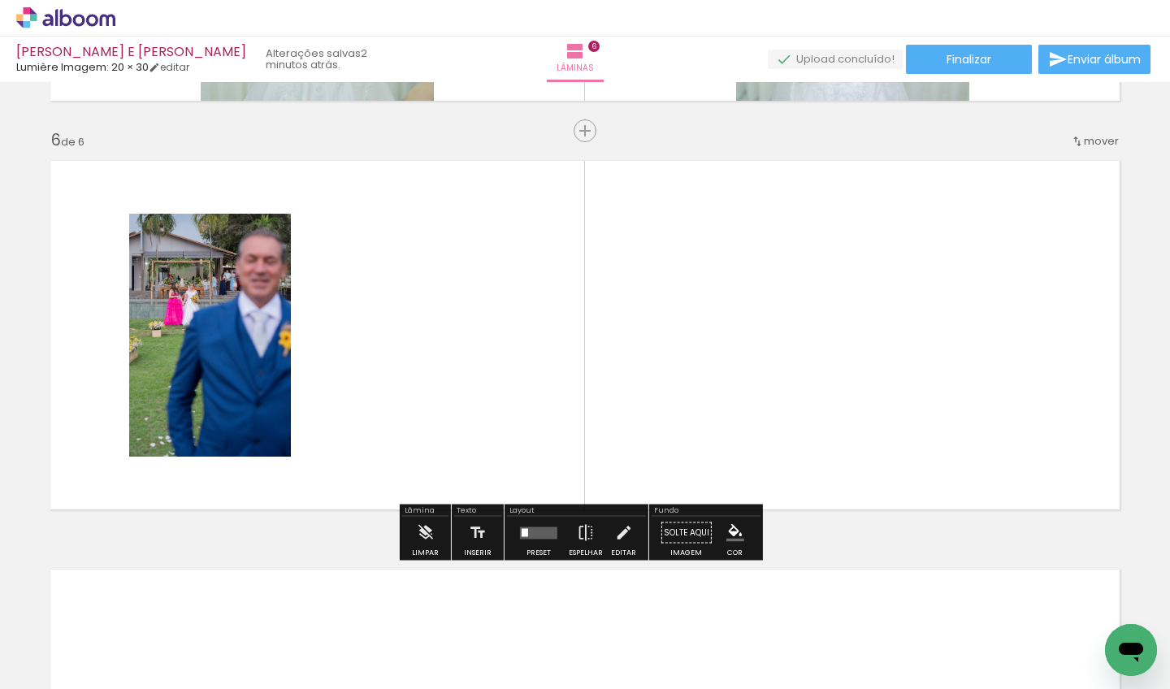
scroll to position [0, 801]
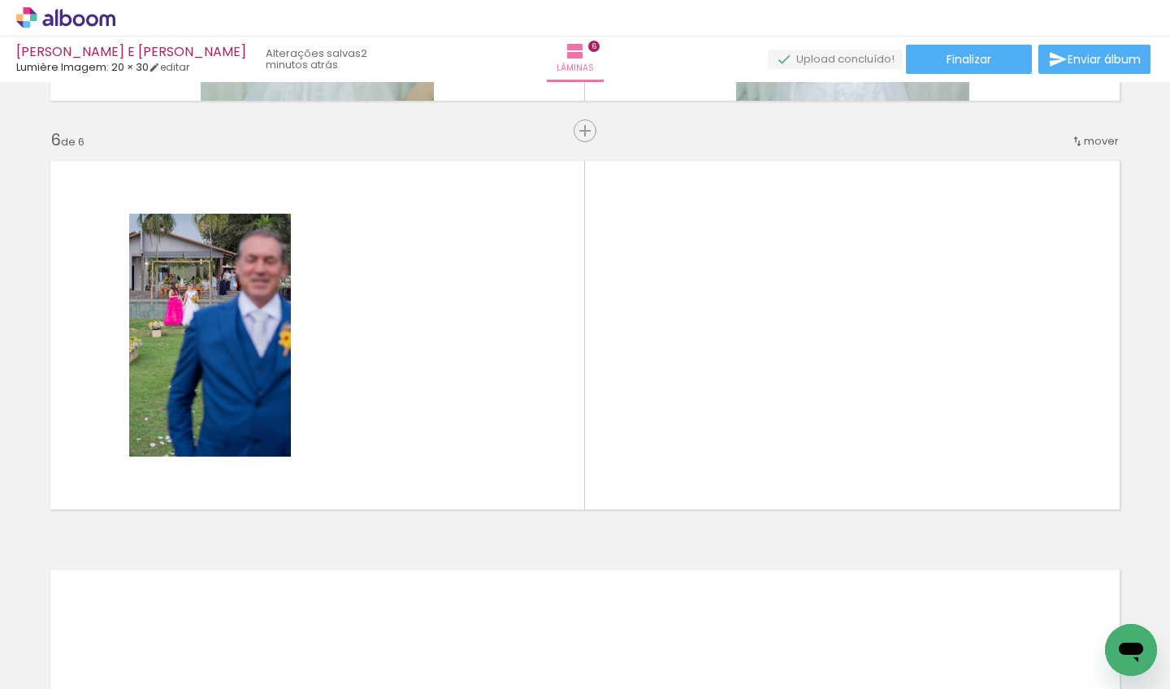
drag, startPoint x: 299, startPoint y: 684, endPoint x: 528, endPoint y: 678, distance: 229.2
click at [133, 678] on iron-horizontal-list at bounding box center [117, 638] width 32 height 102
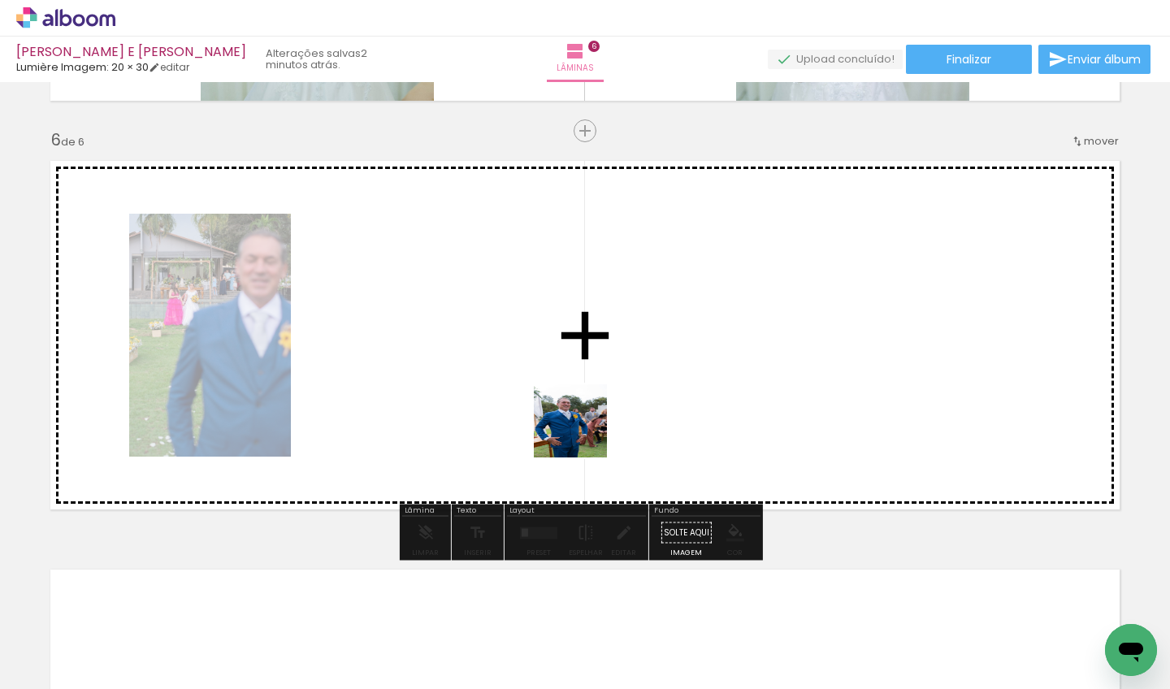
drag, startPoint x: 595, startPoint y: 599, endPoint x: 583, endPoint y: 406, distance: 192.9
click at [583, 406] on quentale-workspace at bounding box center [585, 344] width 1170 height 689
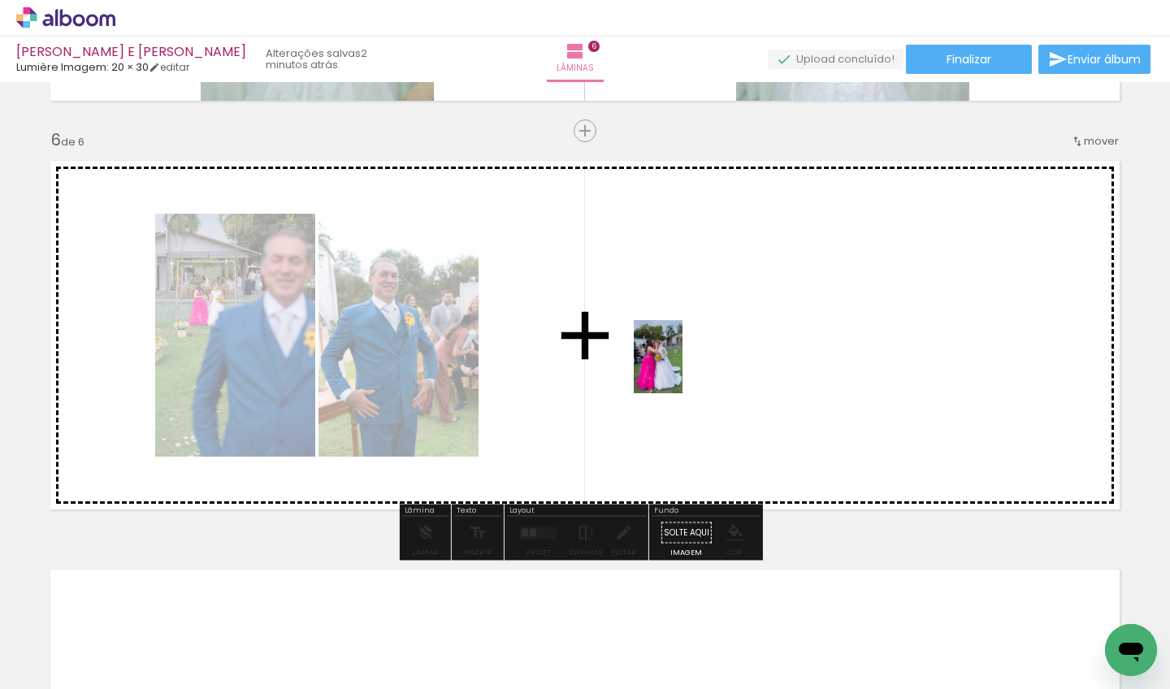
drag, startPoint x: 669, startPoint y: 558, endPoint x: 682, endPoint y: 369, distance: 189.8
click at [682, 369] on quentale-workspace at bounding box center [585, 344] width 1170 height 689
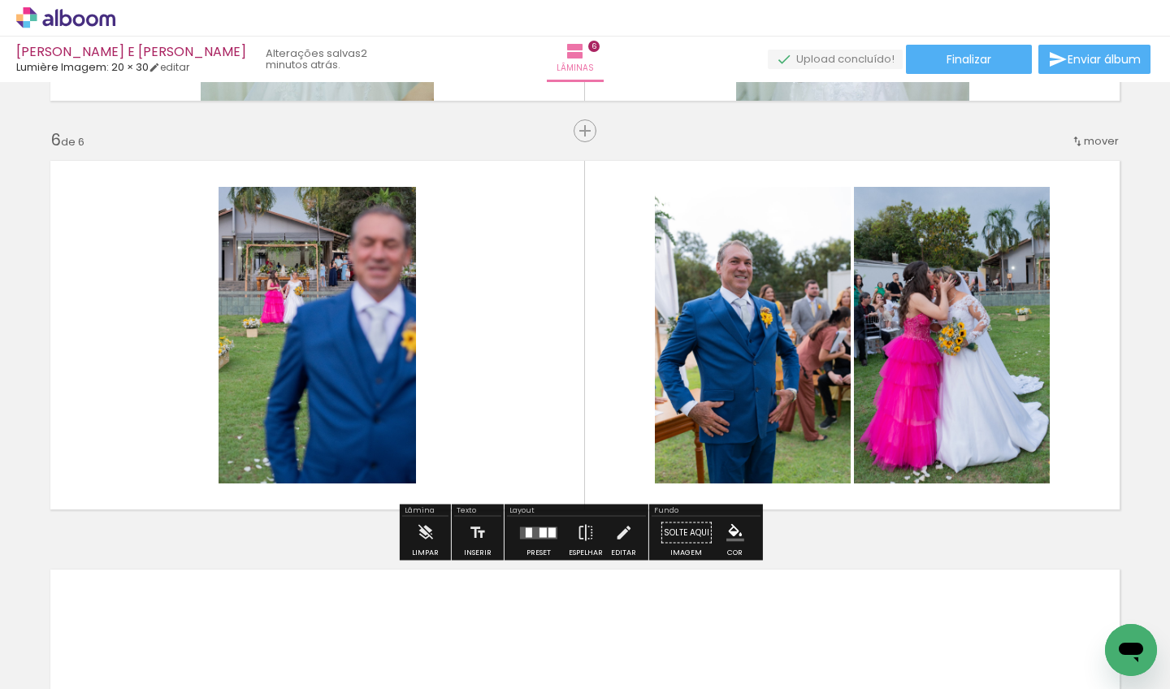
click at [529, 540] on div at bounding box center [539, 533] width 44 height 32
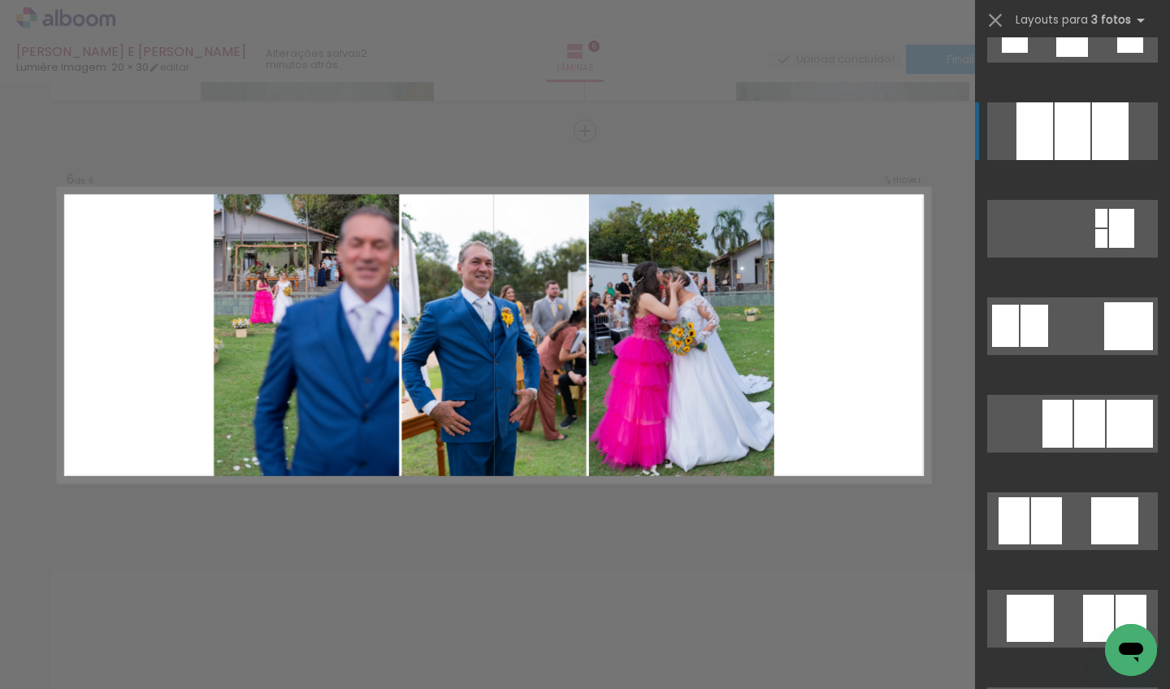
scroll to position [1526, 0]
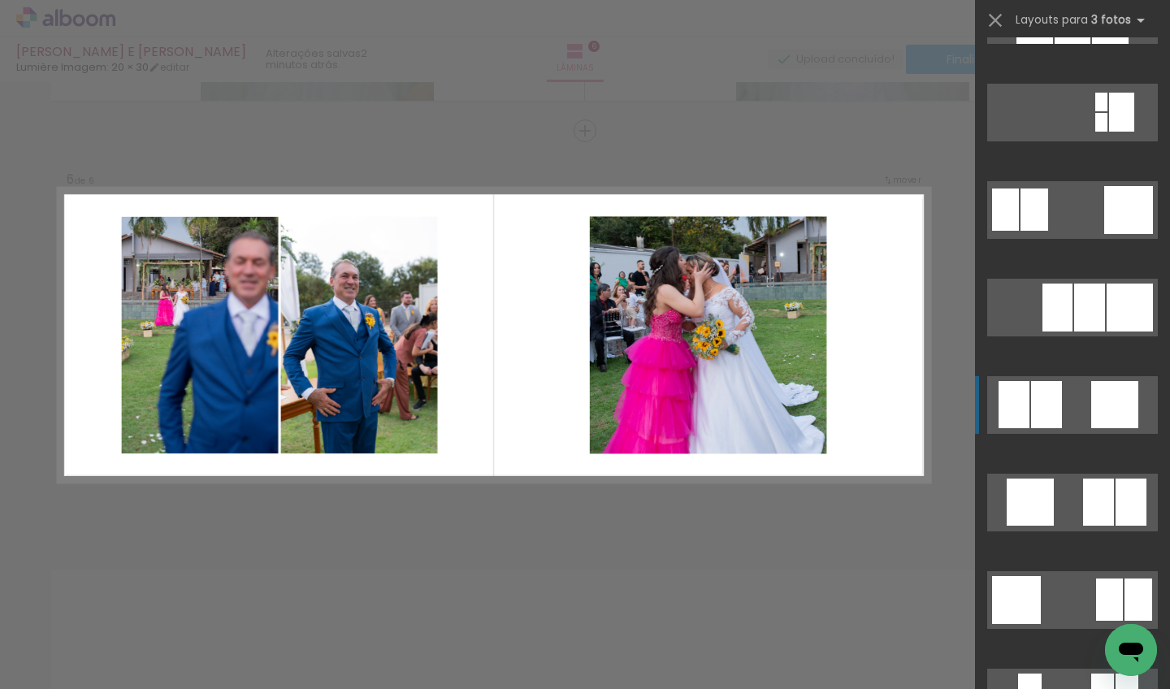
click at [1068, 411] on quentale-layouter at bounding box center [1072, 405] width 171 height 58
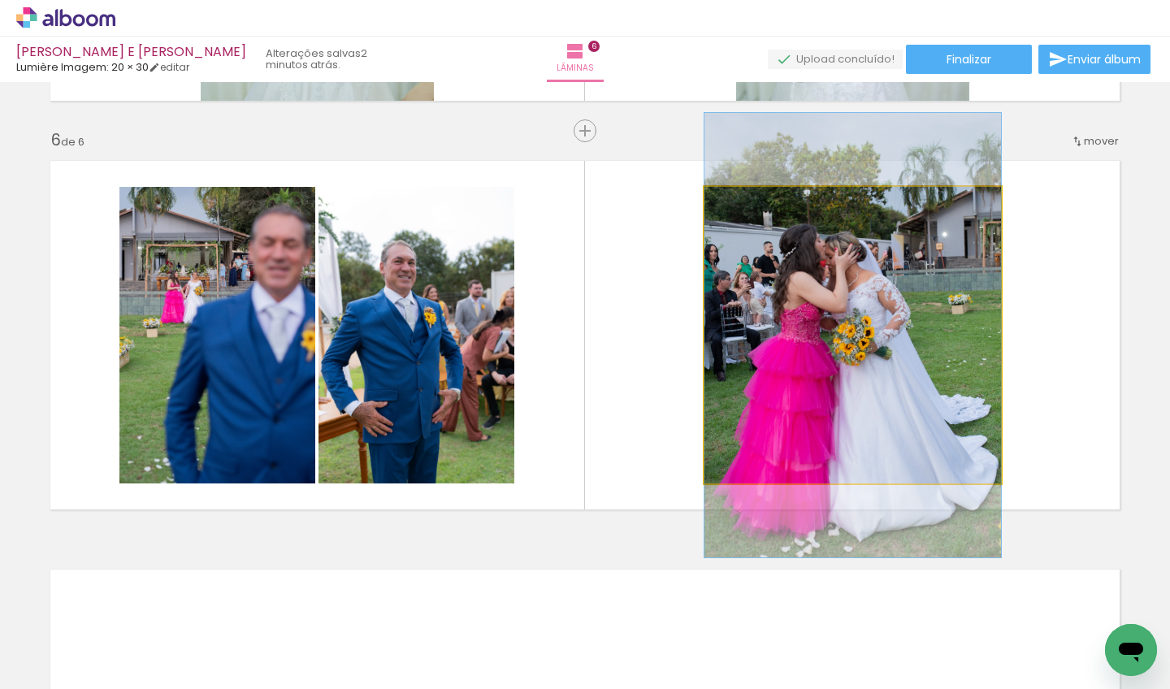
click at [735, 308] on quentale-photo at bounding box center [852, 335] width 297 height 297
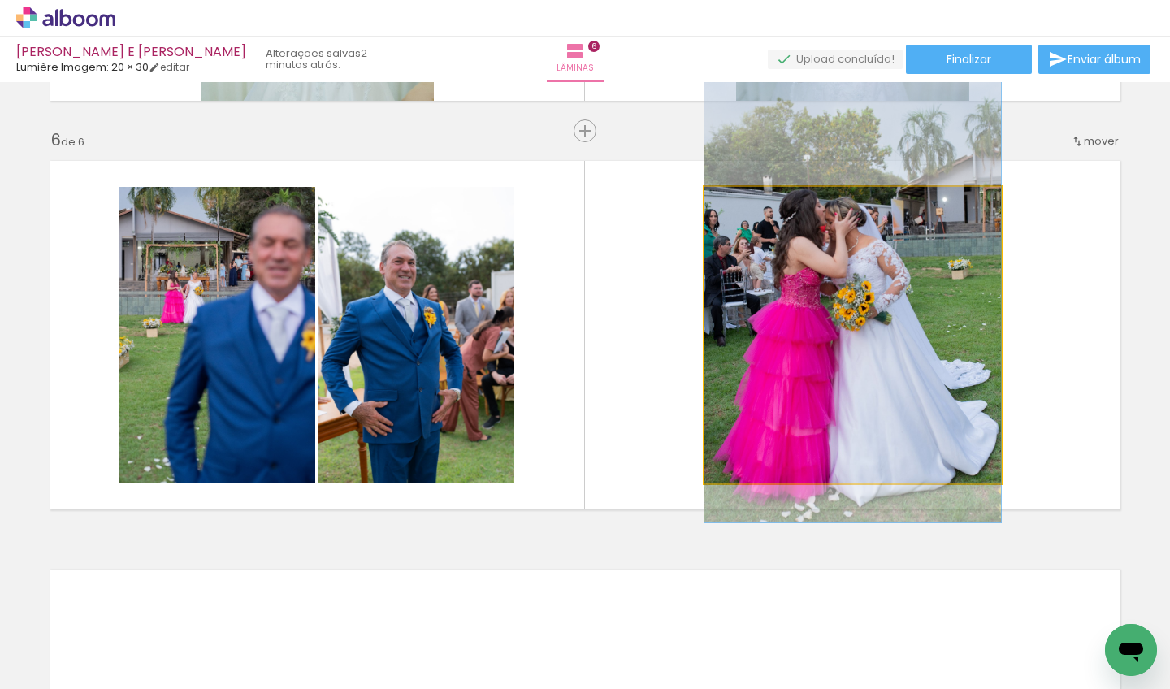
drag, startPoint x: 823, startPoint y: 322, endPoint x: 824, endPoint y: 292, distance: 30.1
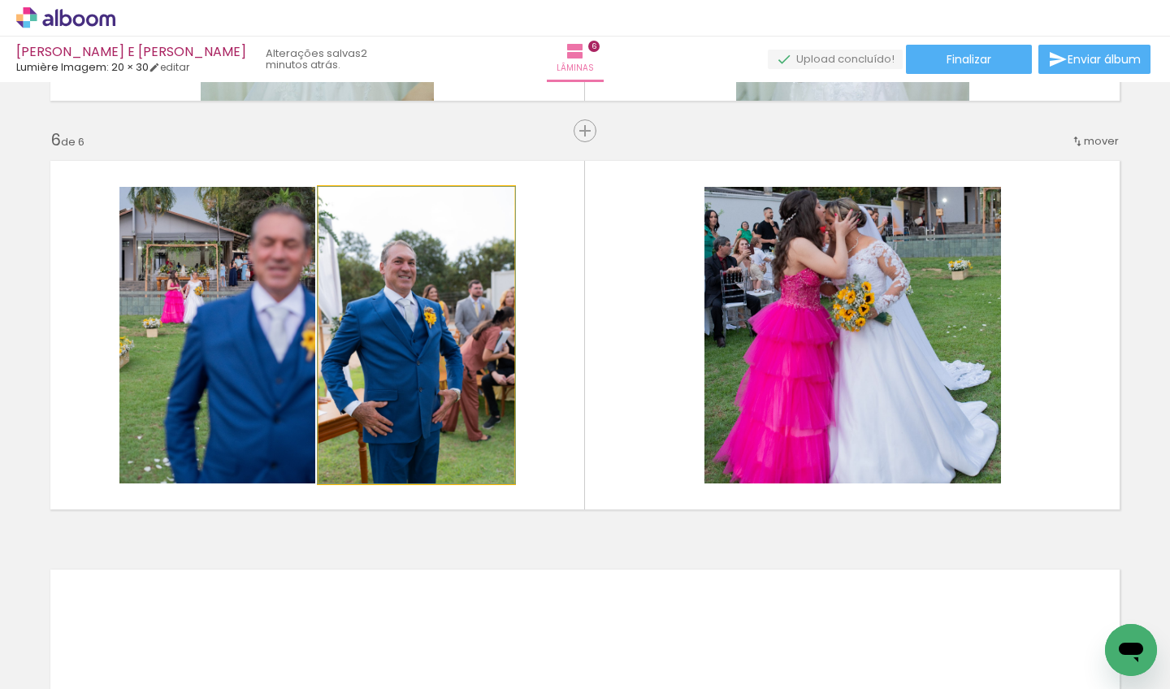
click at [453, 350] on quentale-photo at bounding box center [416, 335] width 196 height 297
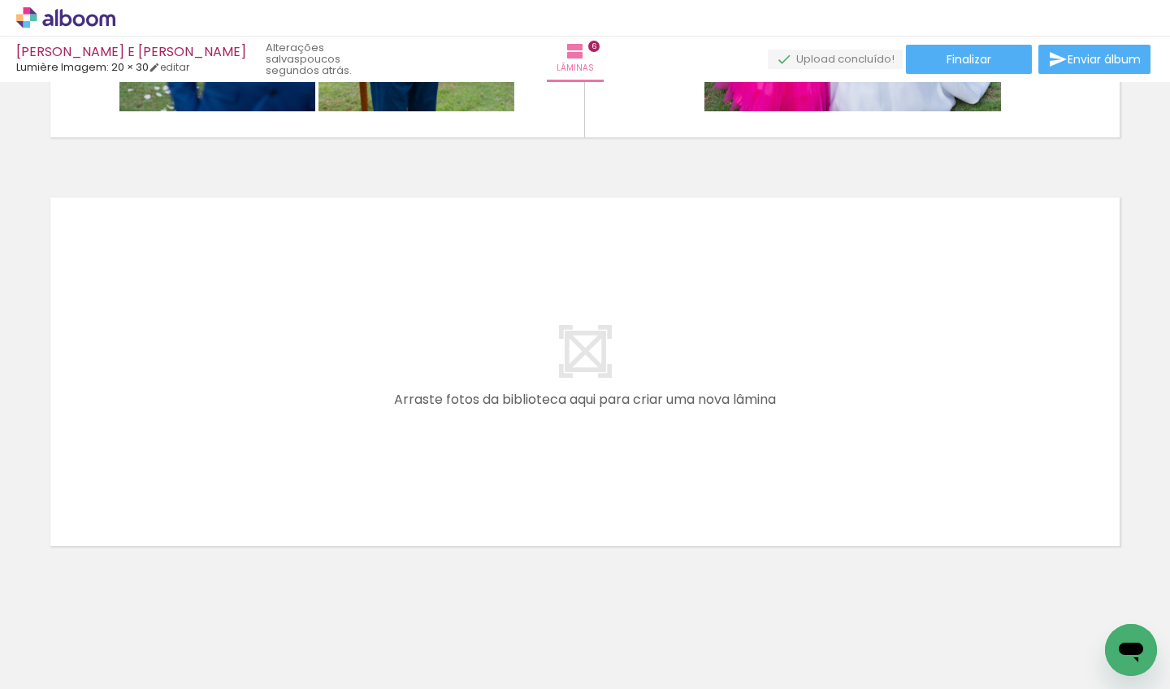
scroll to position [0, 1355]
drag, startPoint x: 561, startPoint y: 682, endPoint x: 633, endPoint y: 665, distance: 74.3
click at [133, 665] on iron-horizontal-list at bounding box center [117, 638] width 32 height 102
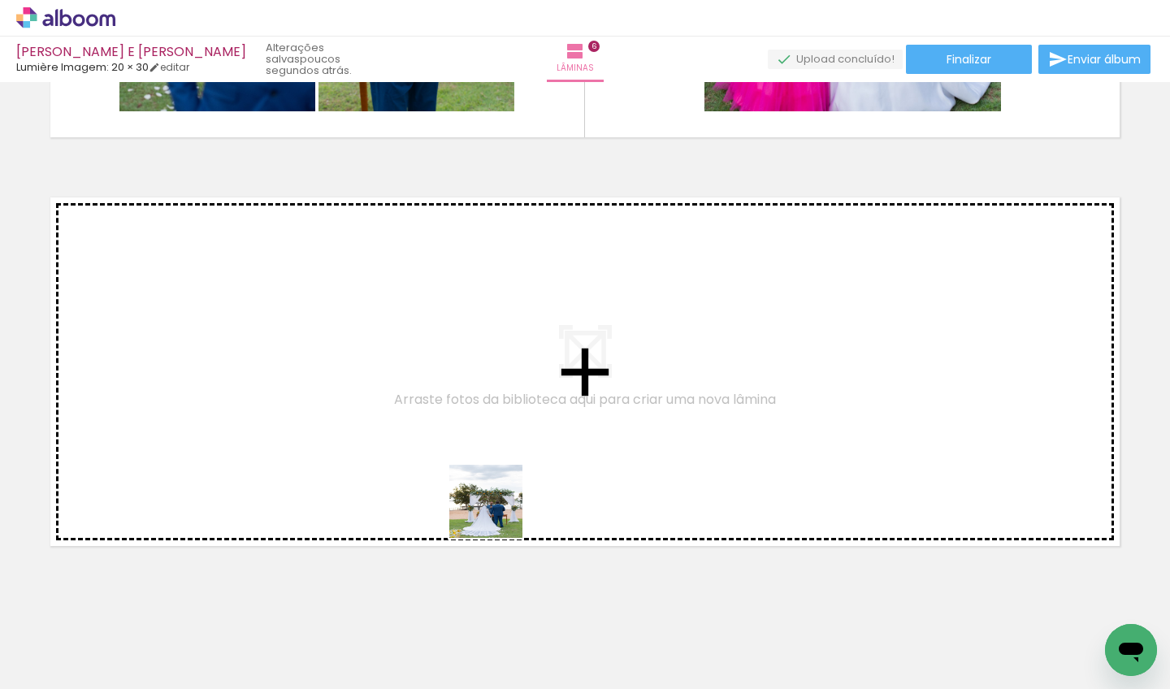
drag, startPoint x: 492, startPoint y: 561, endPoint x: 510, endPoint y: 466, distance: 96.9
click at [510, 466] on quentale-workspace at bounding box center [585, 344] width 1170 height 689
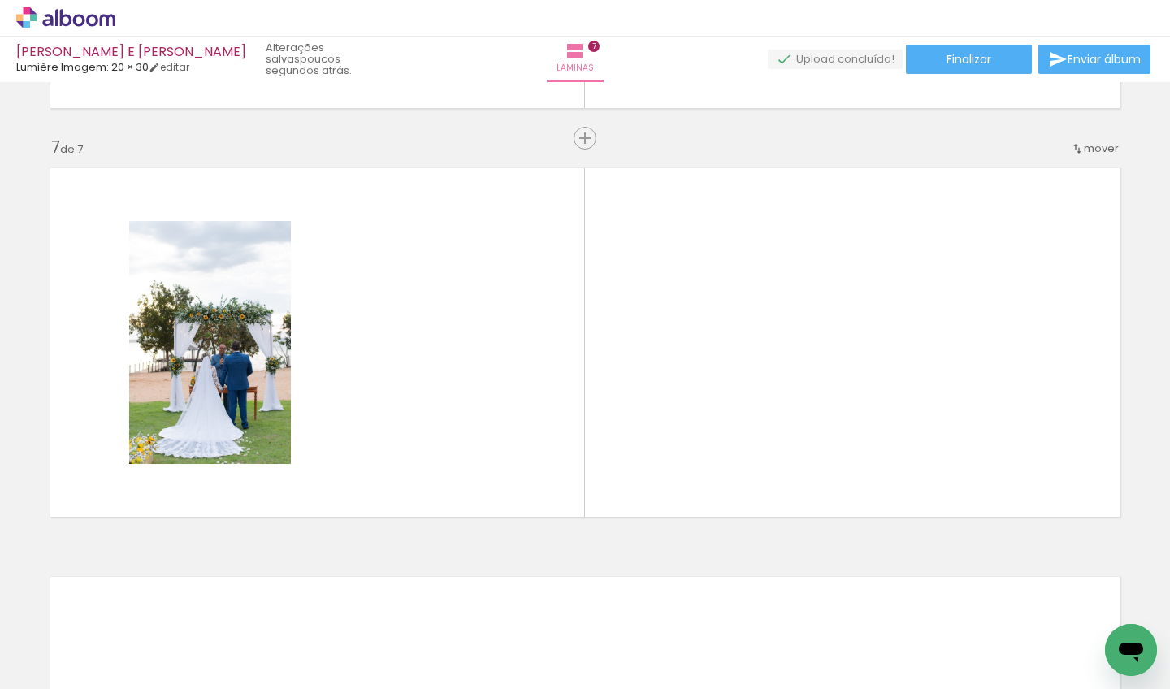
scroll to position [2430, 0]
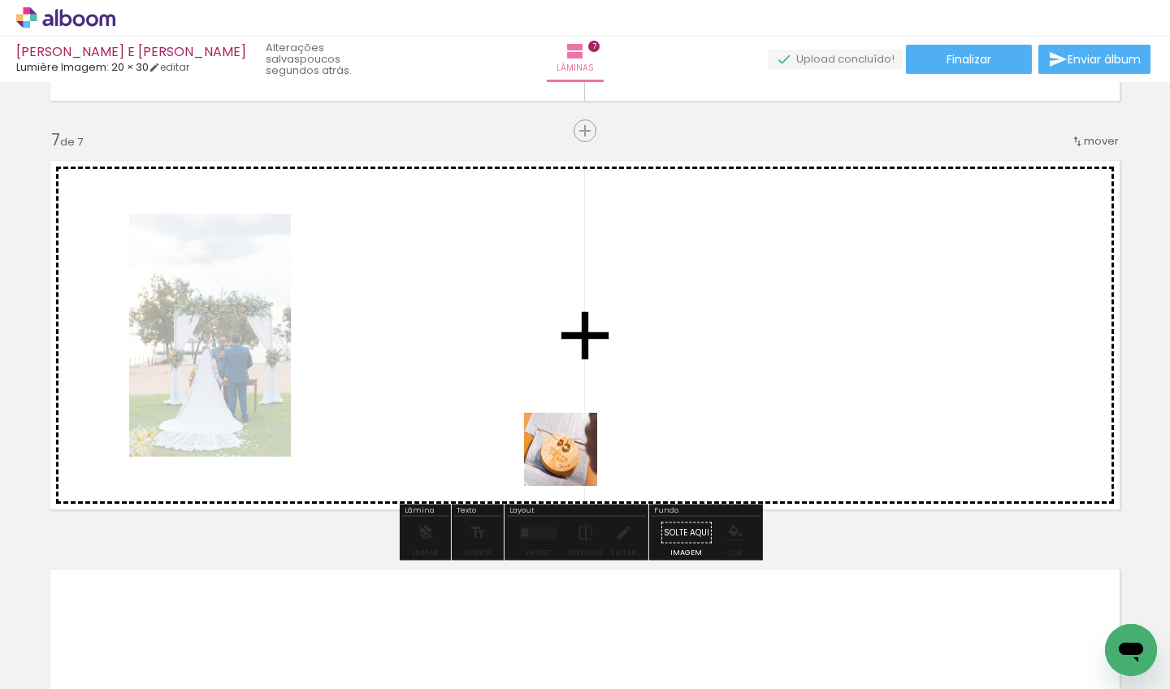
drag, startPoint x: 571, startPoint y: 474, endPoint x: 574, endPoint y: 457, distance: 16.4
click at [574, 457] on quentale-workspace at bounding box center [585, 344] width 1170 height 689
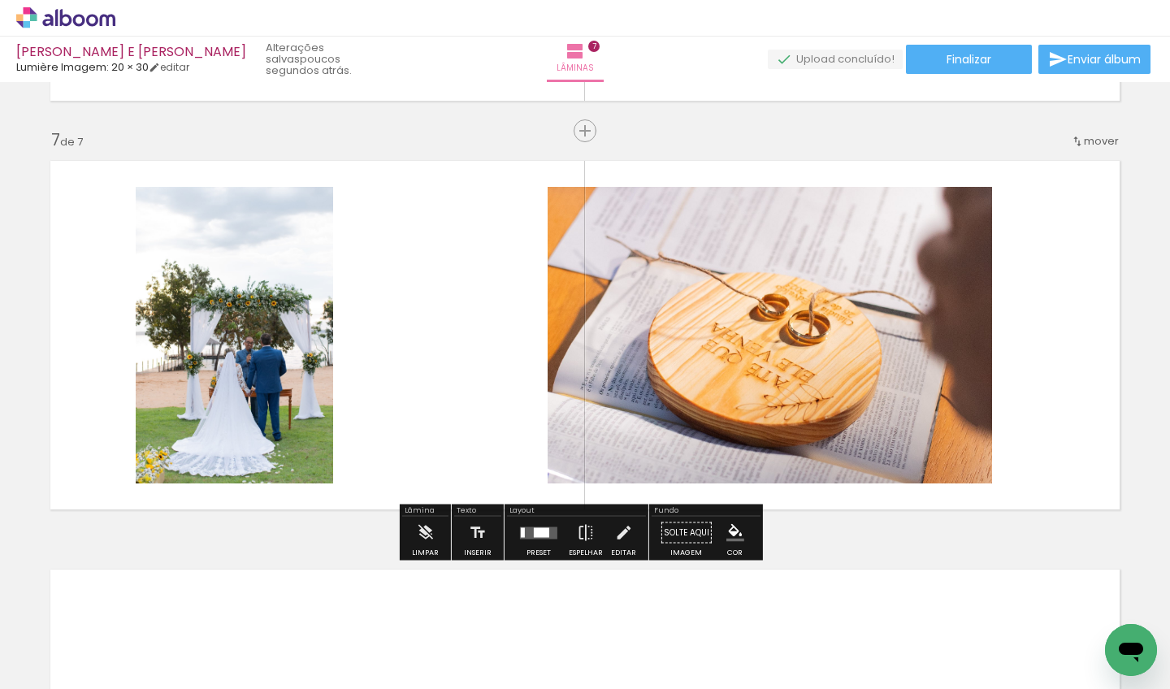
click at [535, 526] on div at bounding box center [539, 533] width 44 height 32
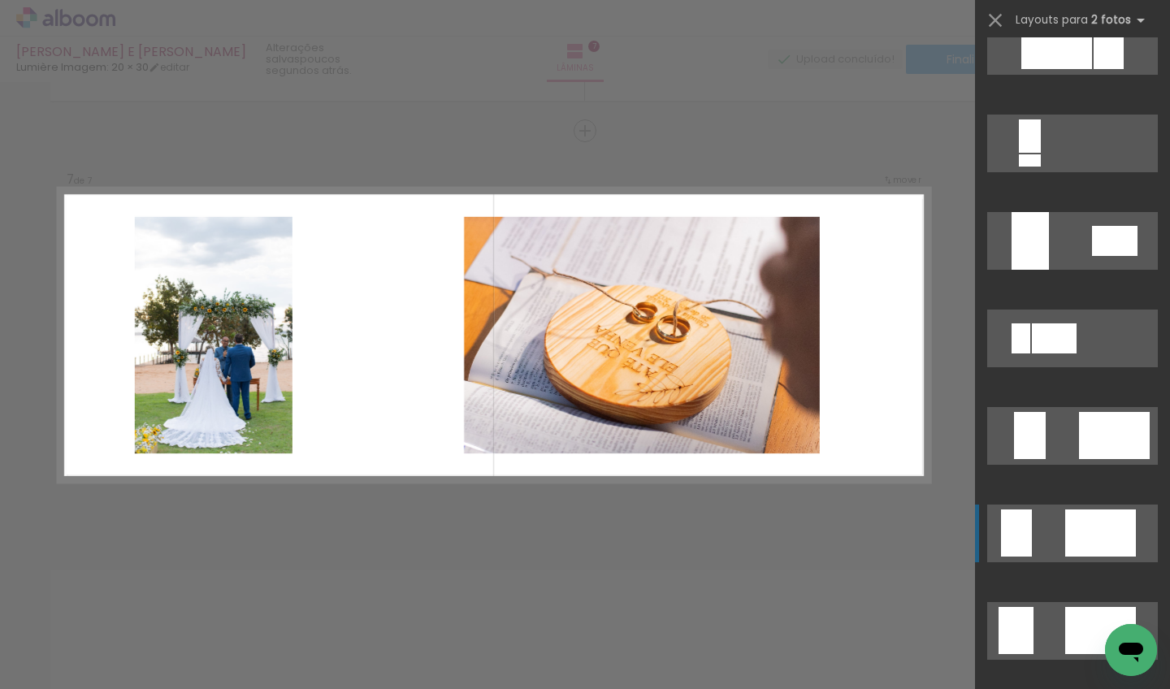
scroll to position [1172, 0]
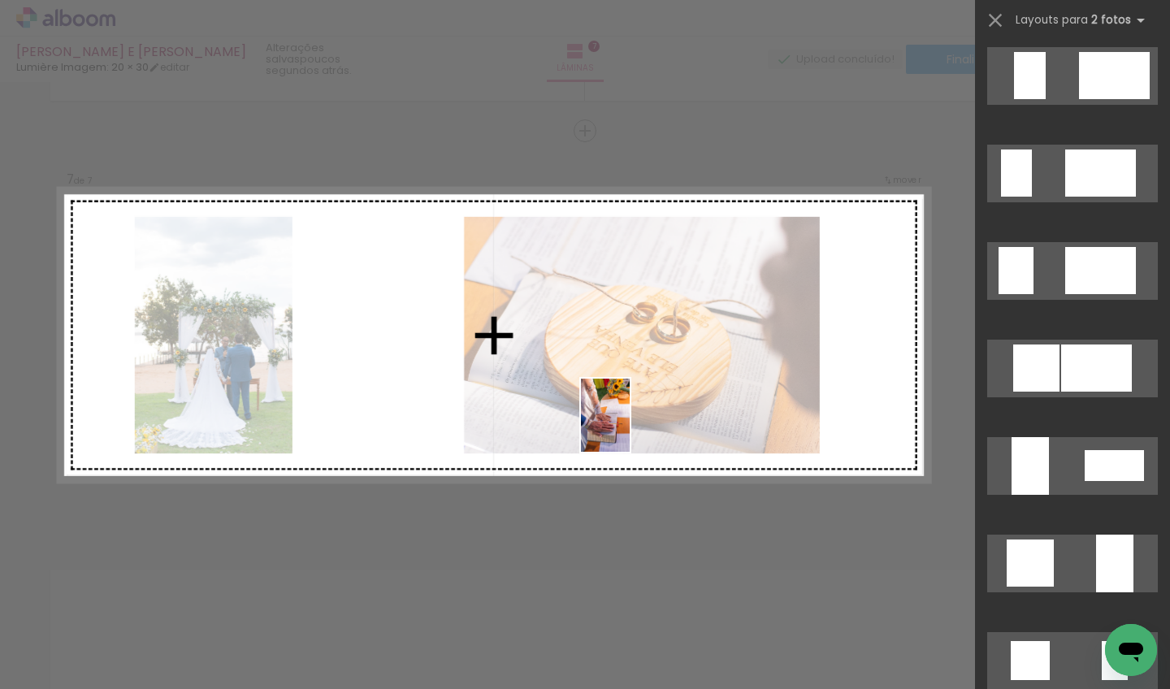
drag, startPoint x: 630, startPoint y: 626, endPoint x: 630, endPoint y: 427, distance: 199.1
click at [630, 427] on quentale-workspace at bounding box center [585, 344] width 1170 height 689
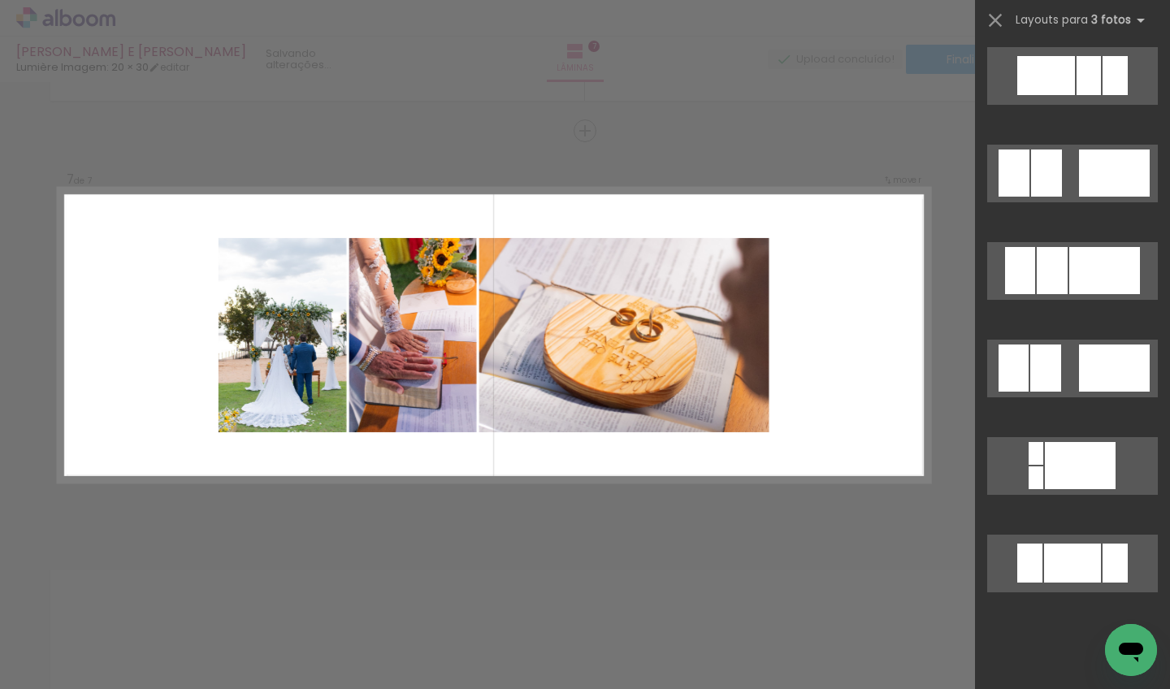
scroll to position [0, 0]
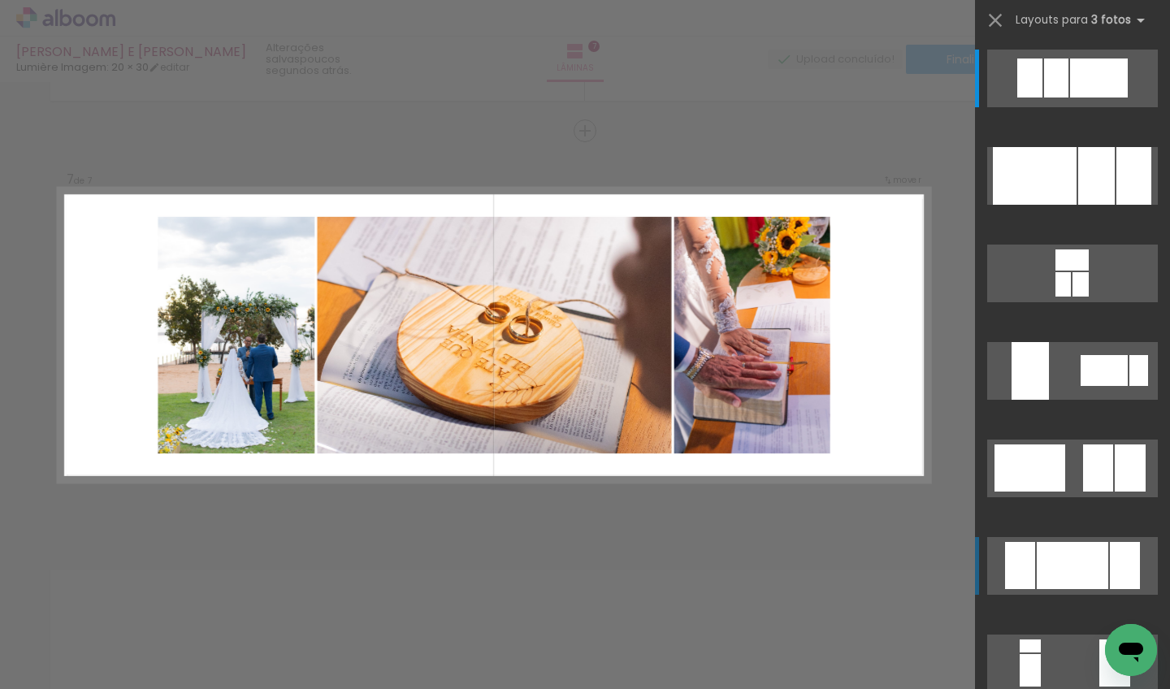
click at [1082, 546] on div at bounding box center [1072, 565] width 71 height 47
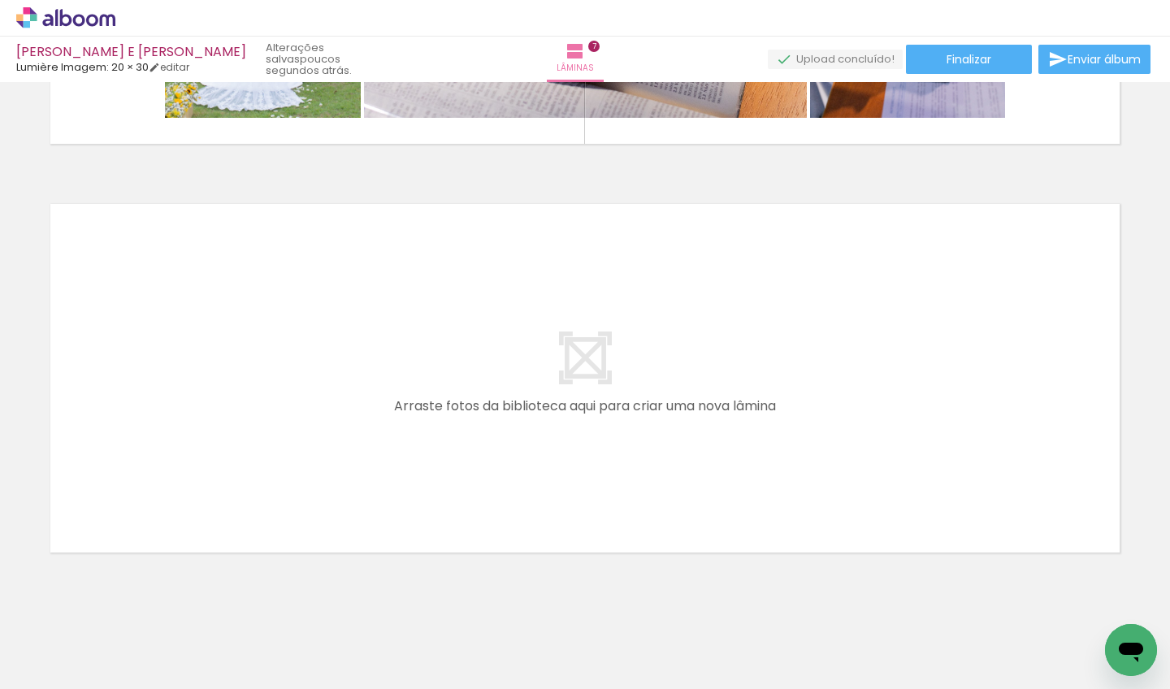
scroll to position [0, 1614]
drag, startPoint x: 581, startPoint y: 680, endPoint x: 613, endPoint y: 666, distance: 34.6
click at [133, 666] on iron-horizontal-list at bounding box center [117, 638] width 32 height 102
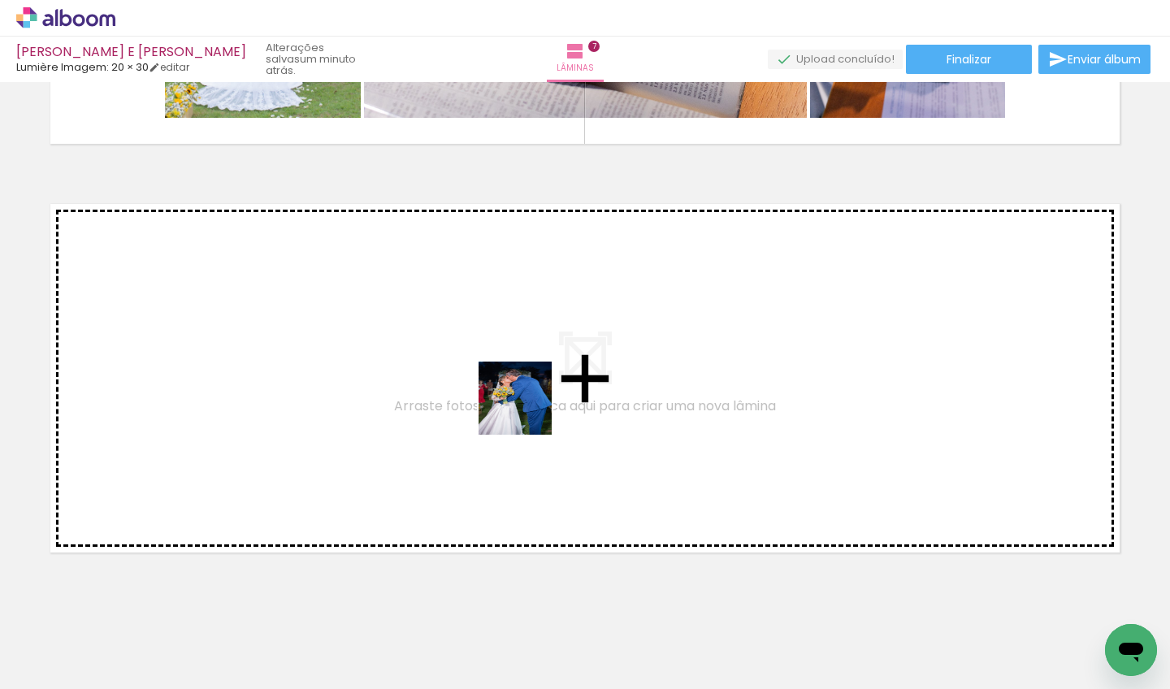
drag, startPoint x: 499, startPoint y: 530, endPoint x: 529, endPoint y: 401, distance: 131.8
click at [529, 401] on quentale-workspace at bounding box center [585, 344] width 1170 height 689
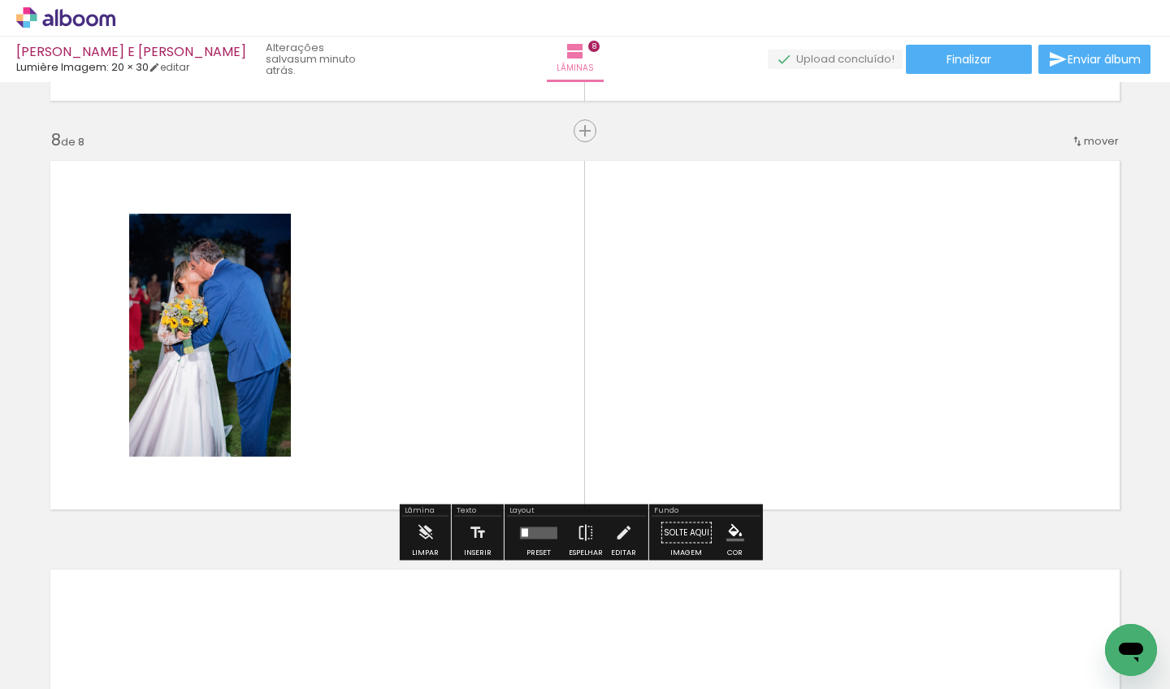
scroll to position [0, 843]
drag, startPoint x: 358, startPoint y: 680, endPoint x: 713, endPoint y: 675, distance: 355.1
click at [133, 675] on iron-horizontal-list at bounding box center [117, 638] width 32 height 102
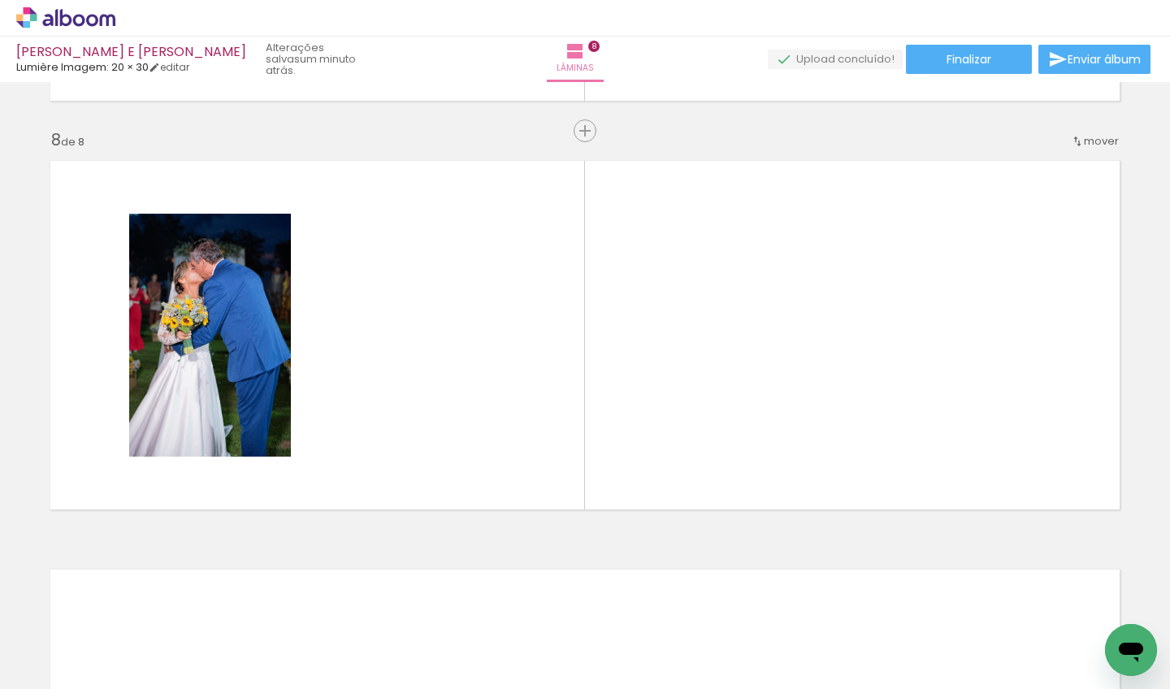
scroll to position [0, 1965]
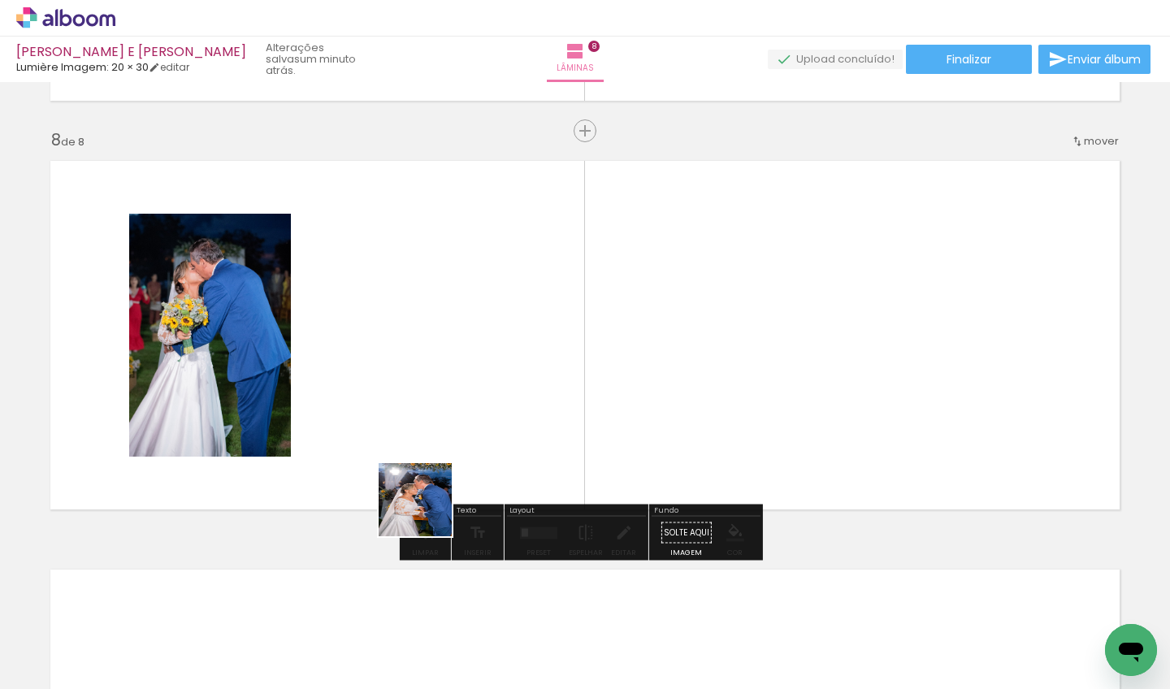
drag, startPoint x: 370, startPoint y: 629, endPoint x: 461, endPoint y: 457, distance: 194.5
click at [461, 457] on quentale-workspace at bounding box center [585, 344] width 1170 height 689
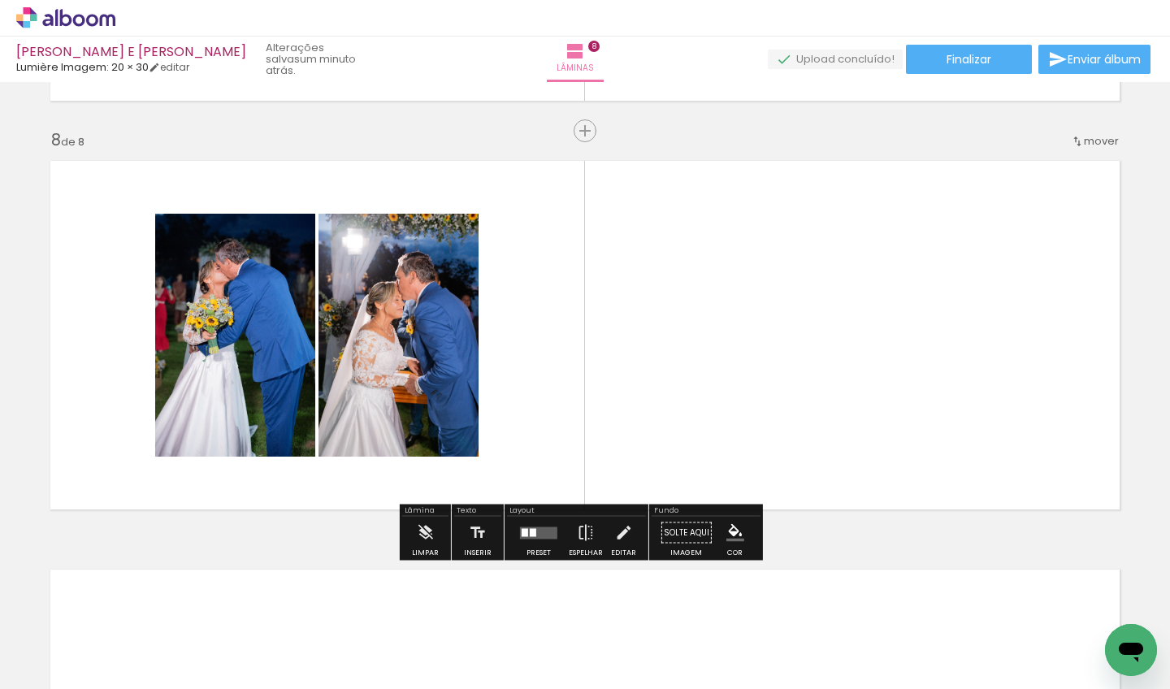
click at [539, 530] on quentale-layouter at bounding box center [538, 532] width 37 height 12
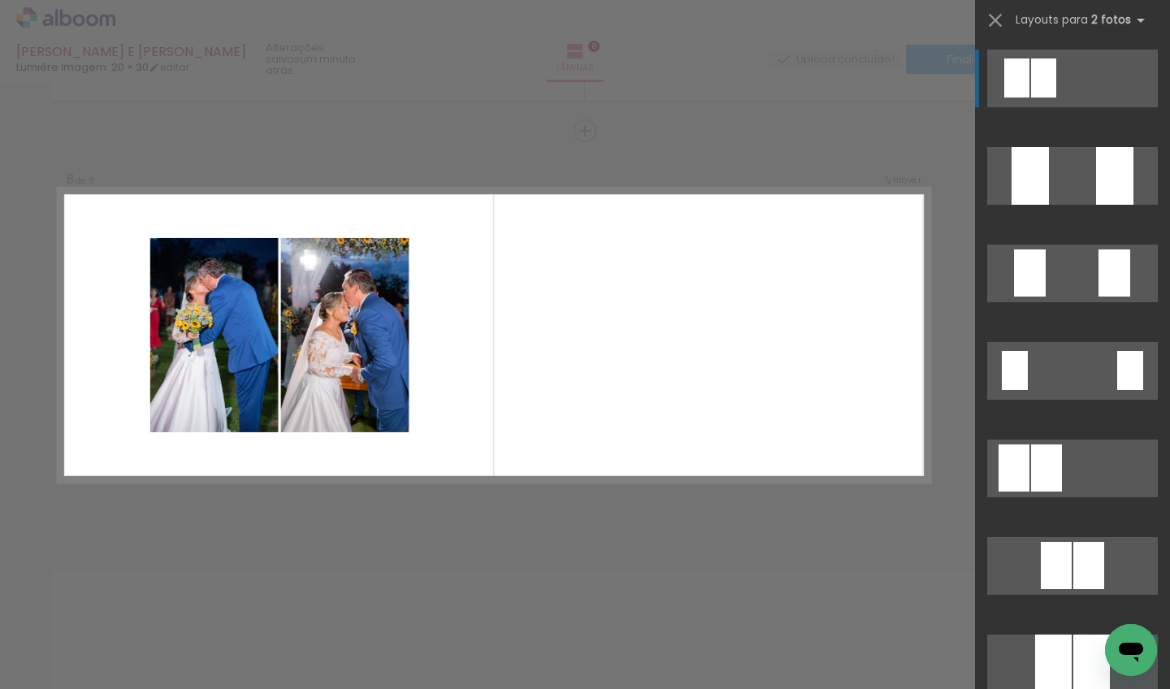
scroll to position [0, 379]
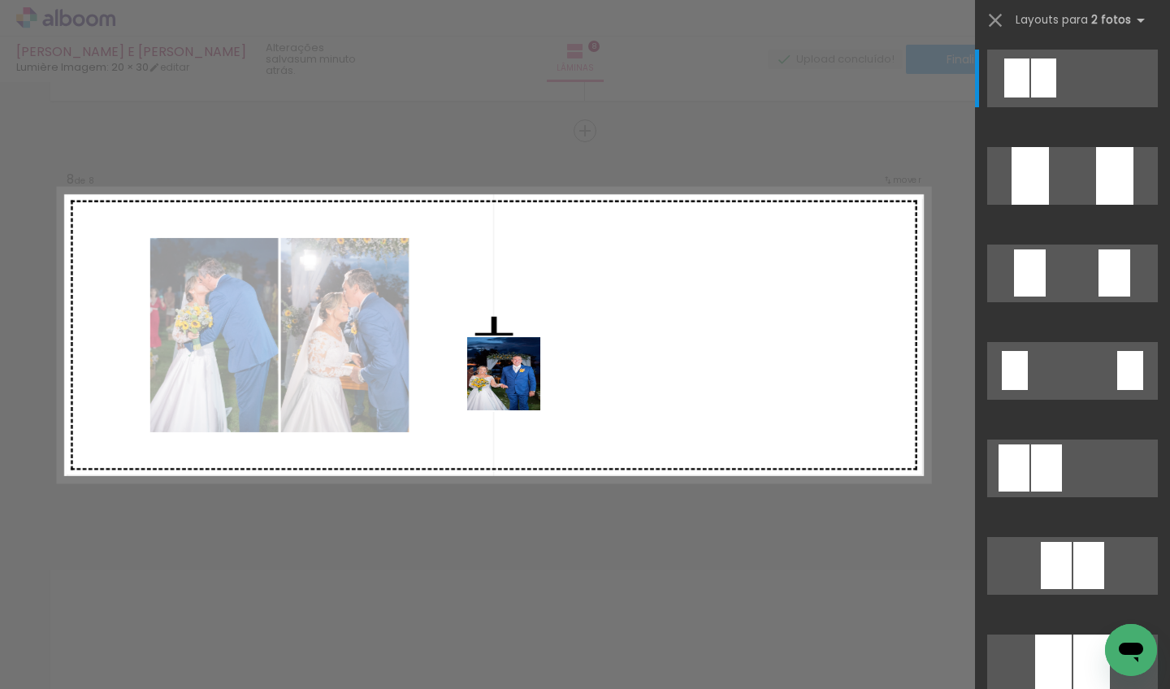
drag, startPoint x: 422, startPoint y: 478, endPoint x: 534, endPoint y: 368, distance: 156.3
click at [534, 368] on quentale-workspace at bounding box center [585, 344] width 1170 height 689
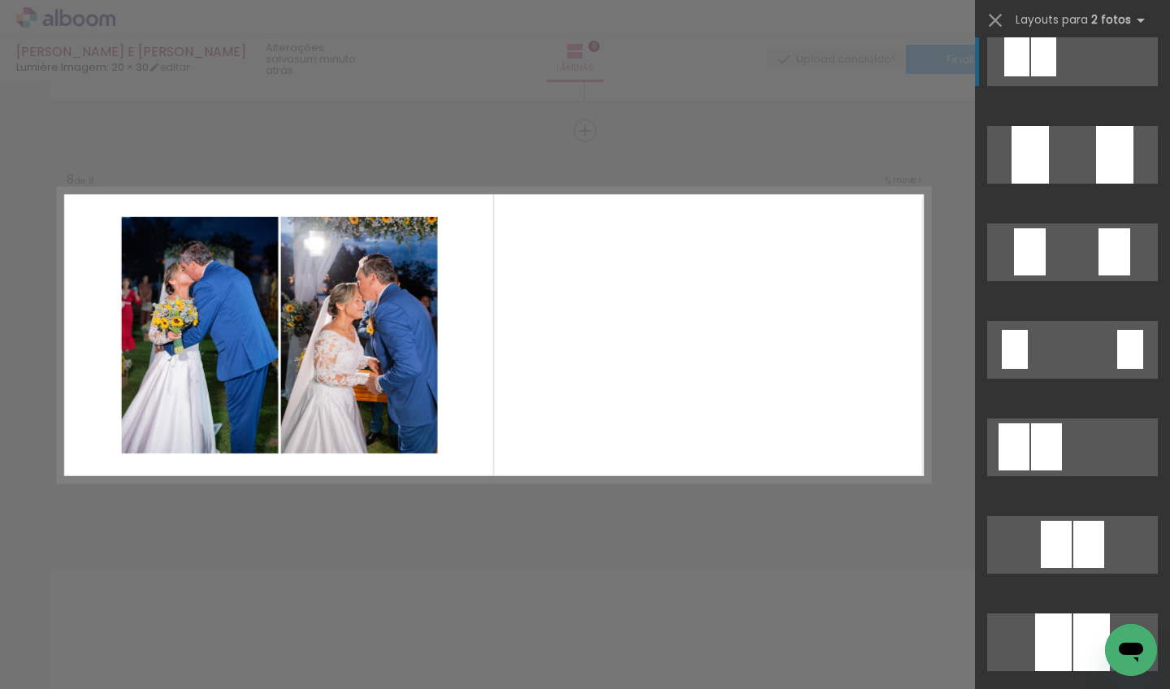
scroll to position [320, 0]
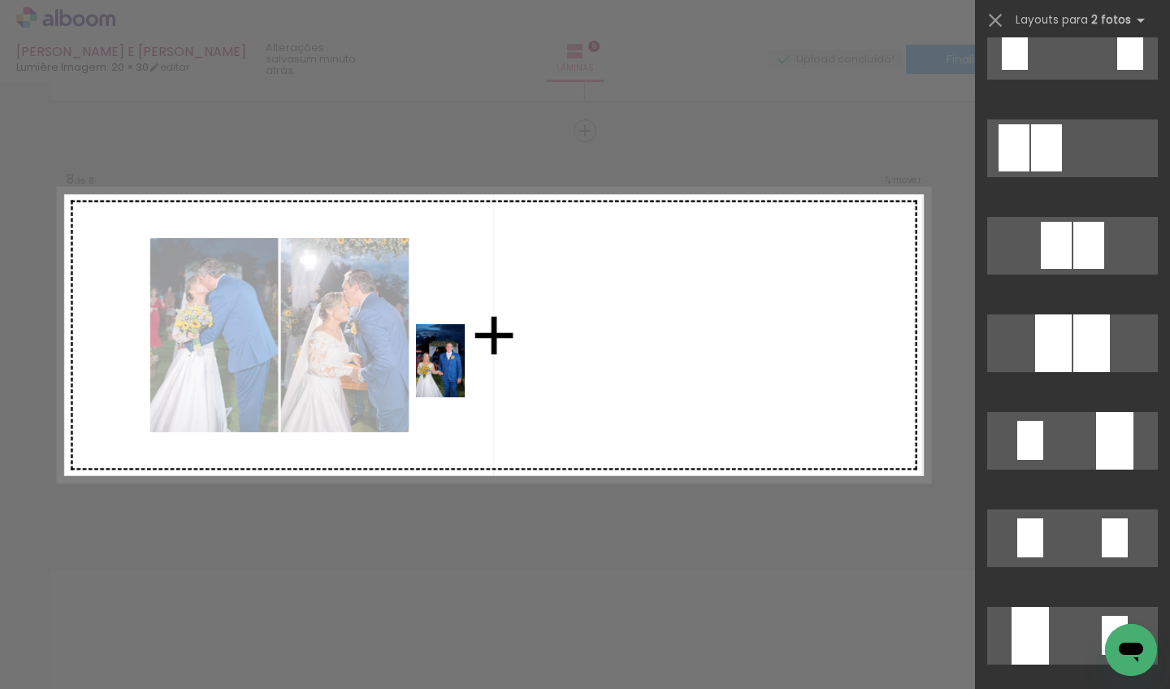
drag, startPoint x: 219, startPoint y: 641, endPoint x: 465, endPoint y: 373, distance: 363.4
click at [465, 373] on quentale-workspace at bounding box center [585, 344] width 1170 height 689
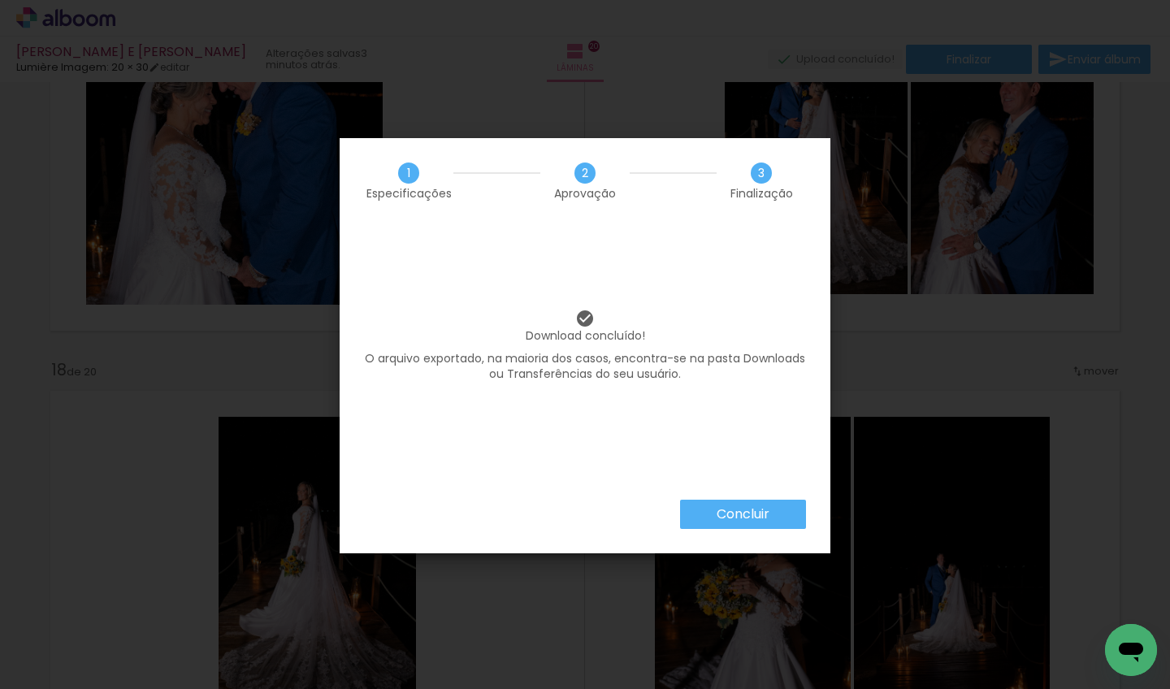
click at [656, 285] on div "Download concluído! O arquivo exportado, na maioria dos casos, encontra-se na p…" at bounding box center [585, 361] width 491 height 276
click at [655, 53] on iron-overlay-backdrop at bounding box center [585, 344] width 1170 height 689
click at [775, 526] on paper-button "Concluir" at bounding box center [743, 514] width 126 height 29
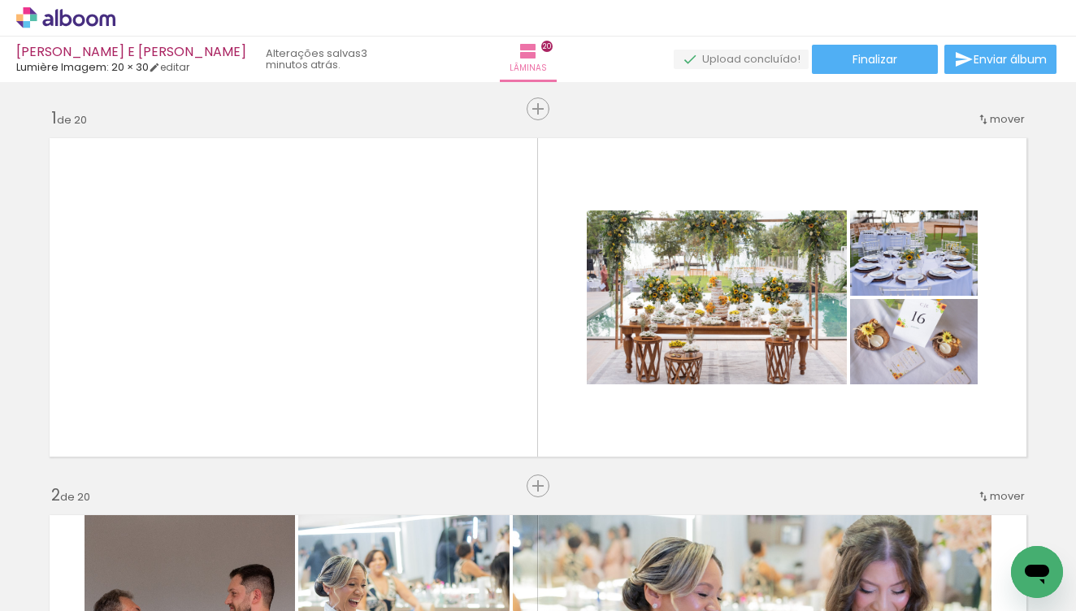
scroll to position [0, 3502]
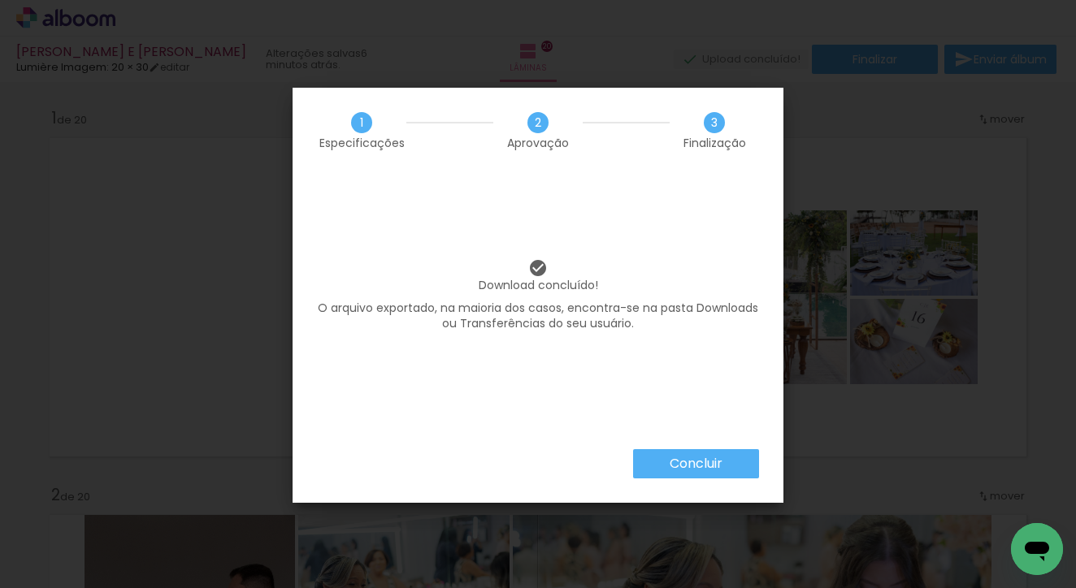
scroll to position [0, 3502]
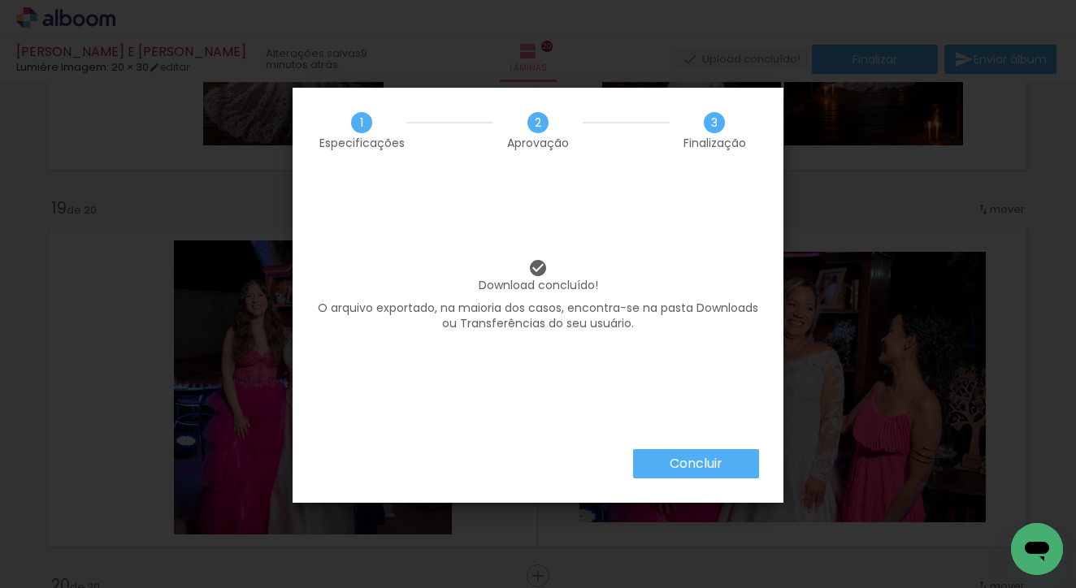
click at [0, 0] on slot "Concluir" at bounding box center [0, 0] width 0 height 0
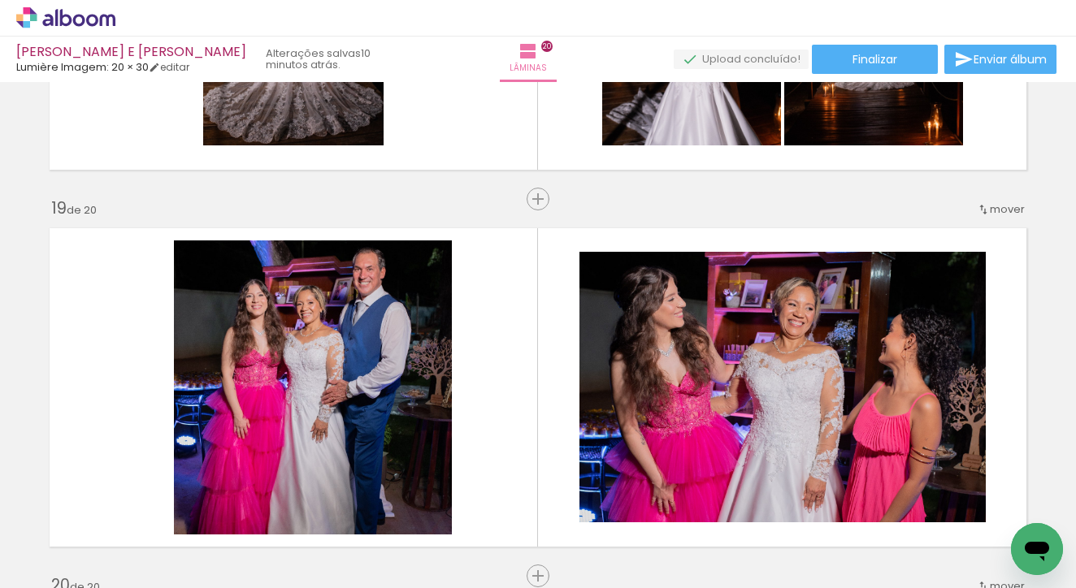
scroll to position [0, 3502]
